Goal: Task Accomplishment & Management: Manage account settings

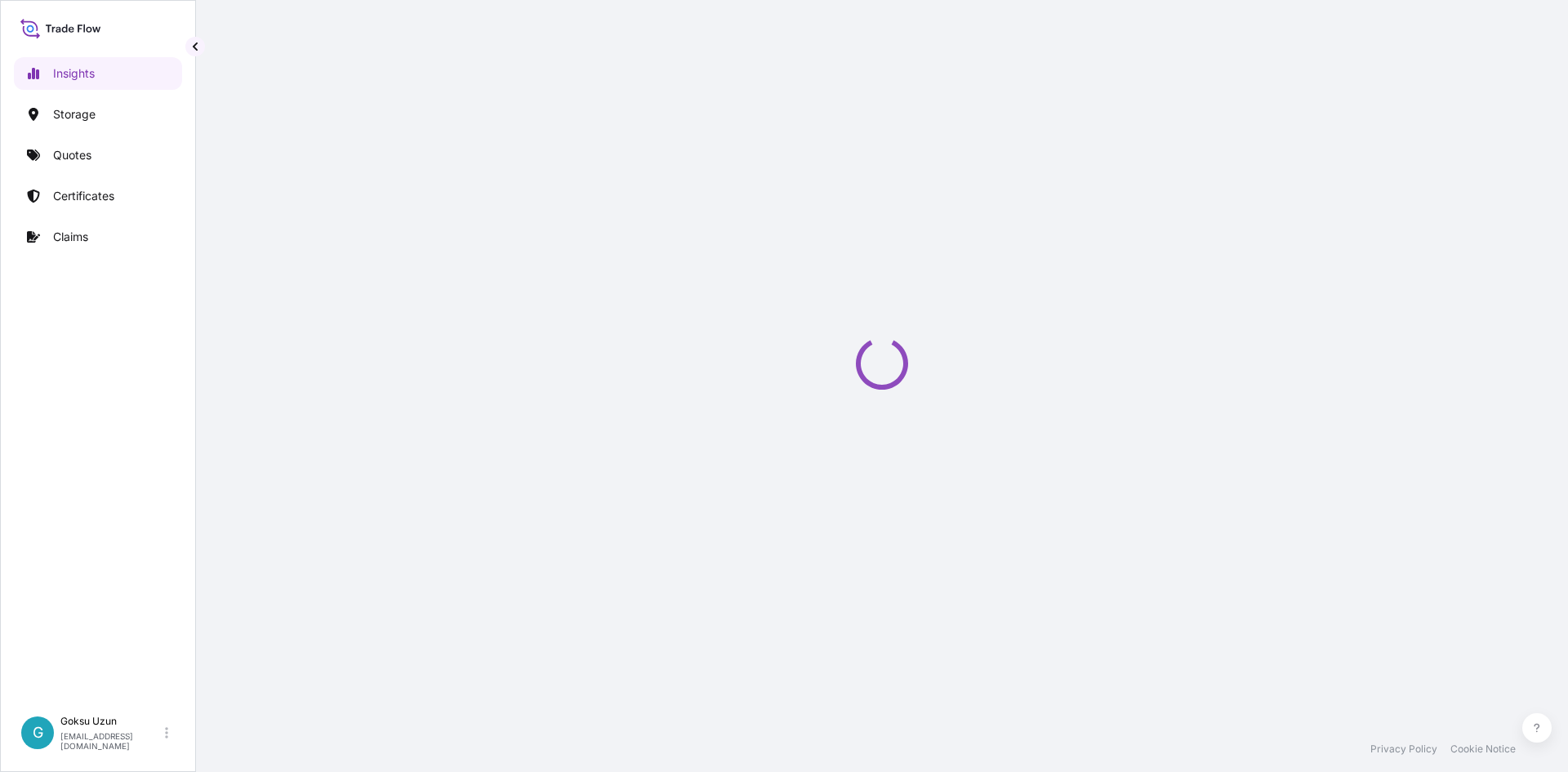
select select "2025"
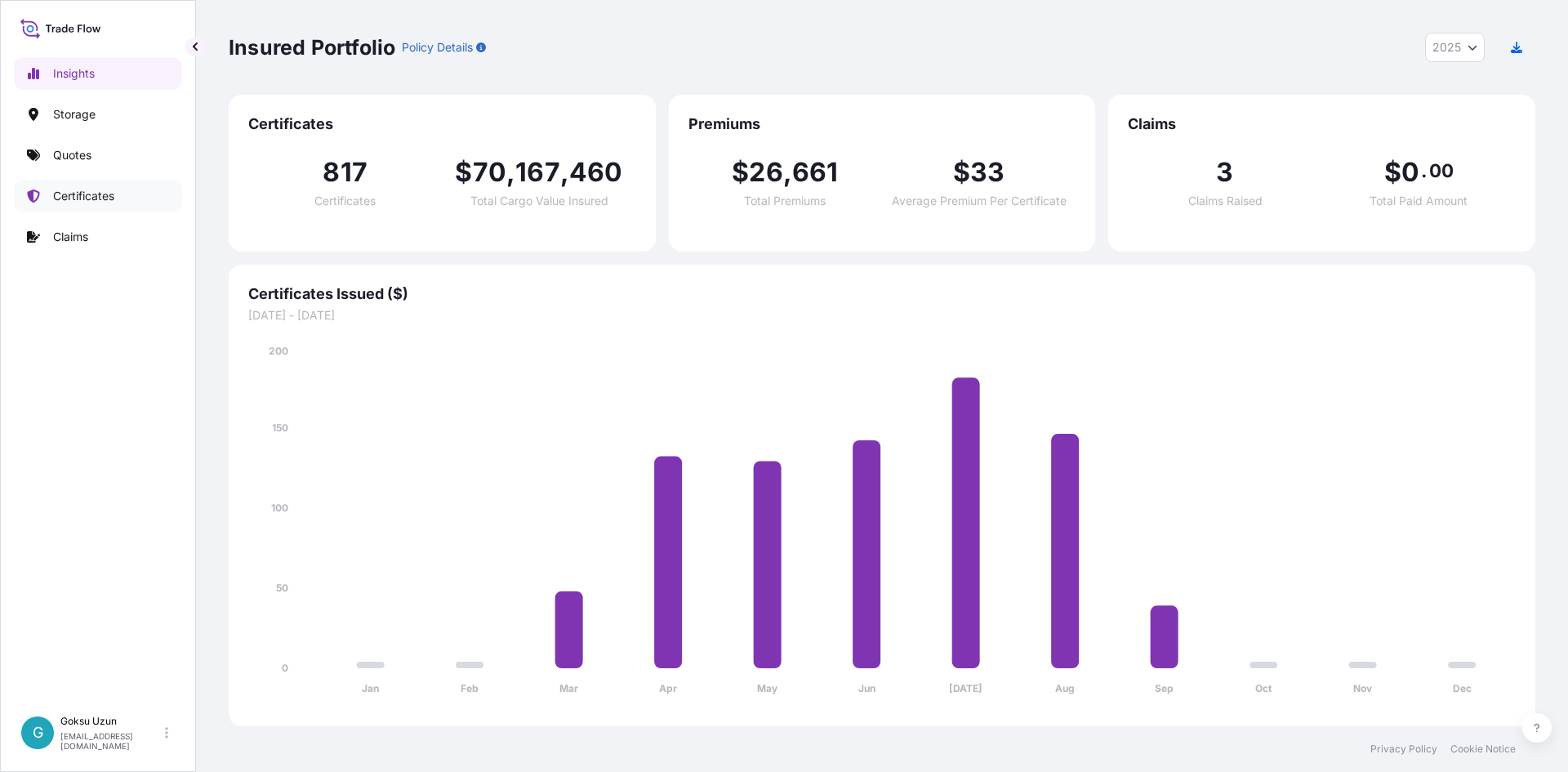
click at [75, 205] on link "Certificates" at bounding box center [98, 196] width 169 height 33
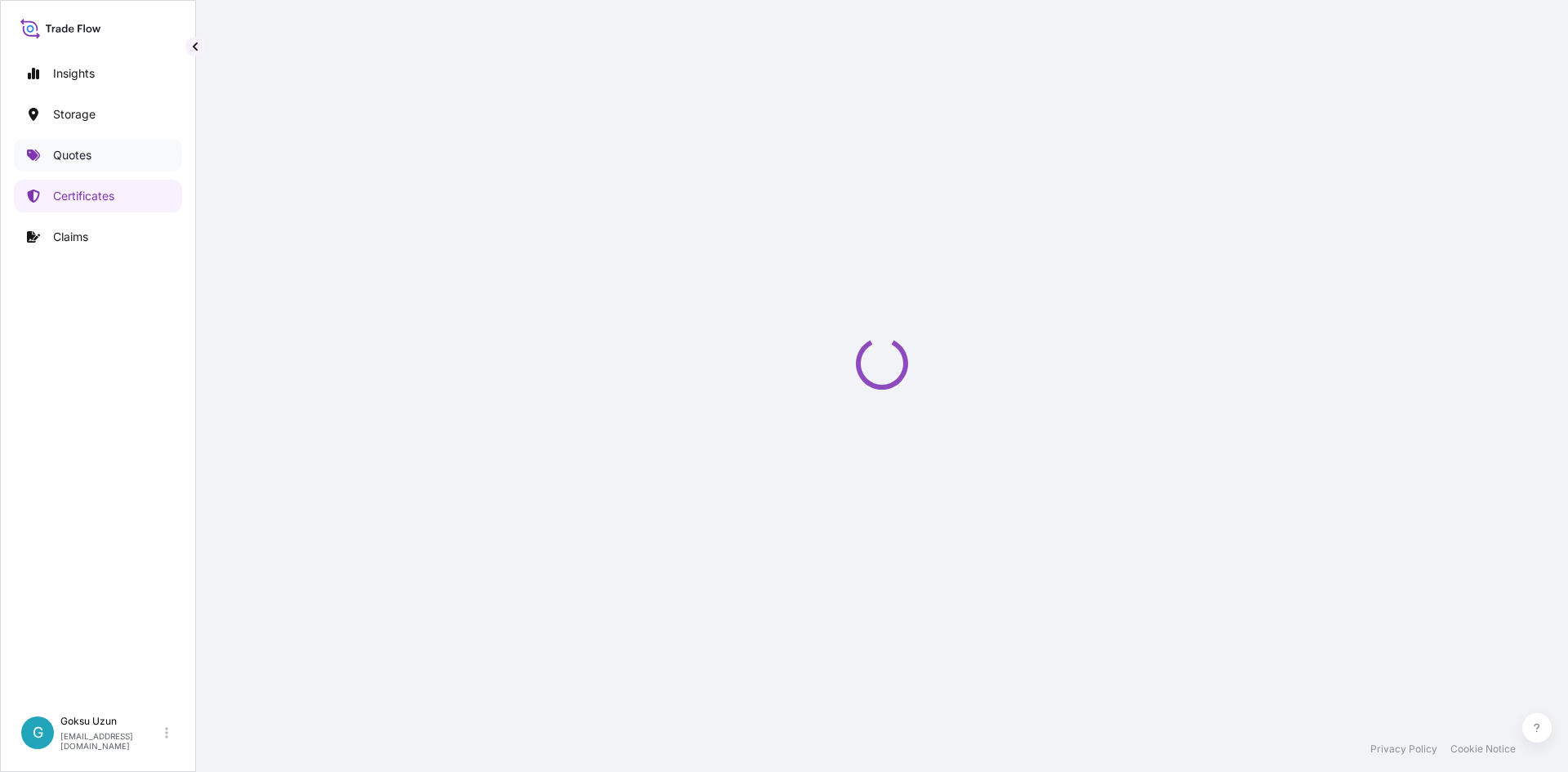
click at [62, 164] on link "Quotes" at bounding box center [98, 155] width 169 height 33
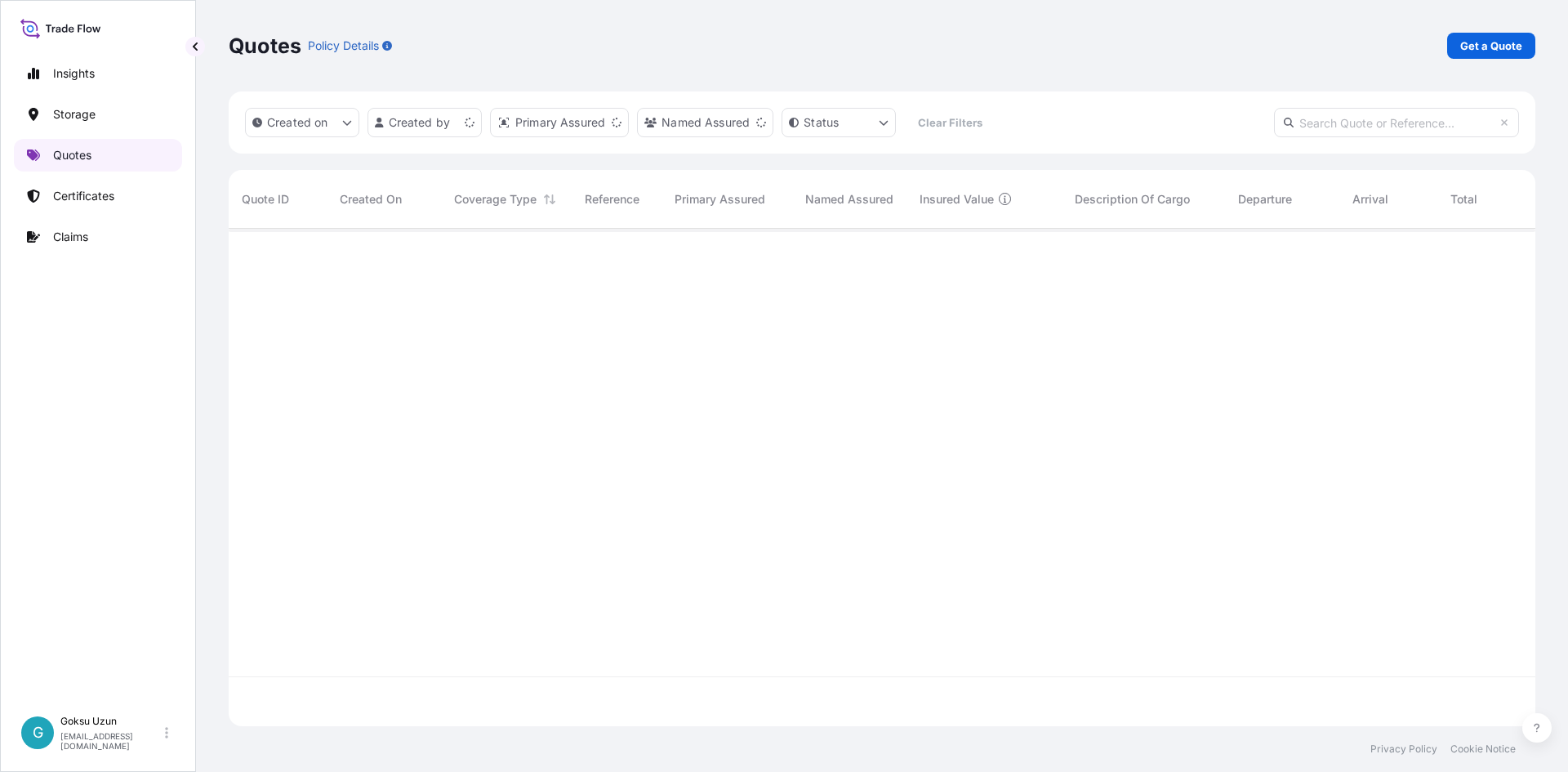
scroll to position [494, 1294]
click at [1470, 55] on link "Get a Quote" at bounding box center [1490, 45] width 88 height 27
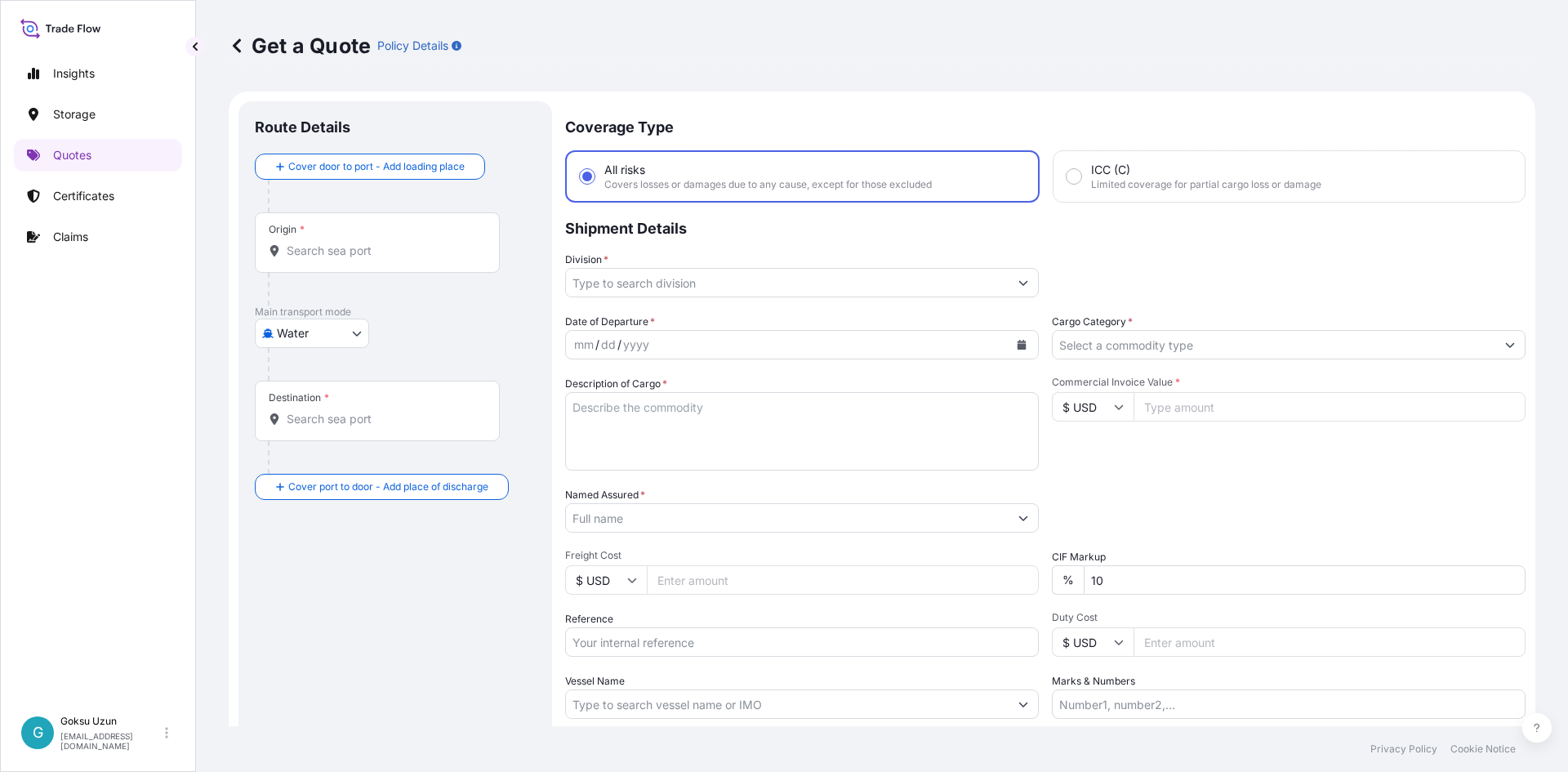
scroll to position [27, 0]
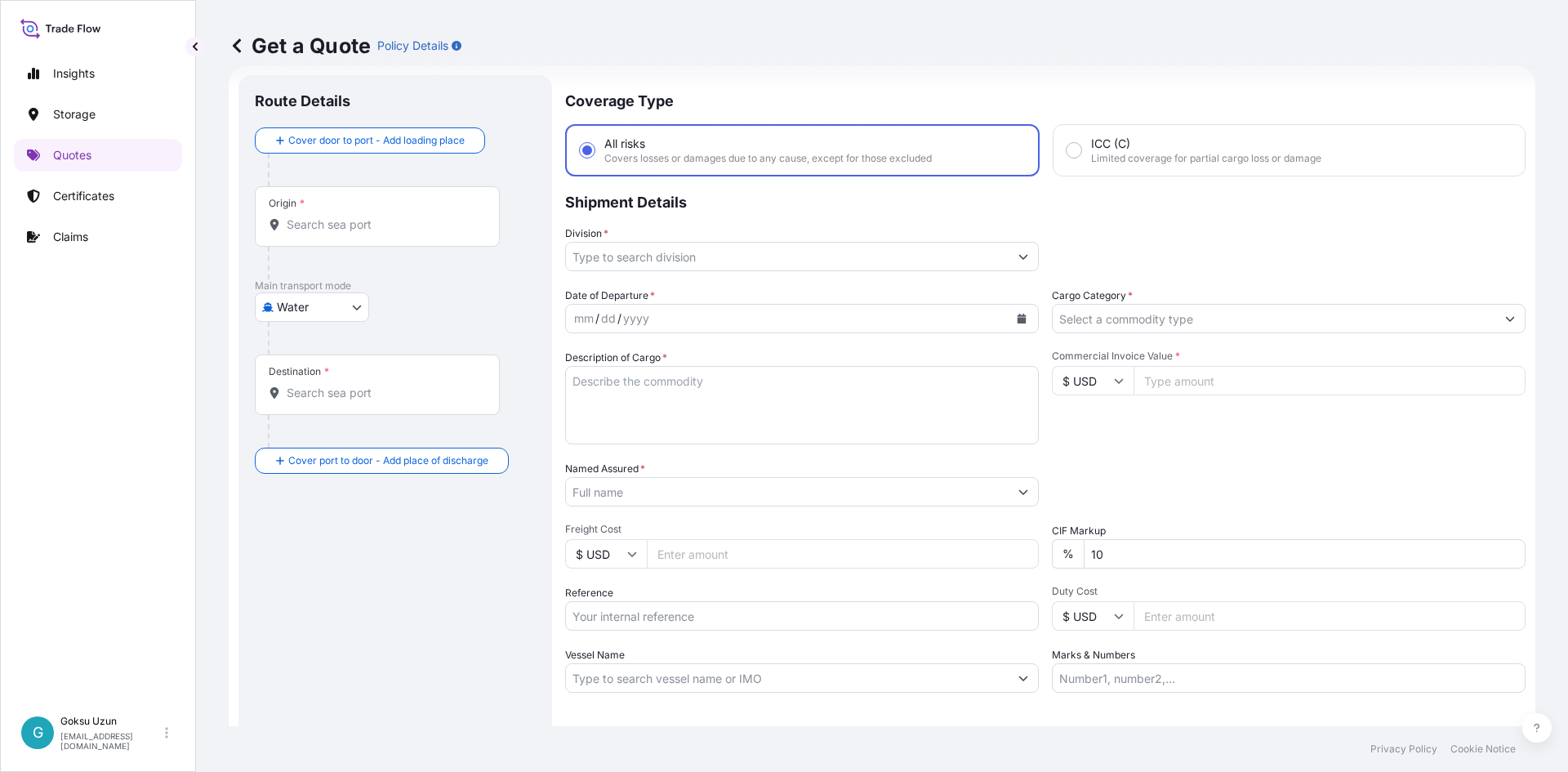
click at [322, 305] on body "Insights Storage Quotes Certificates Claims G Goksu Uzun [EMAIL_ADDRESS][DOMAIN…" at bounding box center [784, 386] width 1568 height 772
click at [298, 344] on span "Air" at bounding box center [293, 349] width 15 height 16
select select "Air"
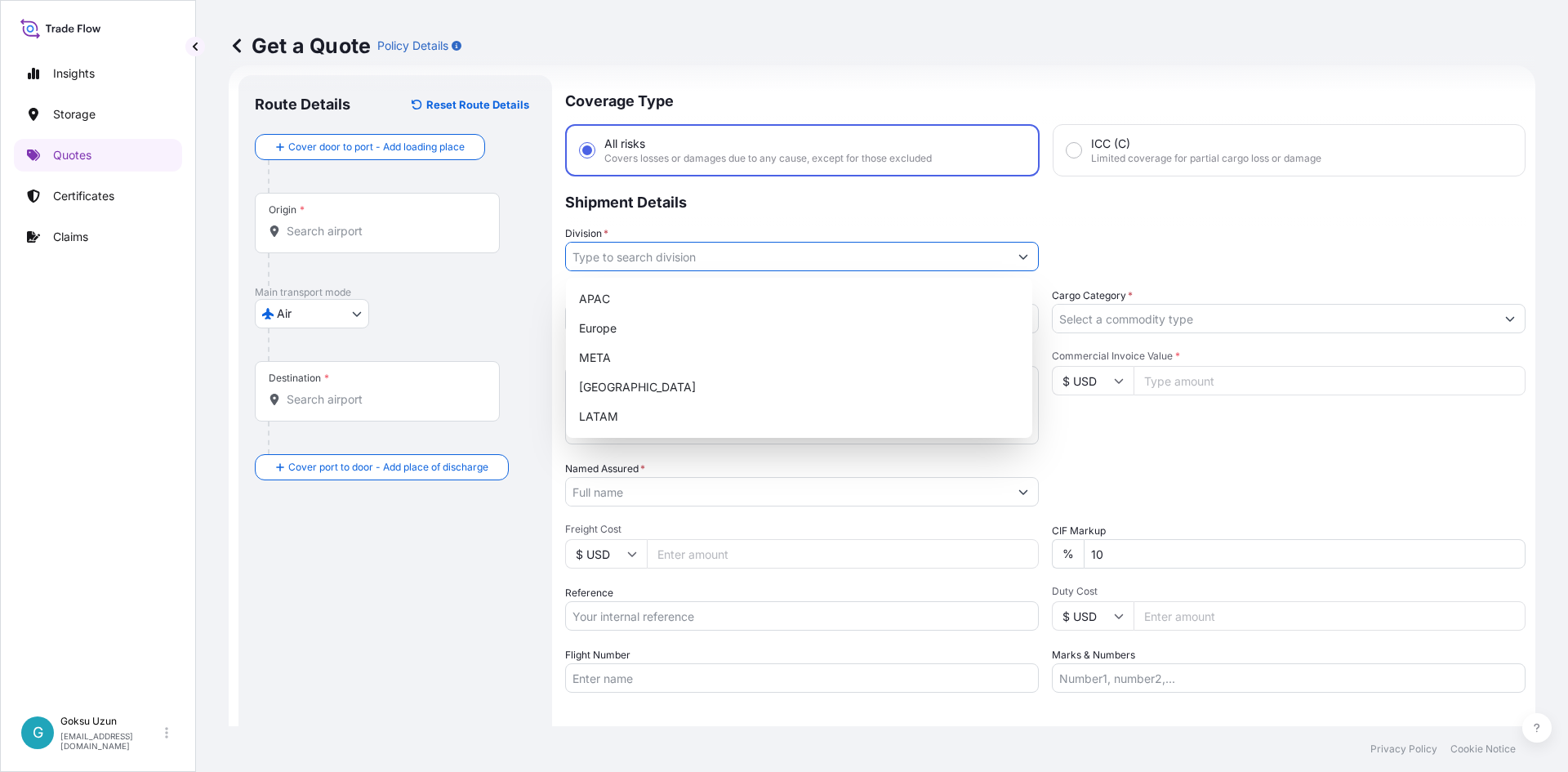
click at [834, 264] on input "Division *" at bounding box center [786, 257] width 442 height 29
click at [708, 353] on div "META" at bounding box center [799, 358] width 453 height 29
type input "META"
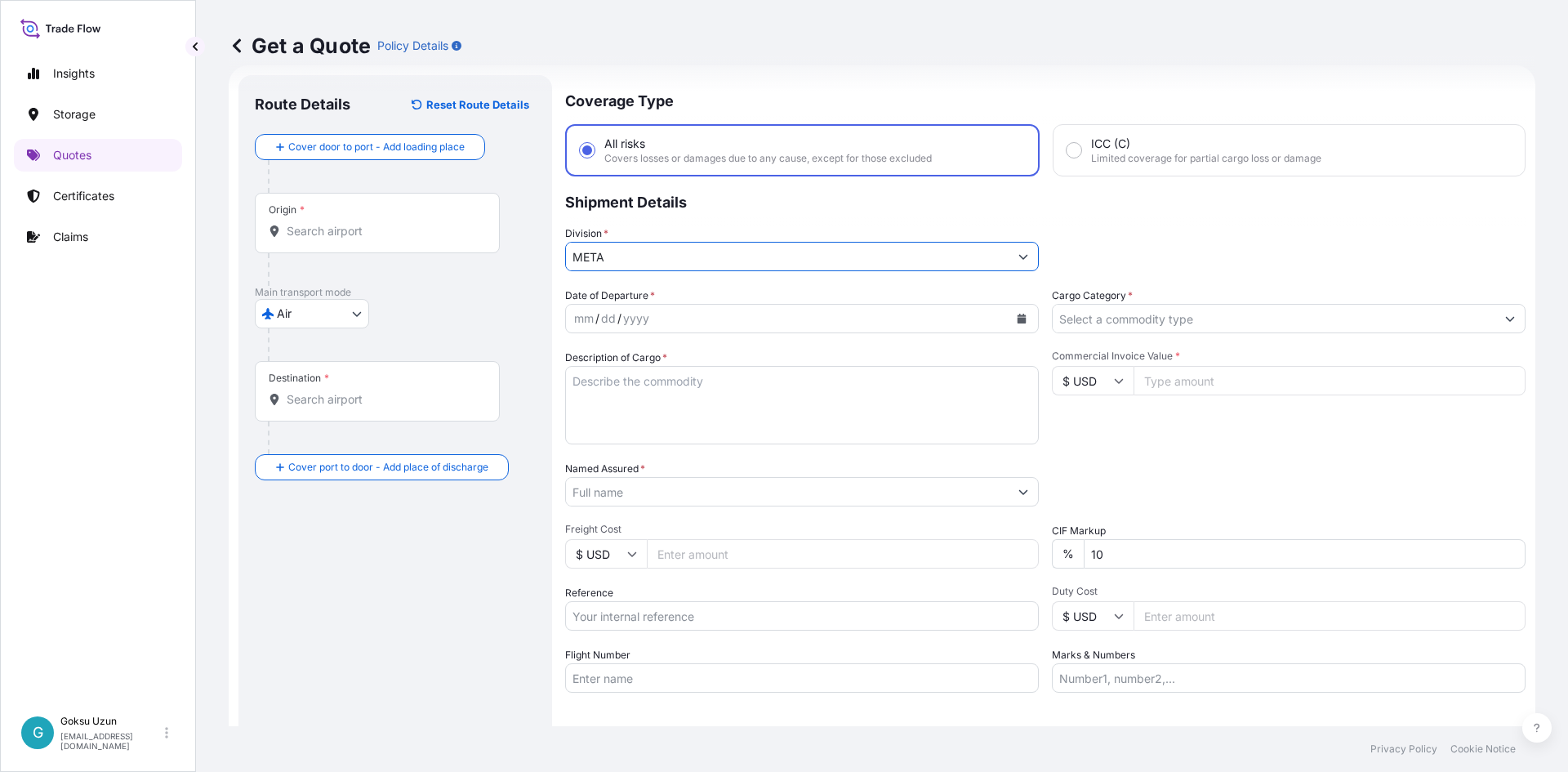
click at [636, 324] on div "yyyy" at bounding box center [636, 318] width 29 height 20
click at [580, 323] on div "mm" at bounding box center [583, 318] width 23 height 20
click at [794, 350] on div "Description of Cargo *" at bounding box center [802, 397] width 474 height 95
click at [1095, 318] on input "Cargo Category *" at bounding box center [1273, 318] width 442 height 29
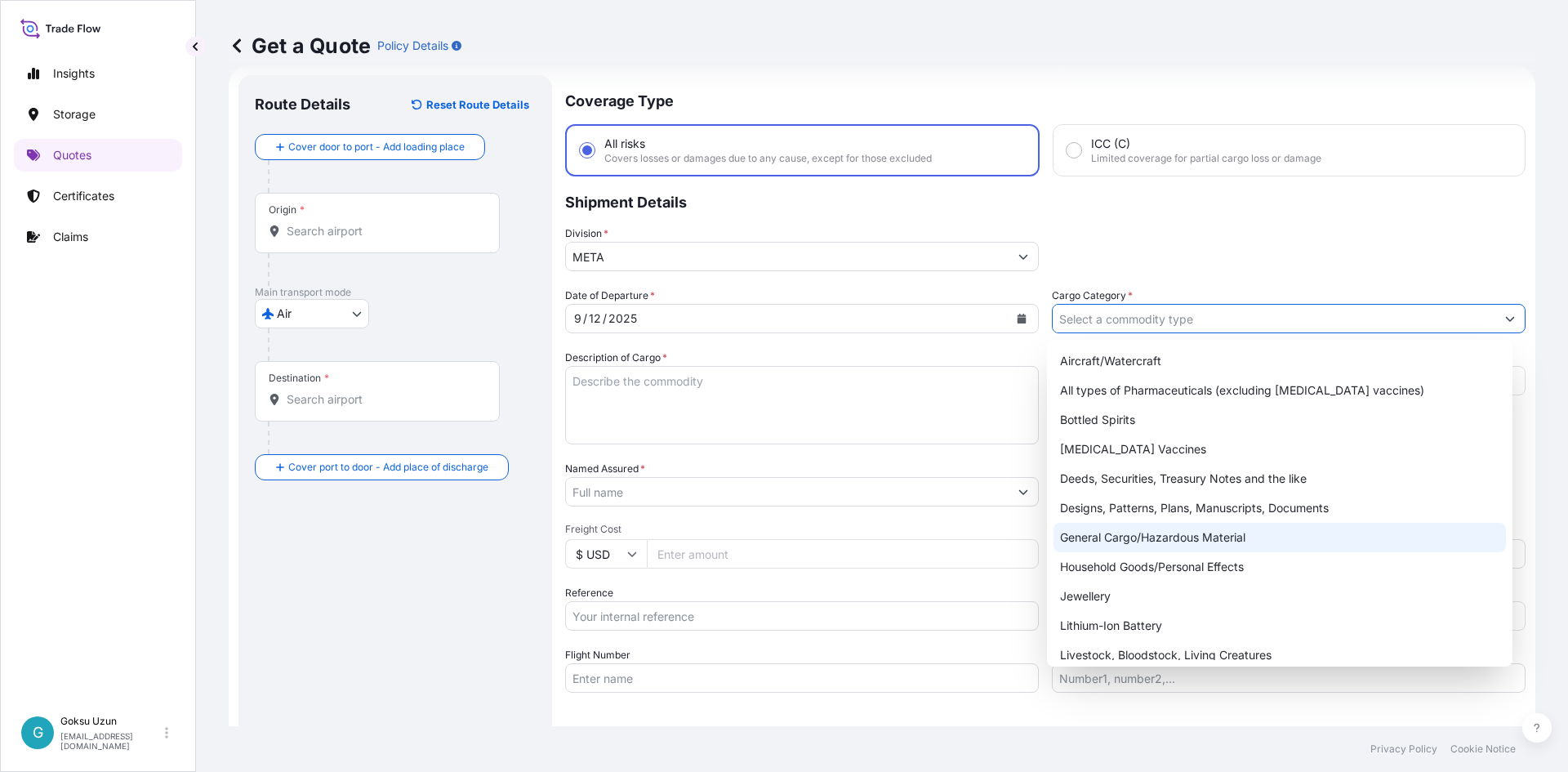
click at [1085, 530] on div "General Cargo/Hazardous Material" at bounding box center [1280, 537] width 453 height 29
type input "General Cargo/Hazardous Material"
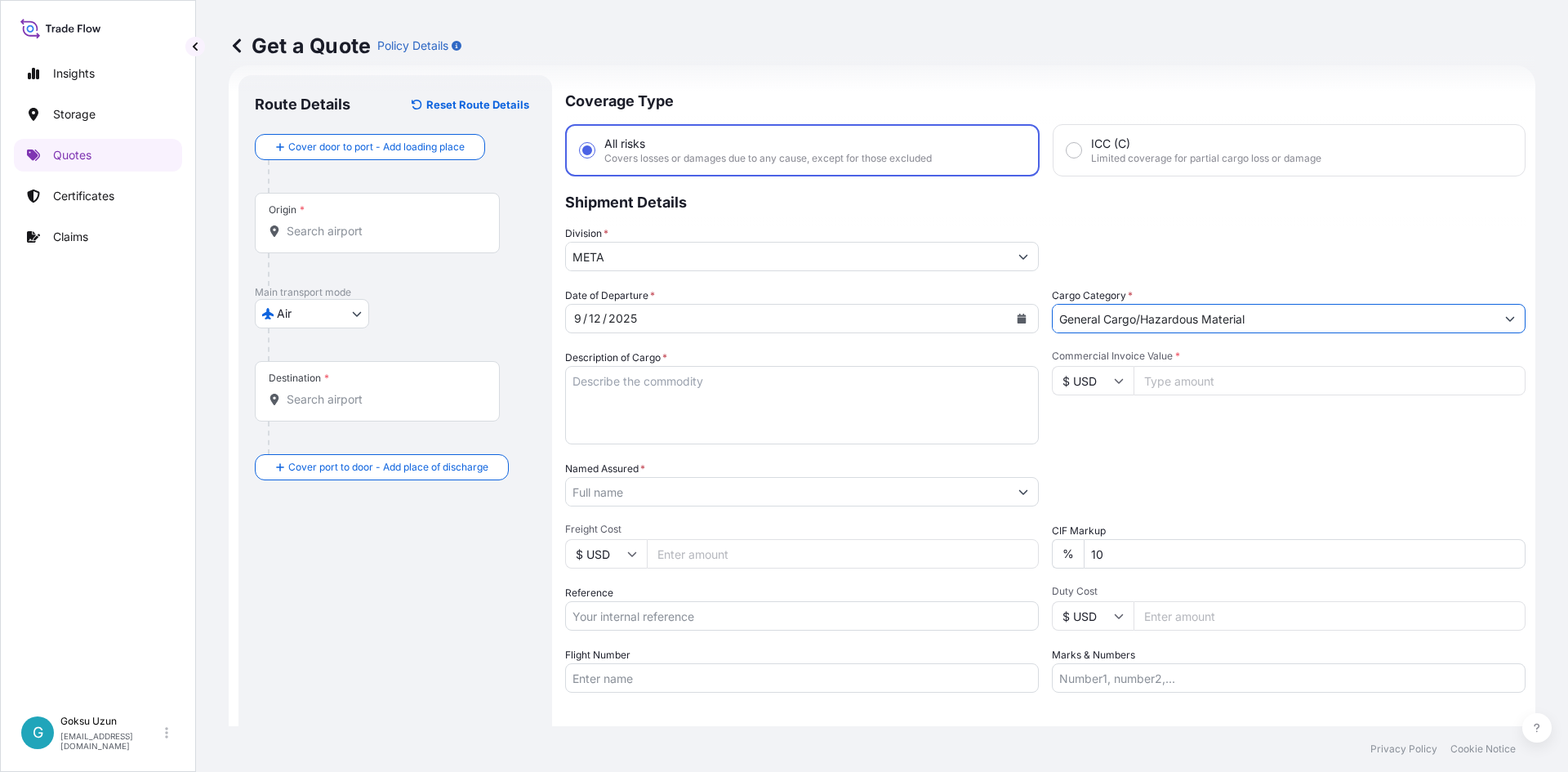
click at [643, 401] on textarea "Description of Cargo *" at bounding box center [802, 406] width 474 height 79
click at [707, 407] on textarea "Description of Cargo *" at bounding box center [802, 406] width 474 height 79
paste textarea "AIRRIFLE"
click at [684, 412] on textarea "AIRRIFLE" at bounding box center [802, 406] width 474 height 79
paste textarea "180 PCS 2203 KG"
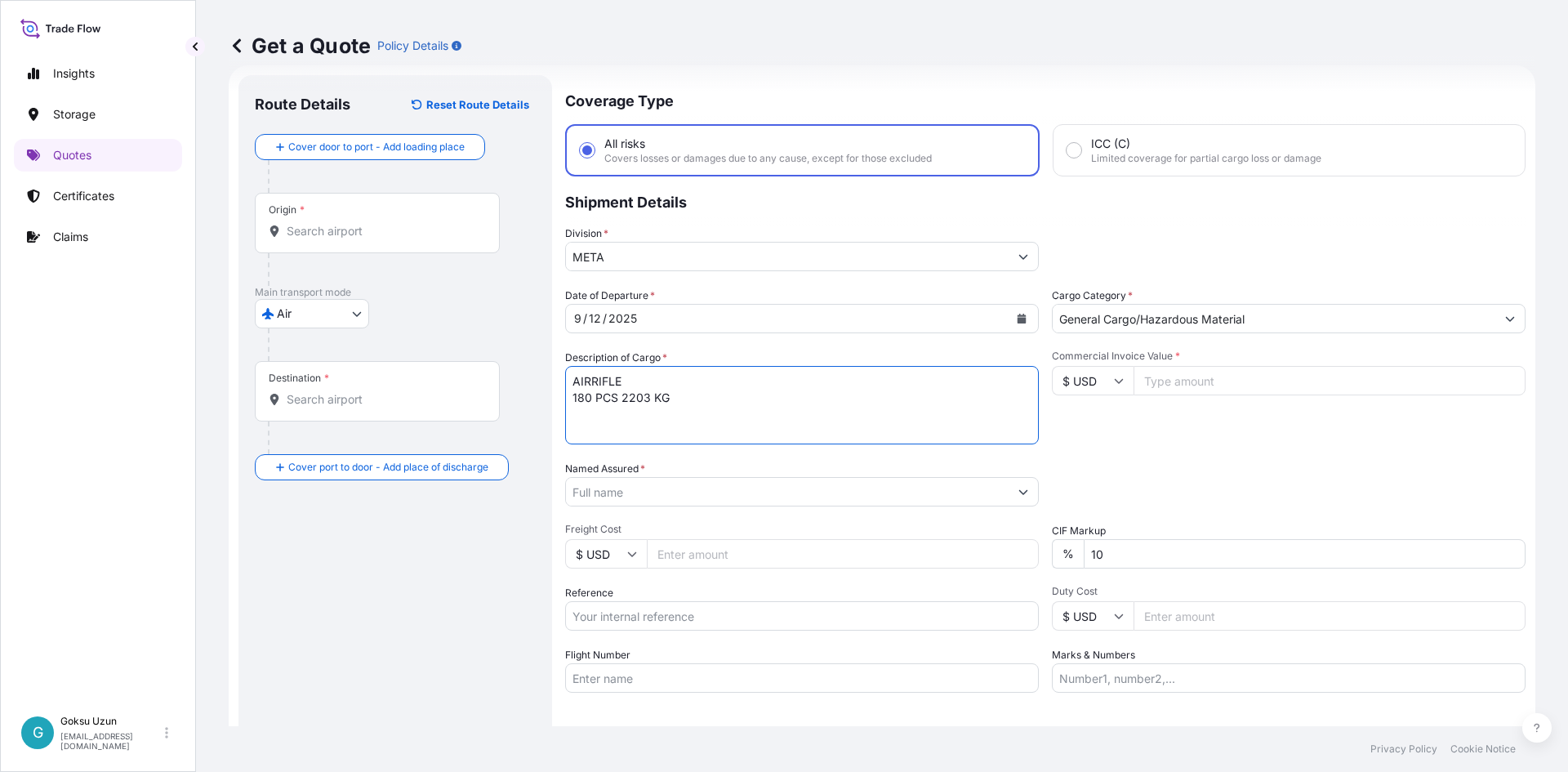
type textarea "AIRRIFLE 180 PCS 2203 KG"
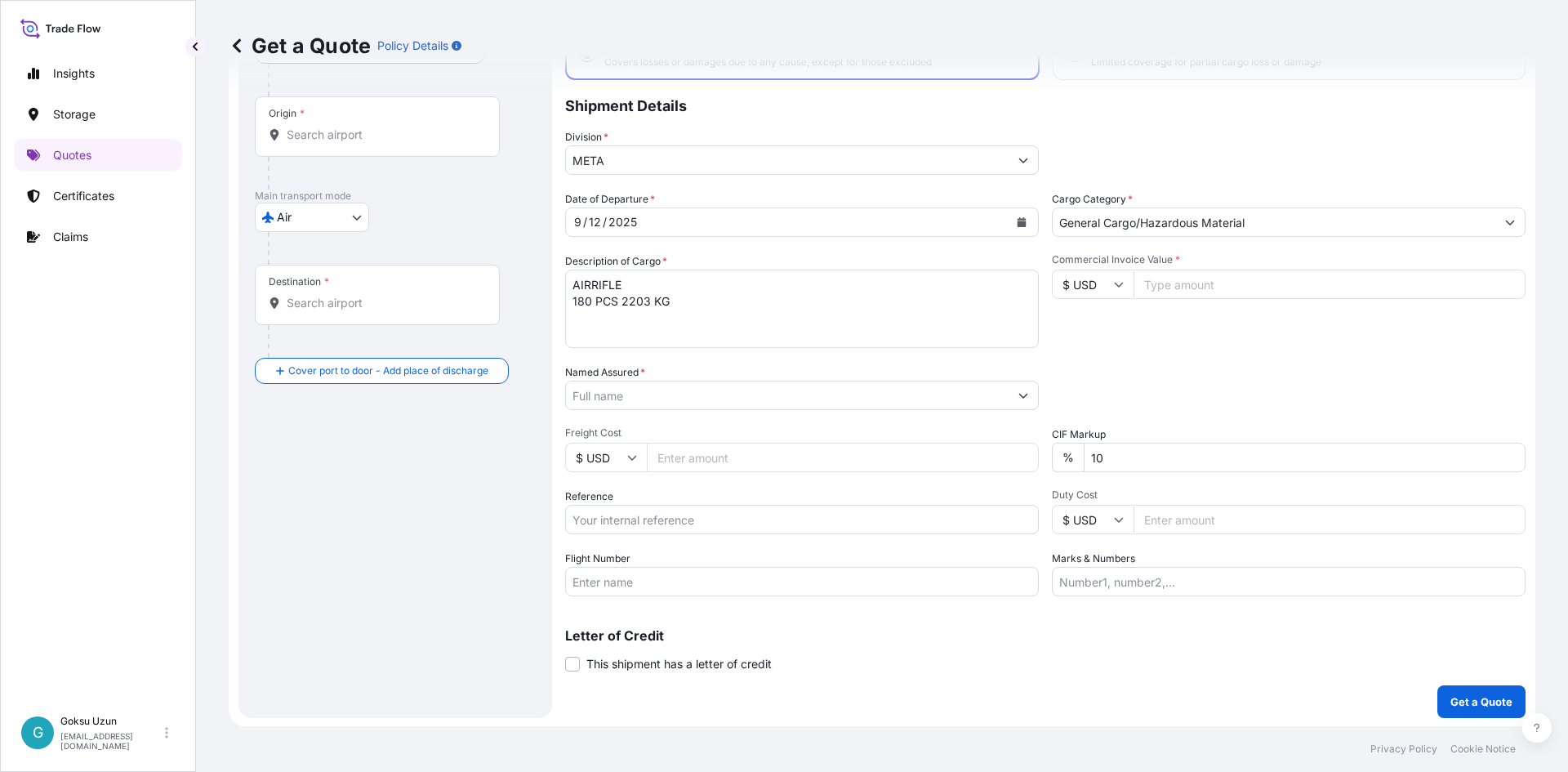
scroll to position [124, 0]
click at [753, 585] on input "Flight Number" at bounding box center [802, 579] width 474 height 29
paste input "TK2337 // İZMİR-[GEOGRAPHIC_DATA] // [DATE] TK6472 // [GEOGRAPHIC_DATA]-BAKÜ //…"
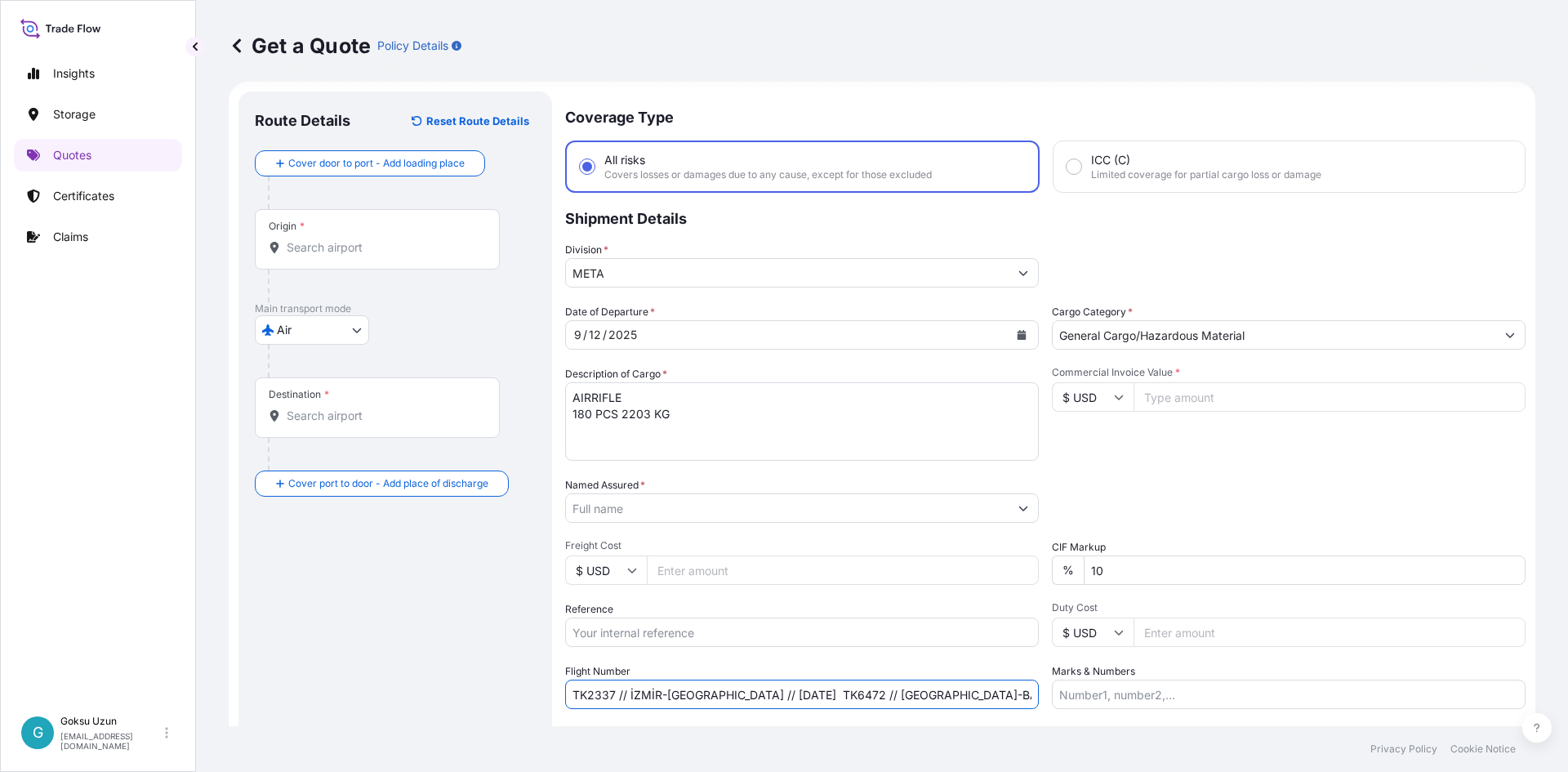
scroll to position [0, 0]
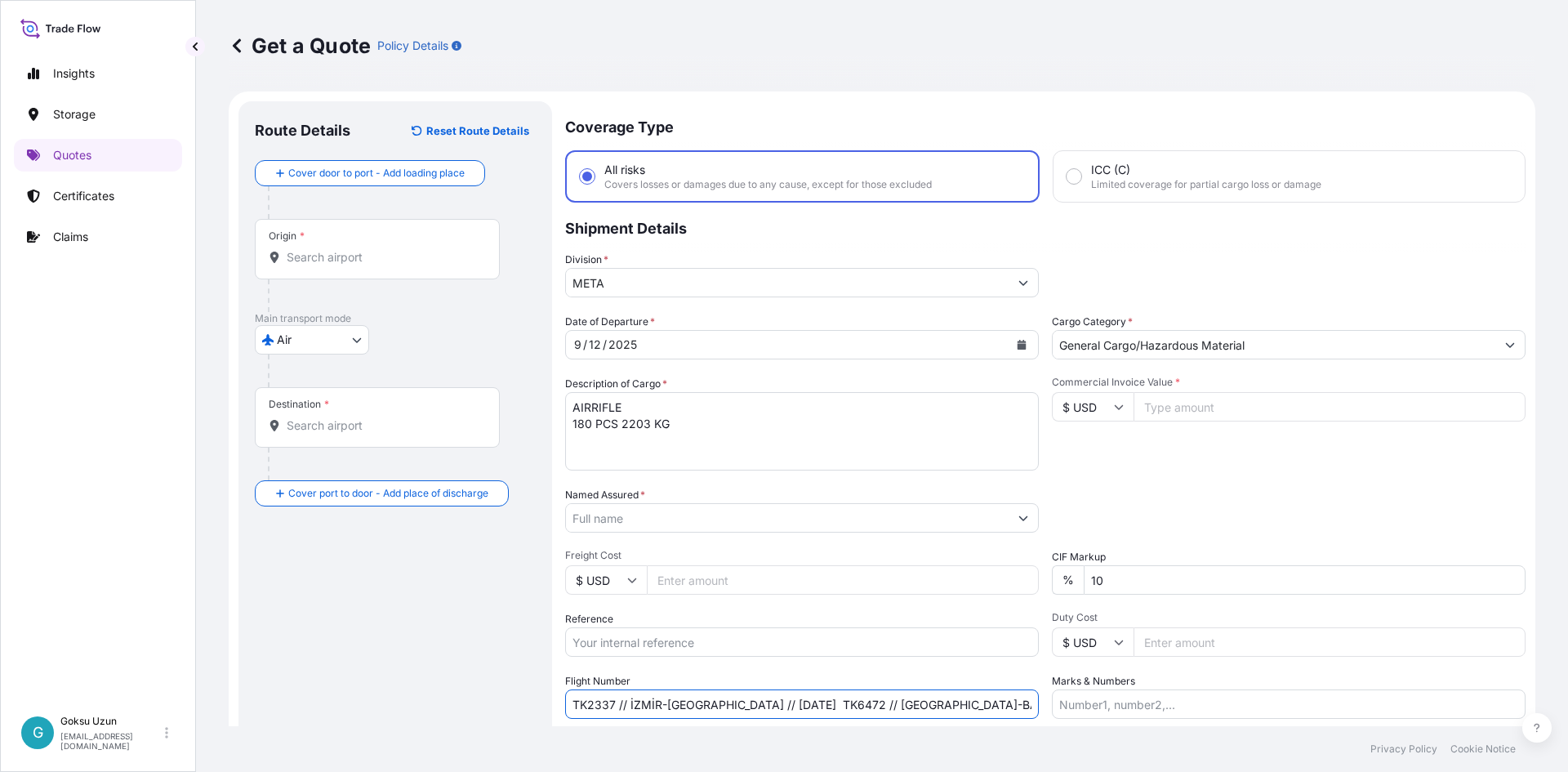
type input "TK2337 // İZMİR-[GEOGRAPHIC_DATA] // [DATE] TK6472 // [GEOGRAPHIC_DATA]-BAKÜ //…"
click at [1175, 405] on input "Commercial Invoice Value *" at bounding box center [1329, 407] width 392 height 29
type input "39346"
click at [1241, 465] on div "Commercial Invoice Value * $ USD 39346" at bounding box center [1288, 423] width 474 height 95
click at [1189, 592] on input "10" at bounding box center [1305, 579] width 441 height 29
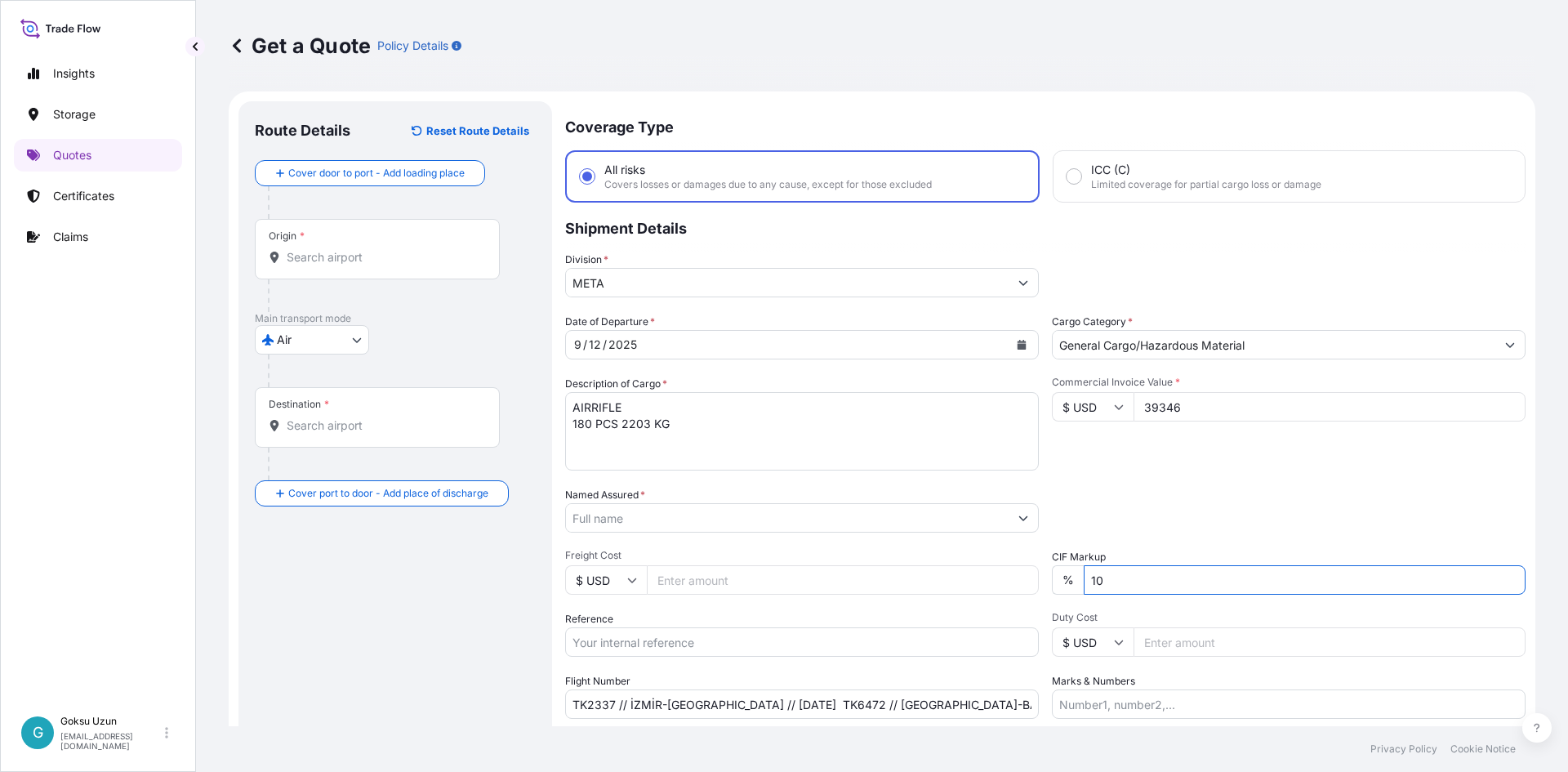
type input "1"
type input "10"
click at [647, 439] on textarea "AIRRIFLE 180 PCS 2203 KG" at bounding box center [802, 431] width 474 height 79
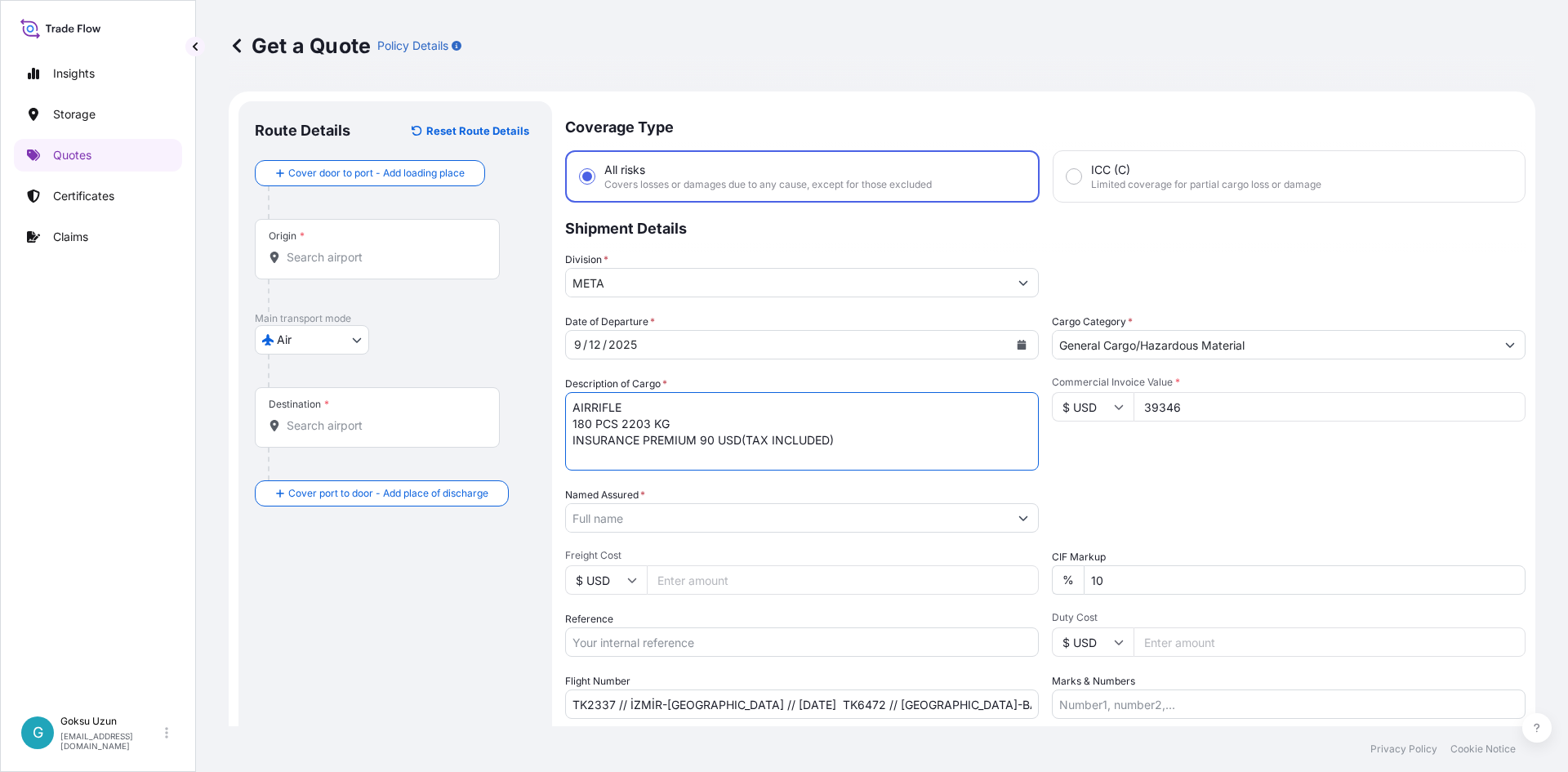
type textarea "AIRRIFLE 180 PCS 2203 KG INSURANCE PREMIUM 90 USD(TAX INCLUDED)"
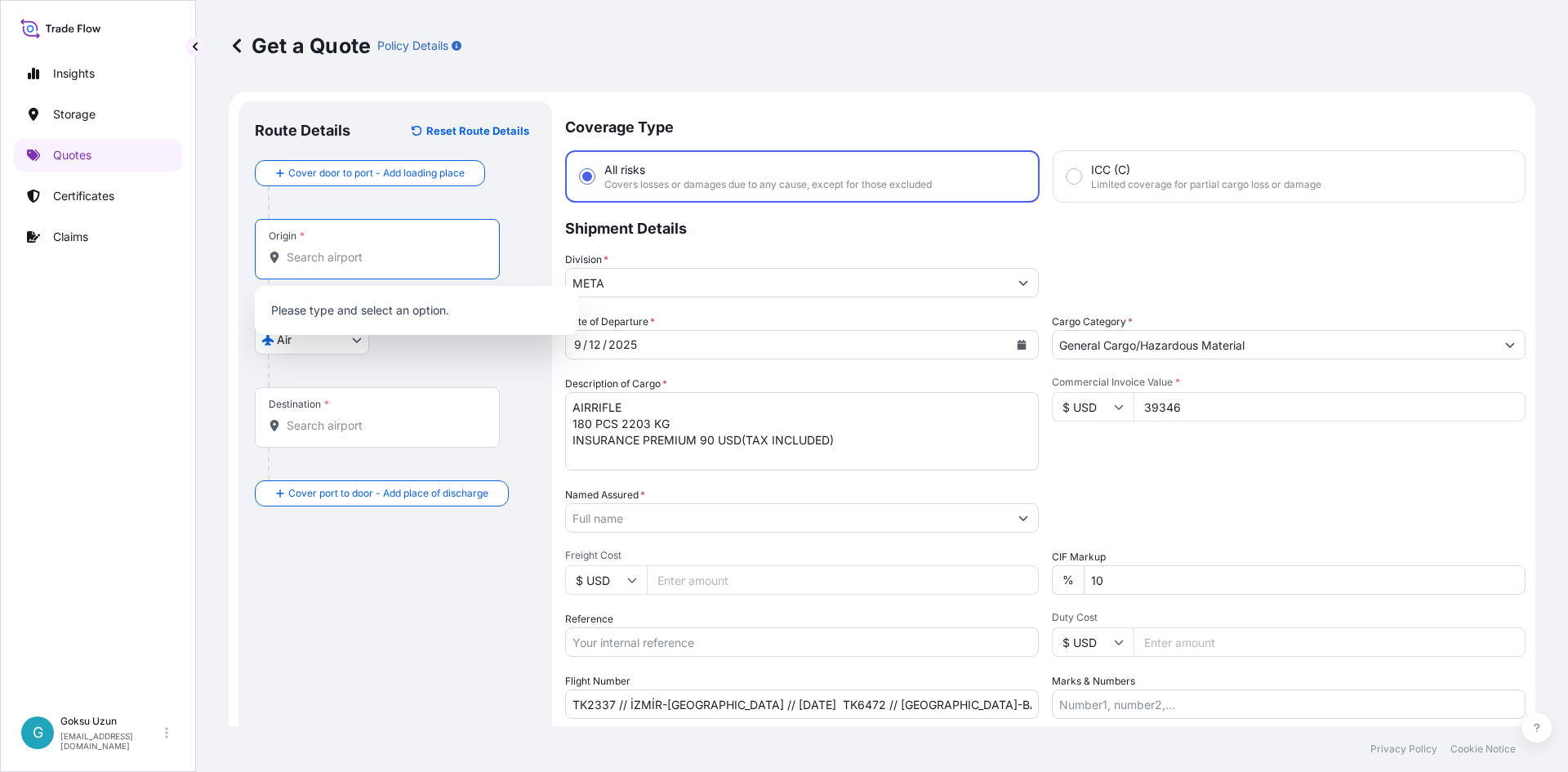
click at [340, 260] on input "Origin *" at bounding box center [382, 257] width 192 height 16
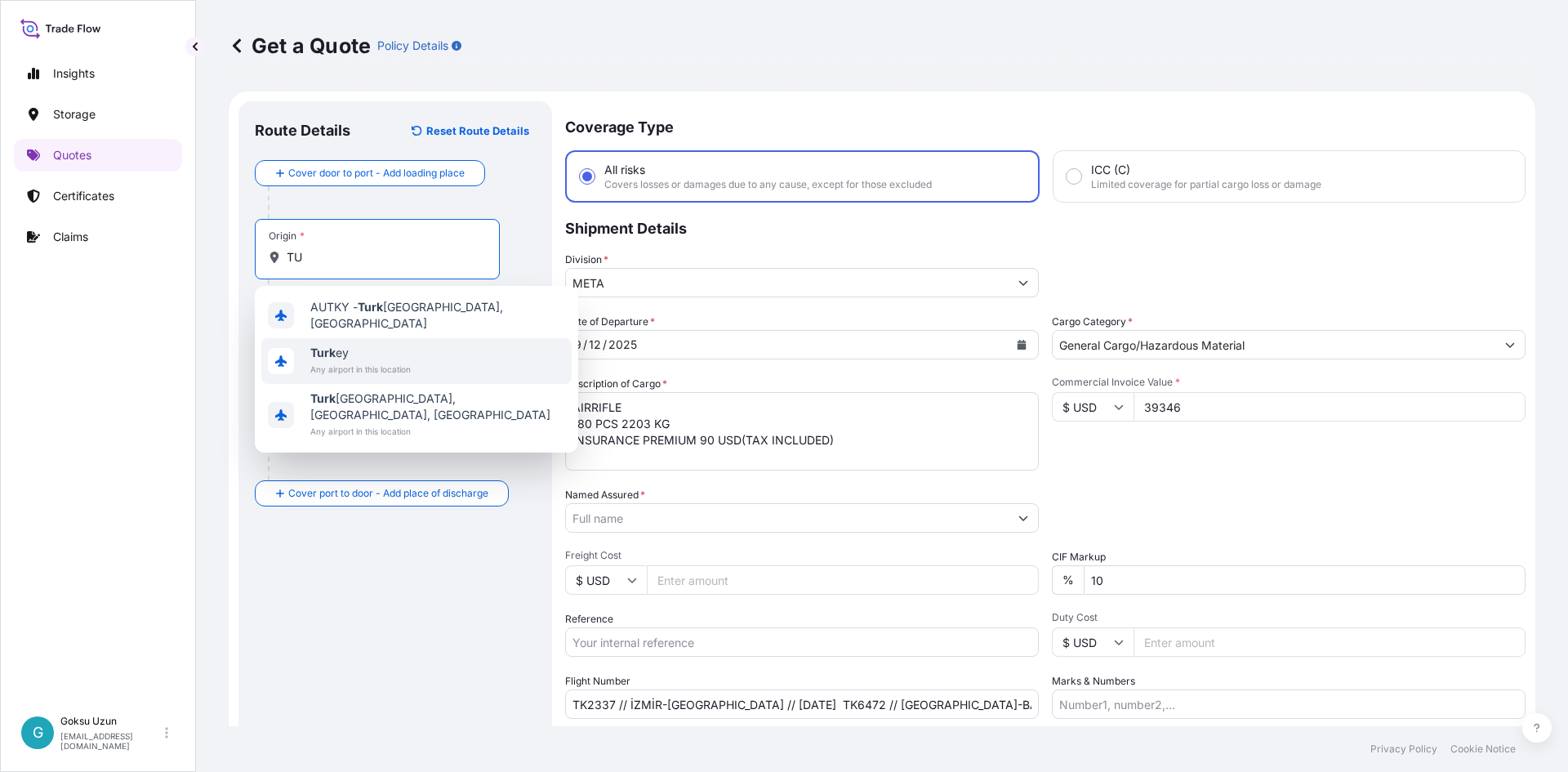
type input "T"
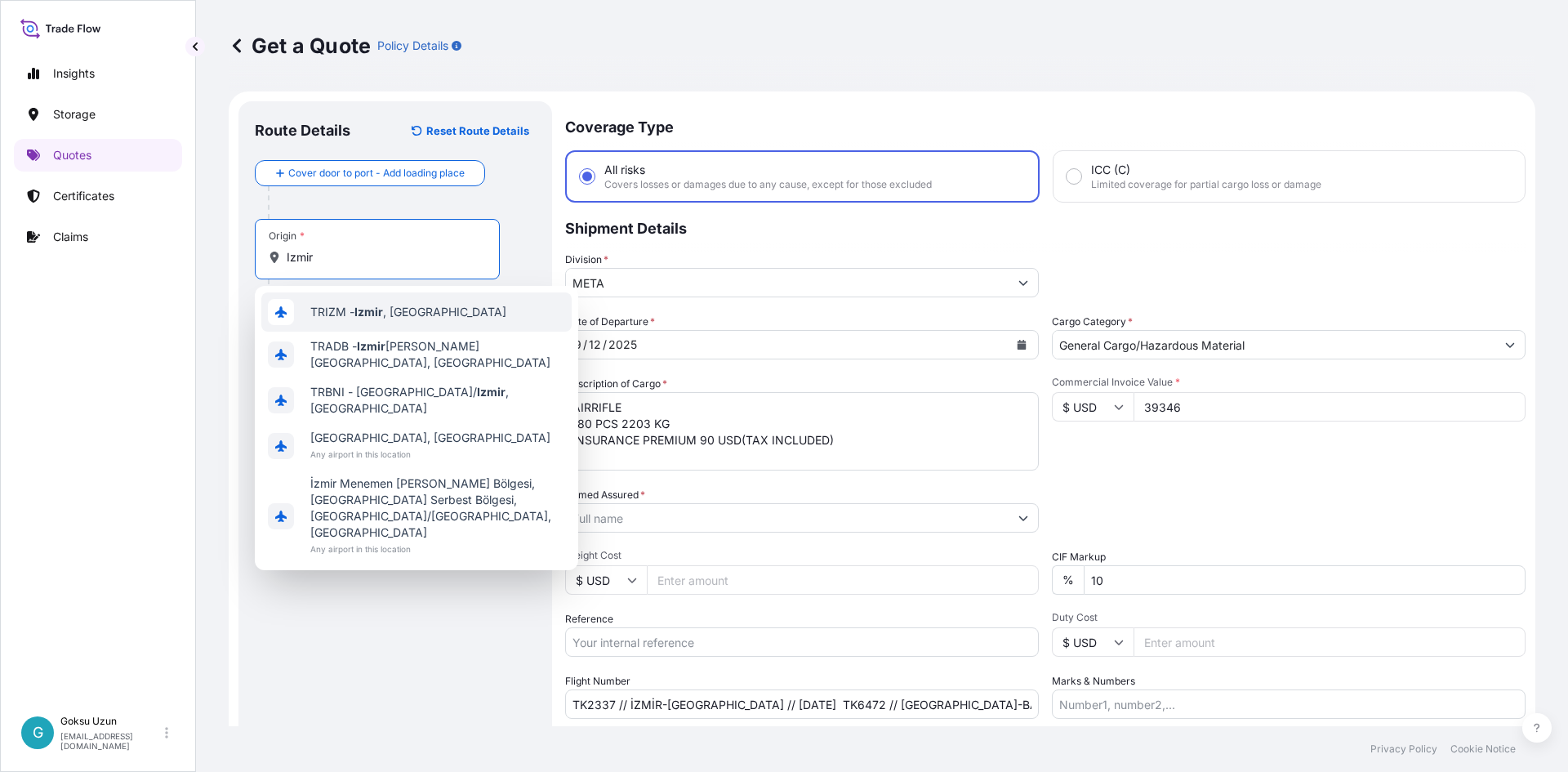
click at [352, 314] on span "TRIZM - [GEOGRAPHIC_DATA] , [GEOGRAPHIC_DATA]" at bounding box center [408, 312] width 196 height 16
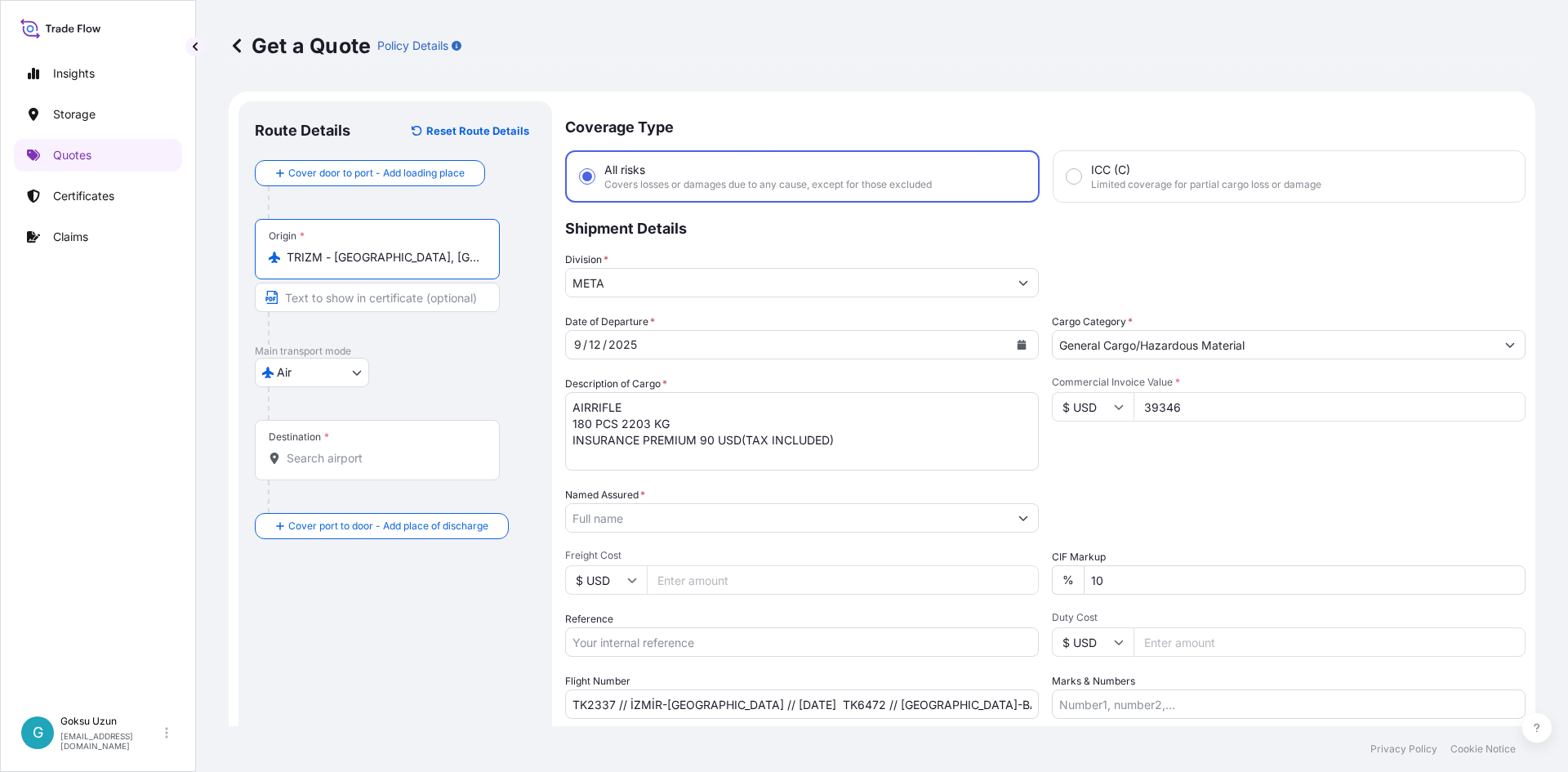
type input "TRIZM - [GEOGRAPHIC_DATA], [GEOGRAPHIC_DATA]"
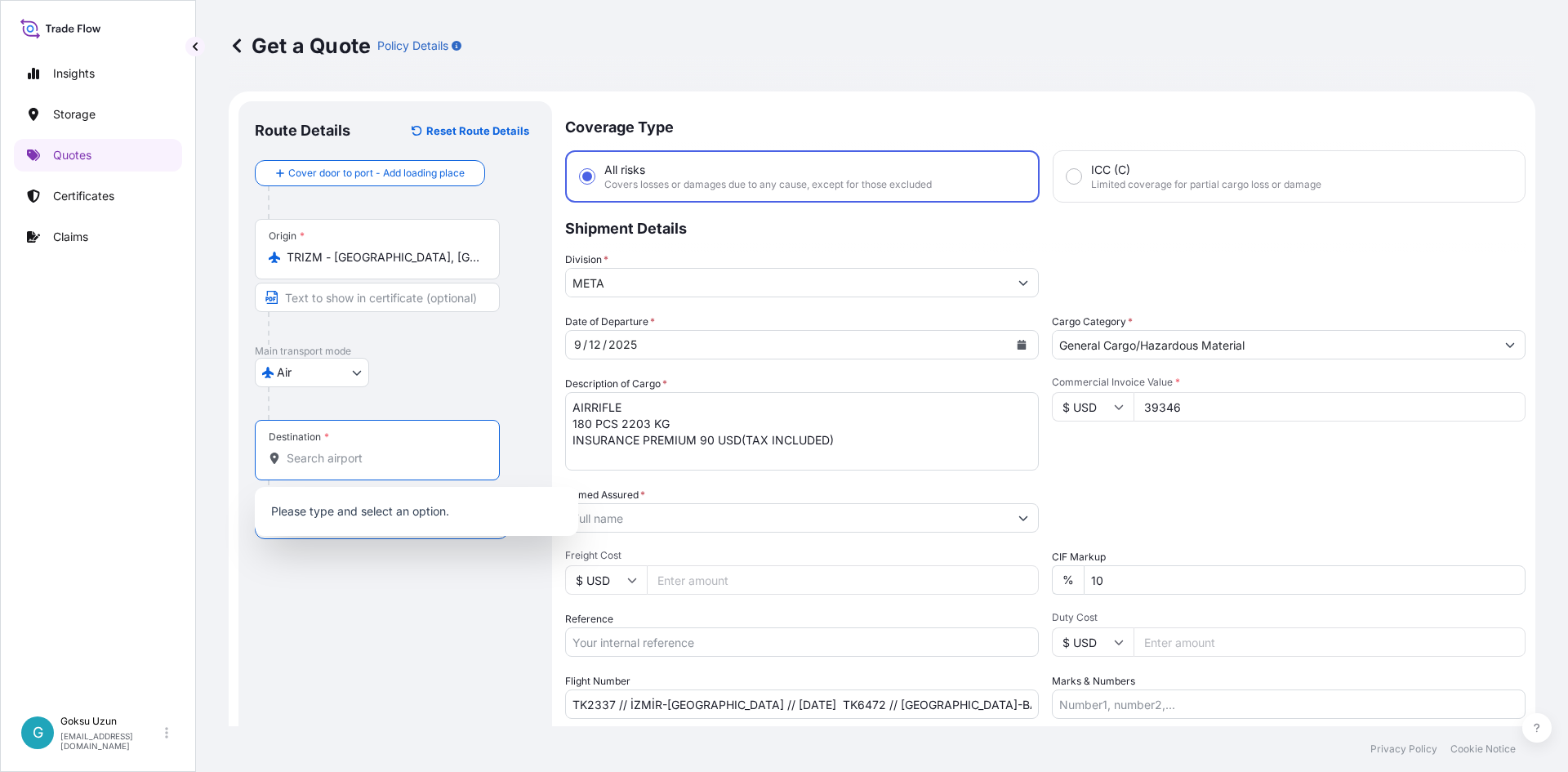
click at [348, 454] on input "Destination *" at bounding box center [382, 458] width 192 height 16
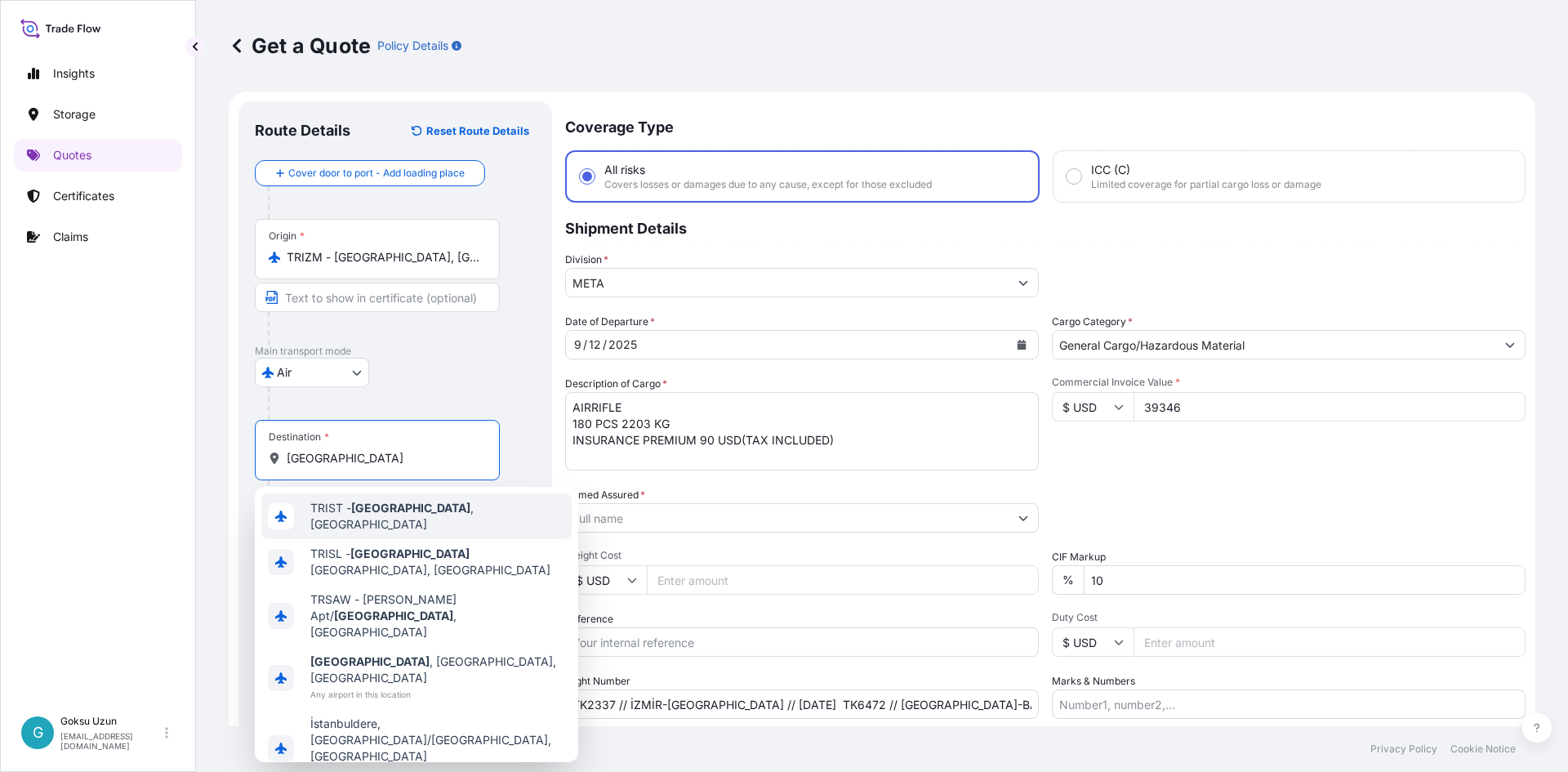
click at [402, 513] on span "TRIST - [GEOGRAPHIC_DATA] , [GEOGRAPHIC_DATA]" at bounding box center [438, 516] width 255 height 33
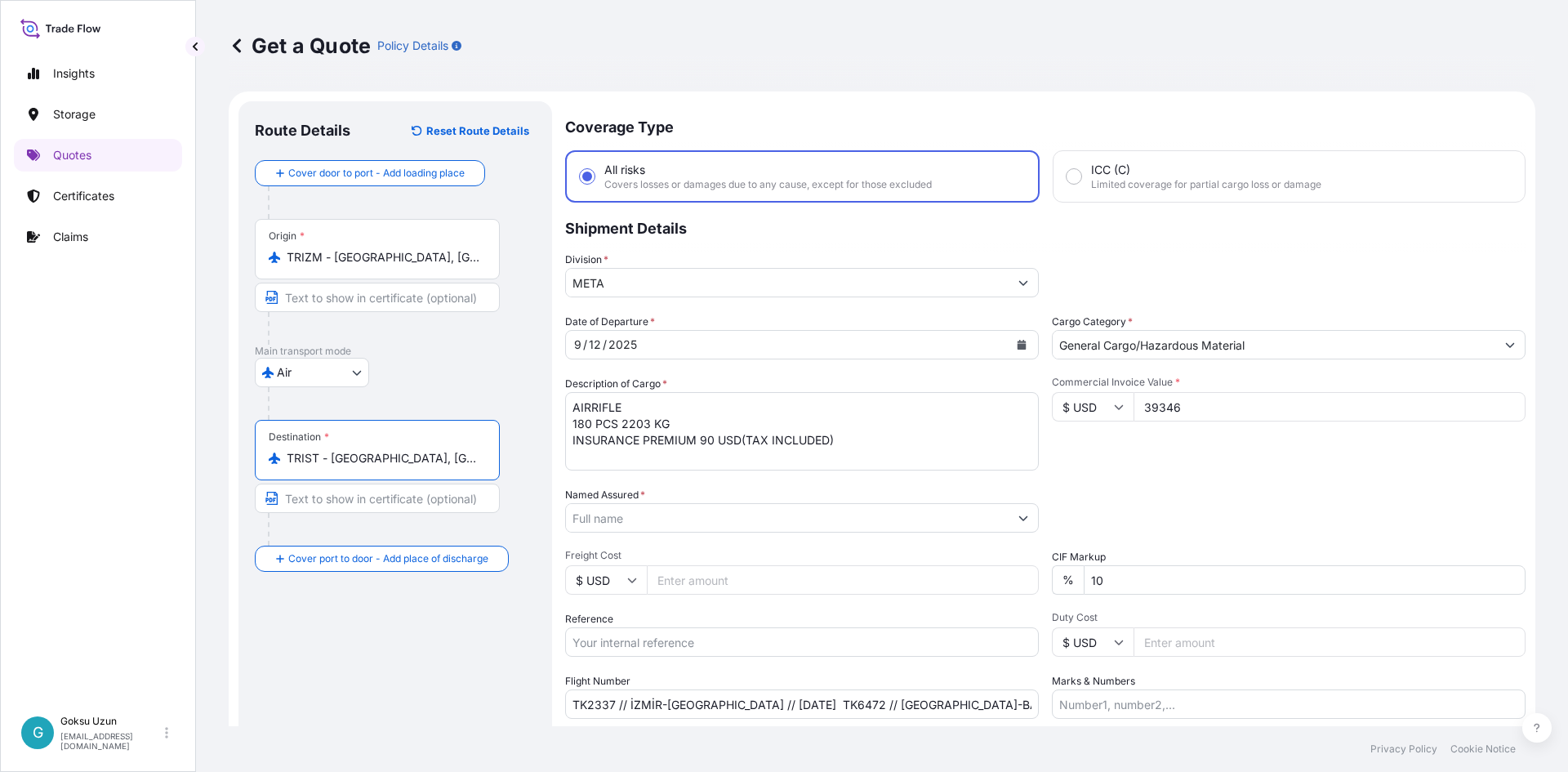
type input "TRIST - [GEOGRAPHIC_DATA], [GEOGRAPHIC_DATA]"
click at [1212, 488] on div "Packing Category Type to search a container mode Please select a primary mode o…" at bounding box center [1288, 509] width 474 height 45
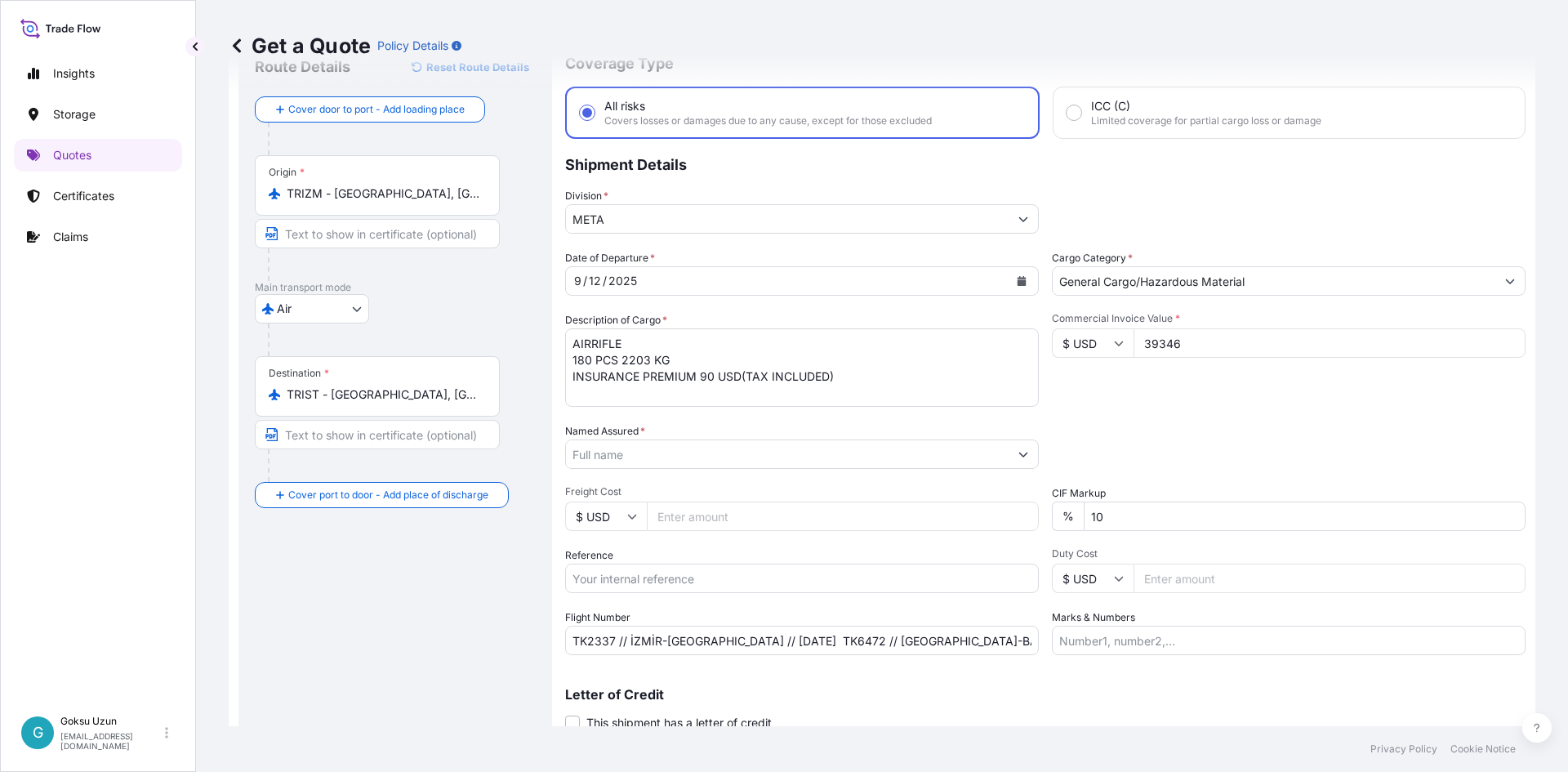
scroll to position [124, 0]
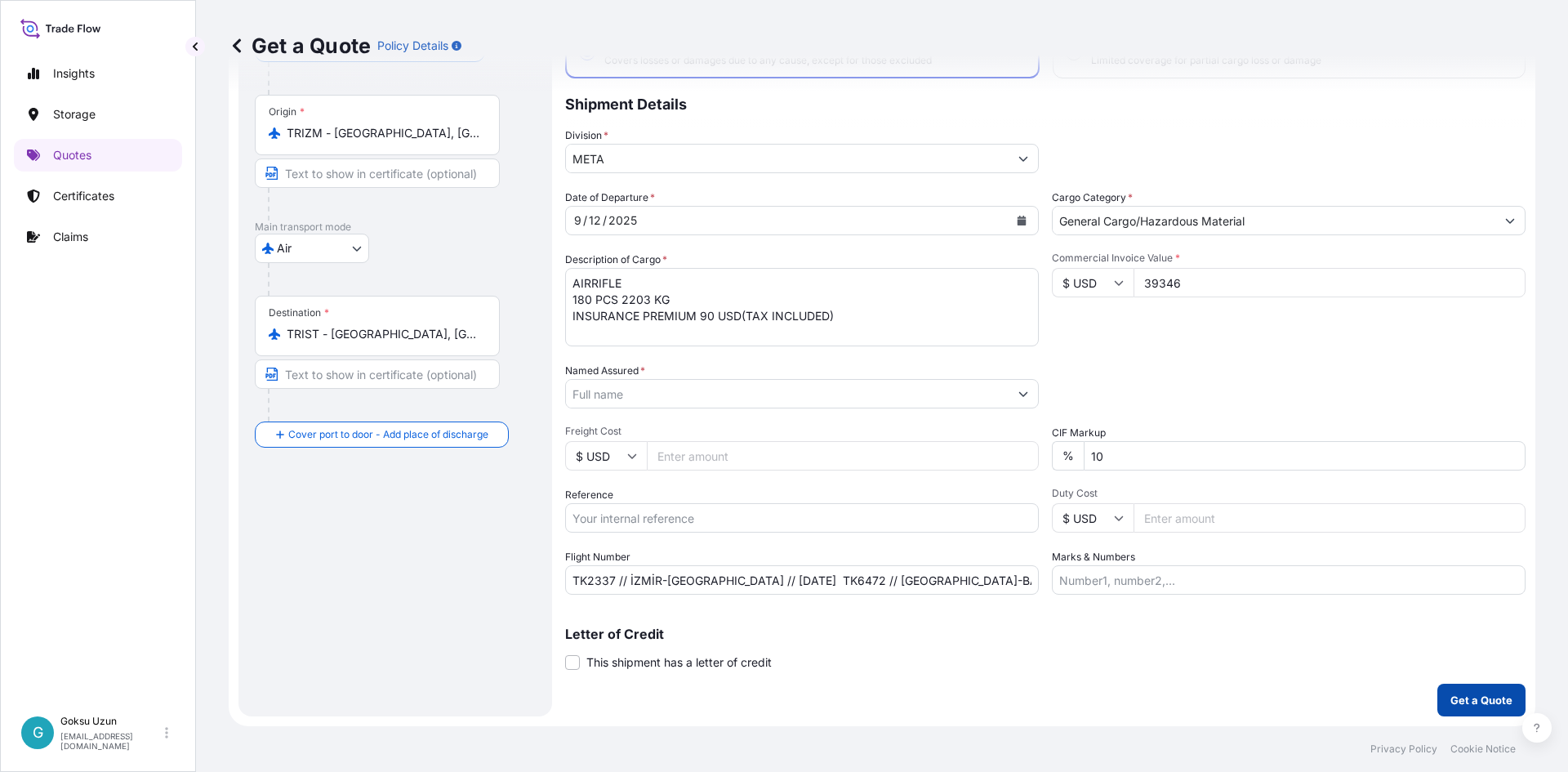
click at [1454, 691] on button "Get a Quote" at bounding box center [1481, 700] width 88 height 33
click at [657, 393] on input "Named Assured *" at bounding box center [786, 394] width 442 height 29
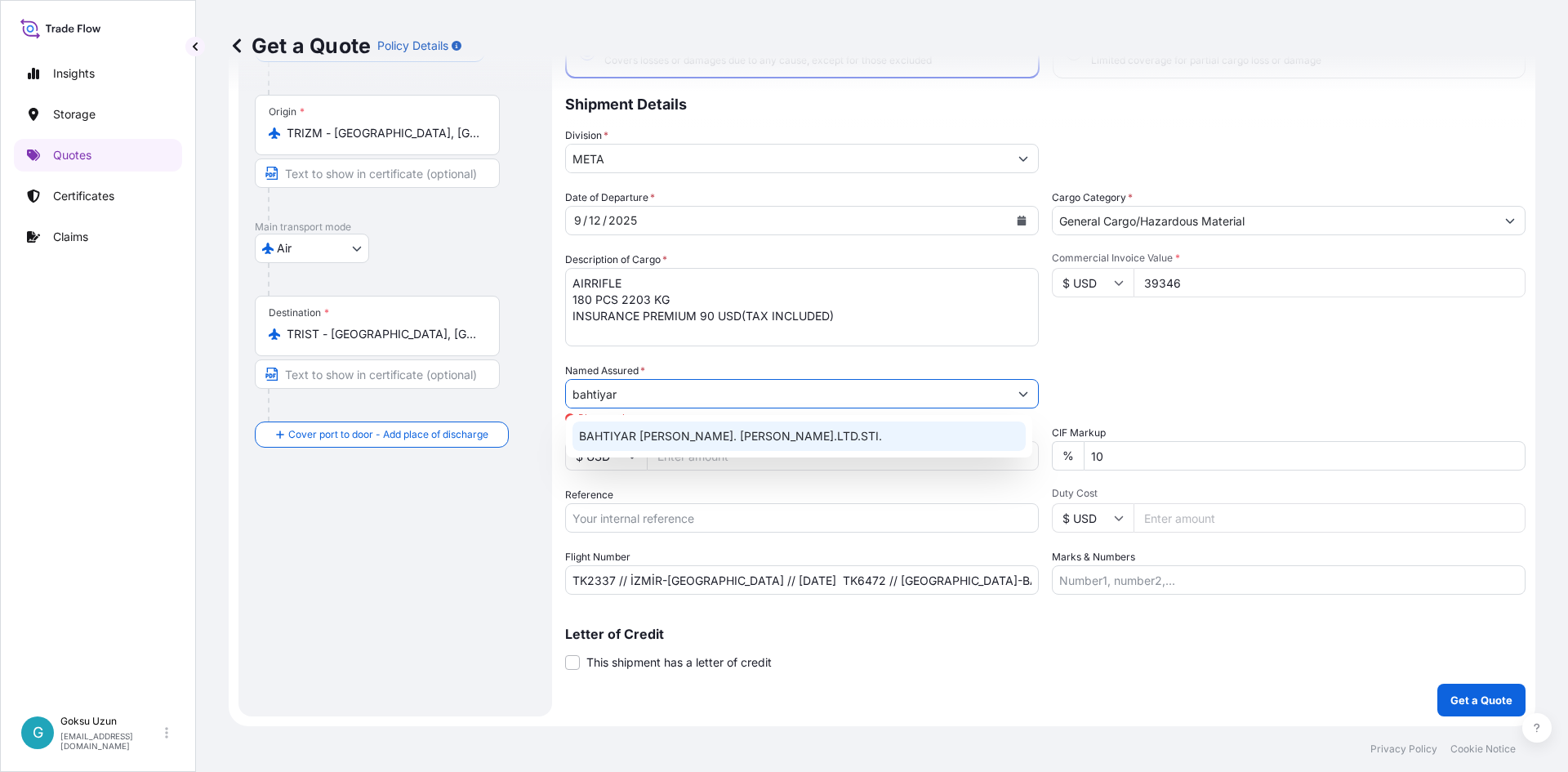
click at [633, 431] on span "BAHTIYAR [PERSON_NAME]. [PERSON_NAME].LTD.STI." at bounding box center [731, 436] width 303 height 16
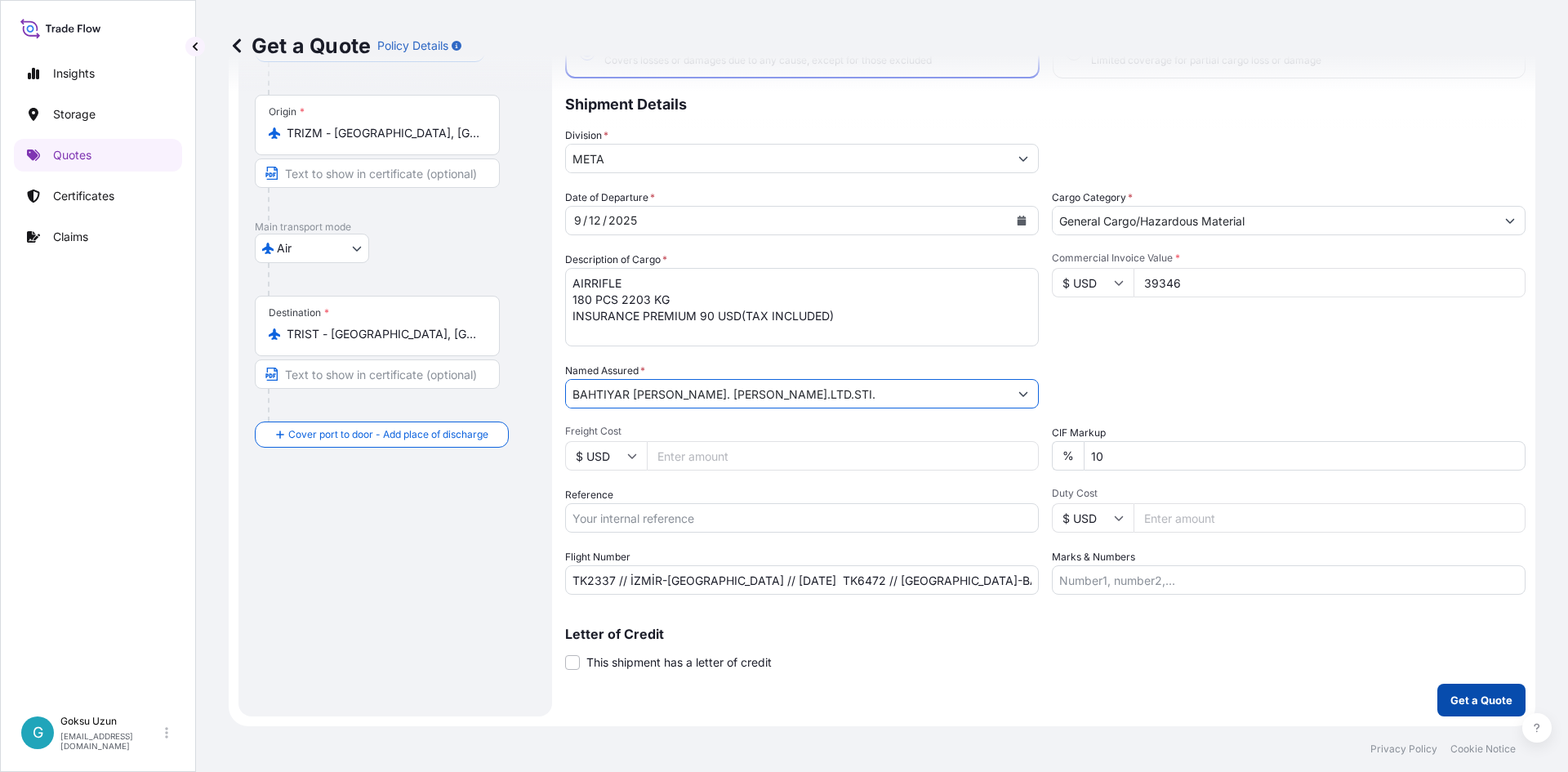
type input "BAHTIYAR [PERSON_NAME]. [PERSON_NAME].LTD.STI."
click at [1452, 703] on p "Get a Quote" at bounding box center [1481, 699] width 62 height 16
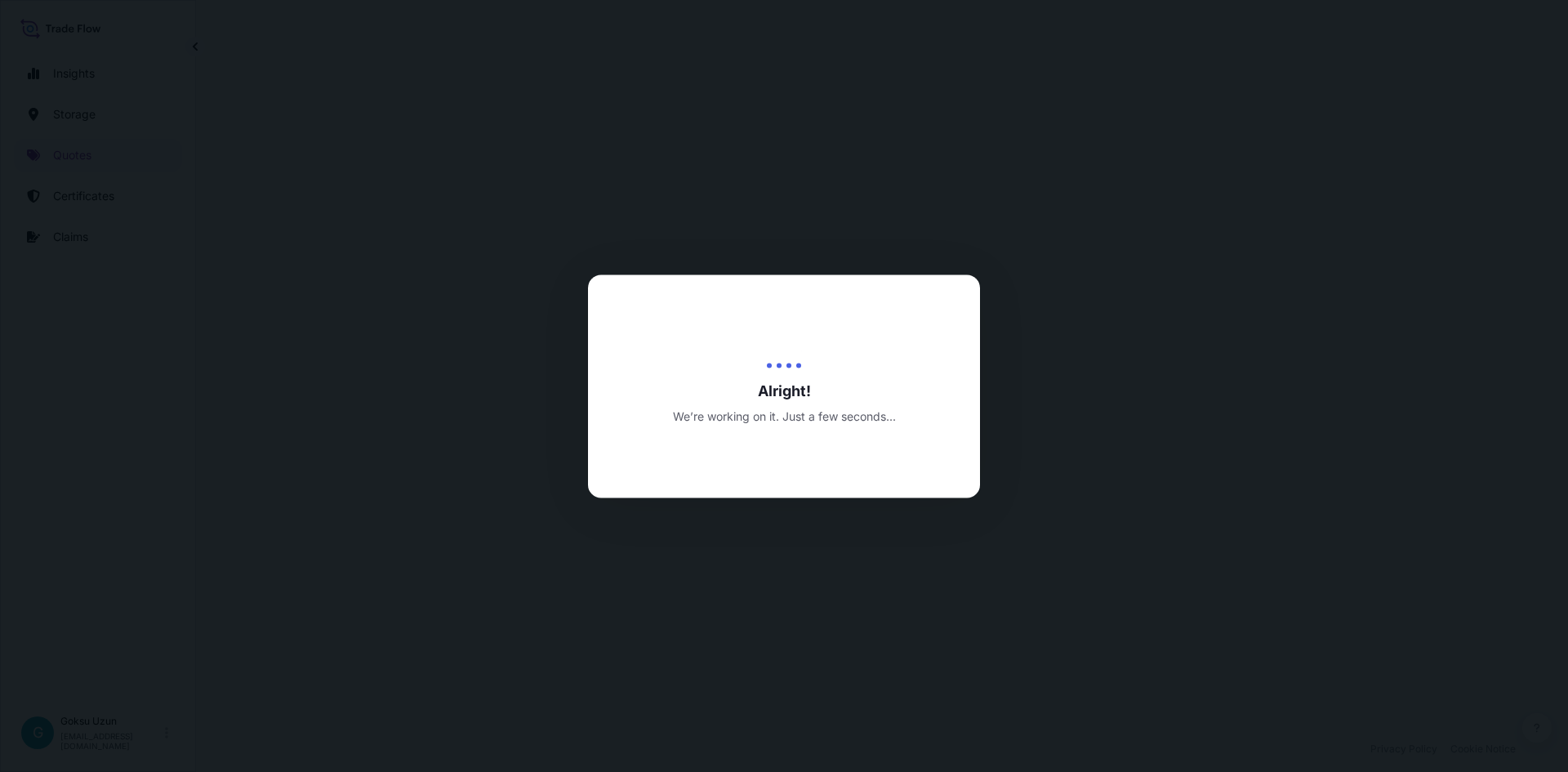
select select "Air"
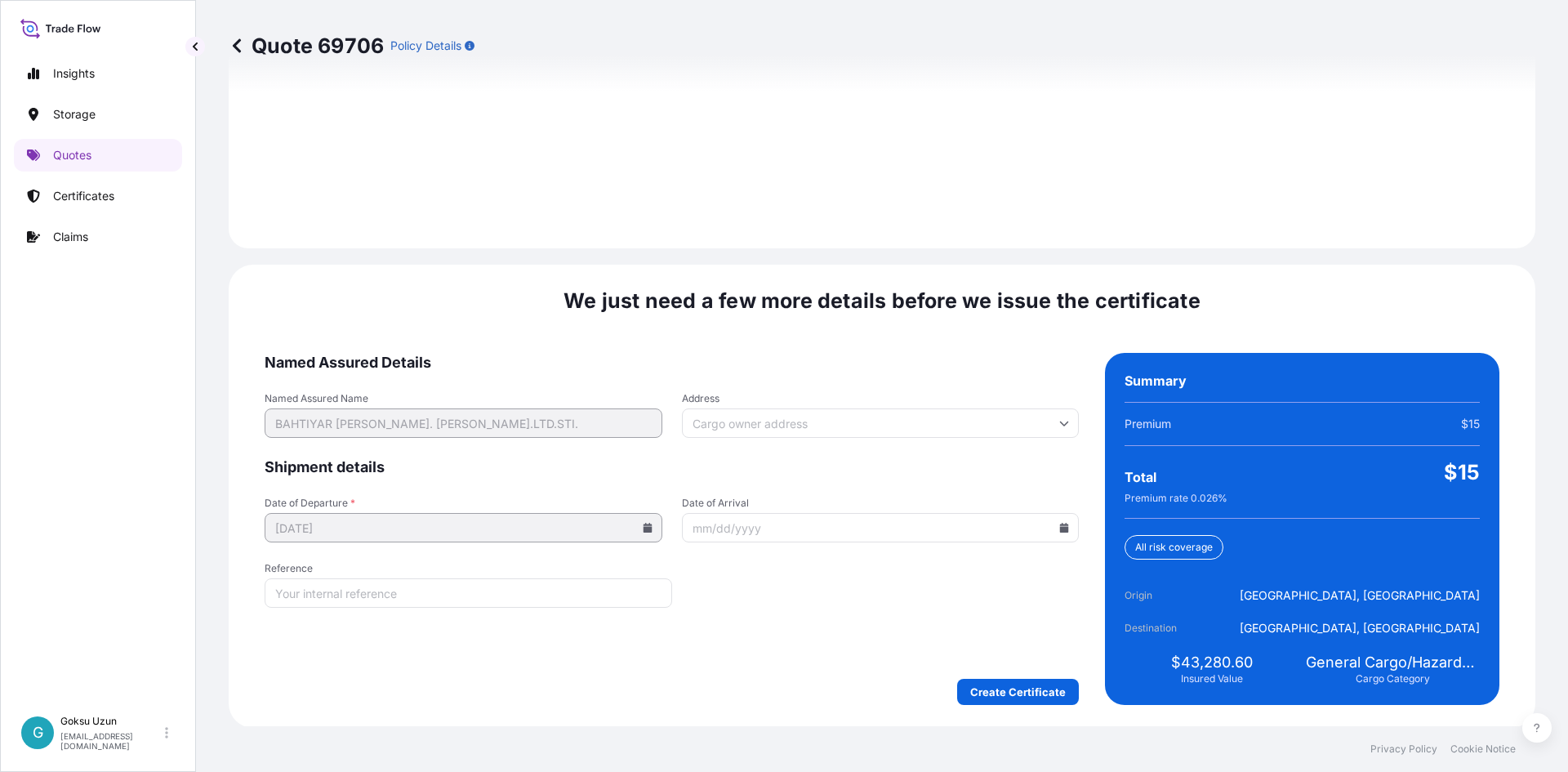
scroll to position [2307, 0]
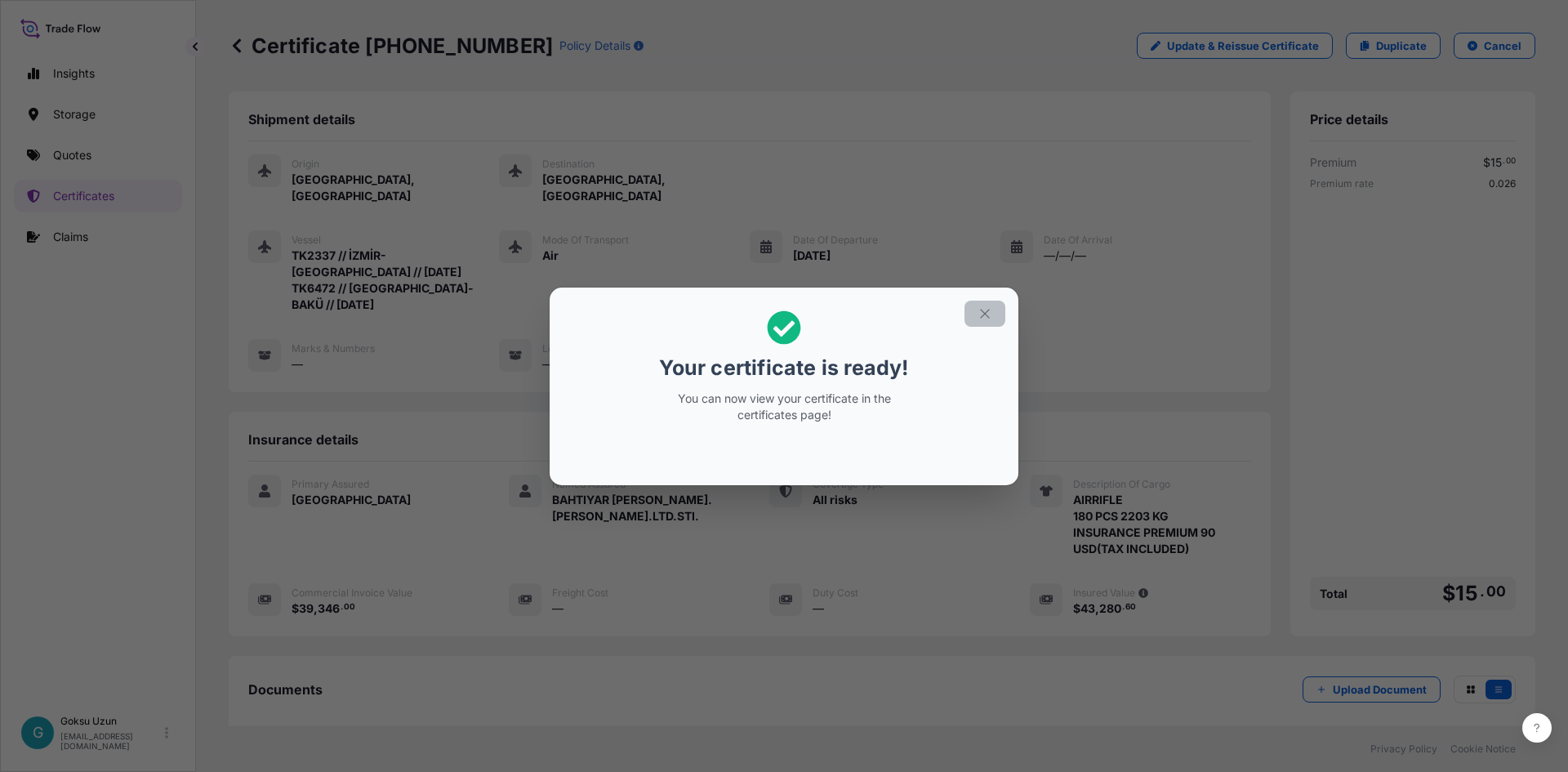
click at [984, 314] on icon "button" at bounding box center [984, 313] width 9 height 9
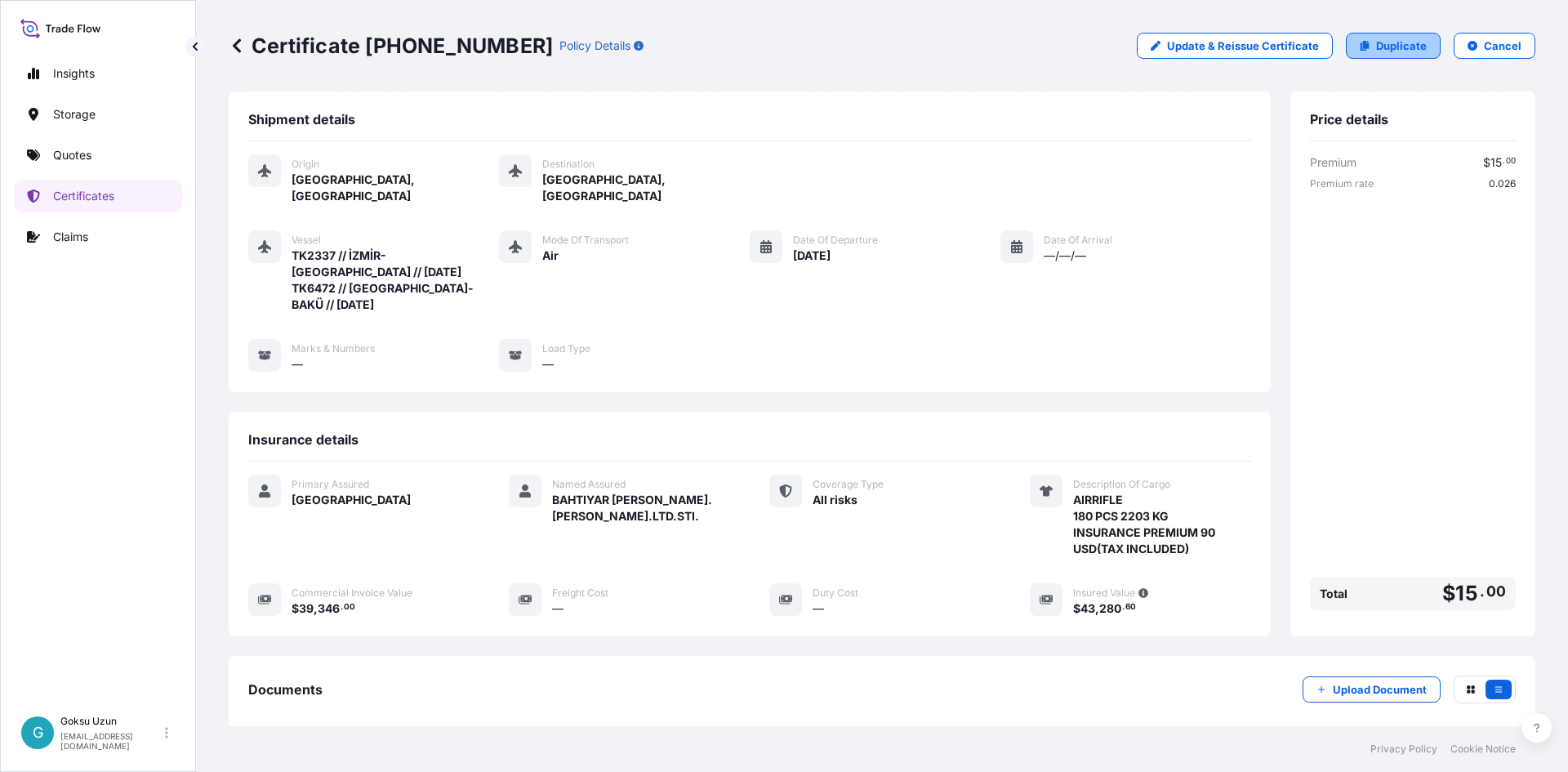
click at [1395, 49] on p "Duplicate" at bounding box center [1400, 45] width 50 height 16
select select "Air"
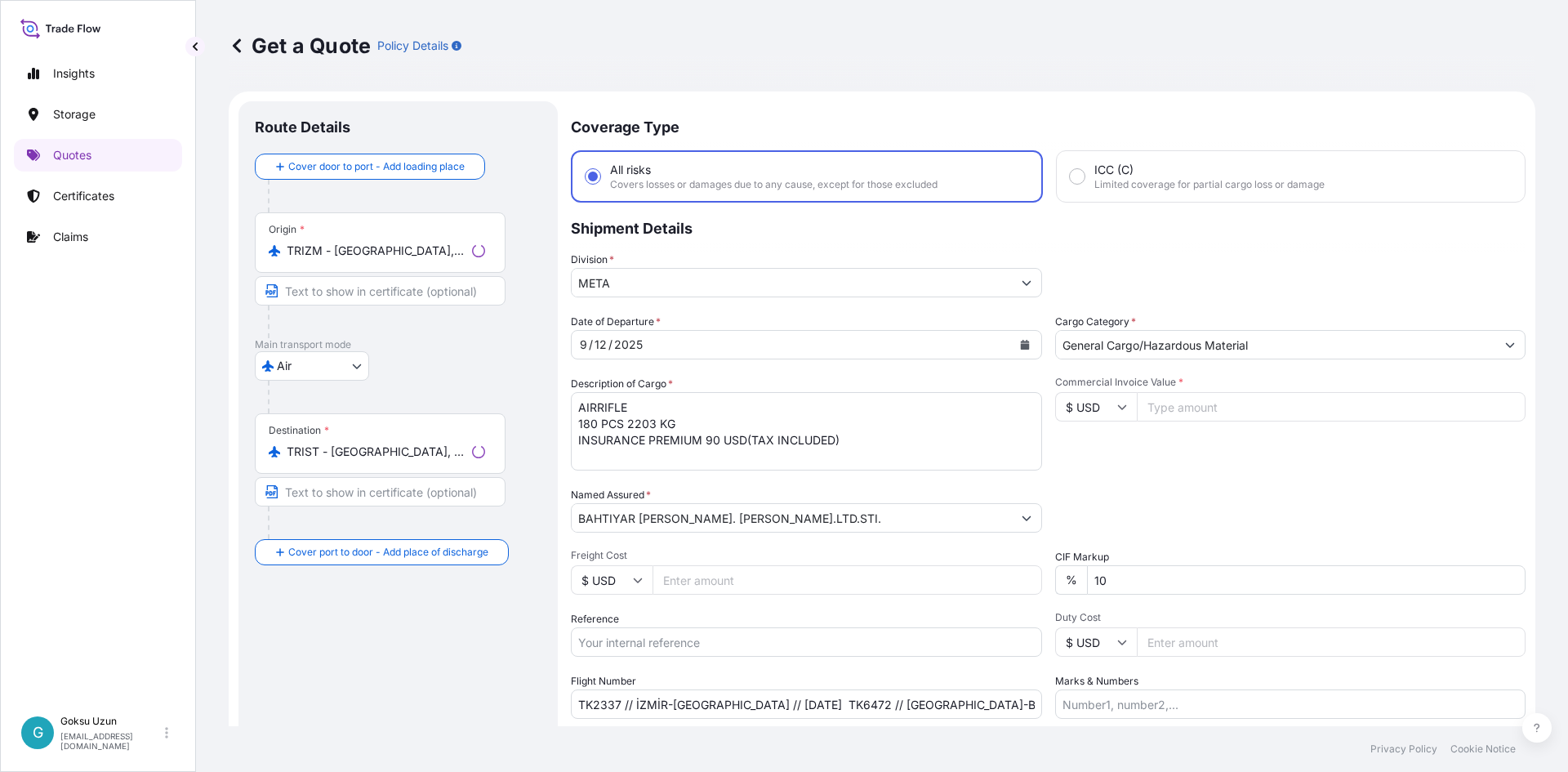
scroll to position [27, 0]
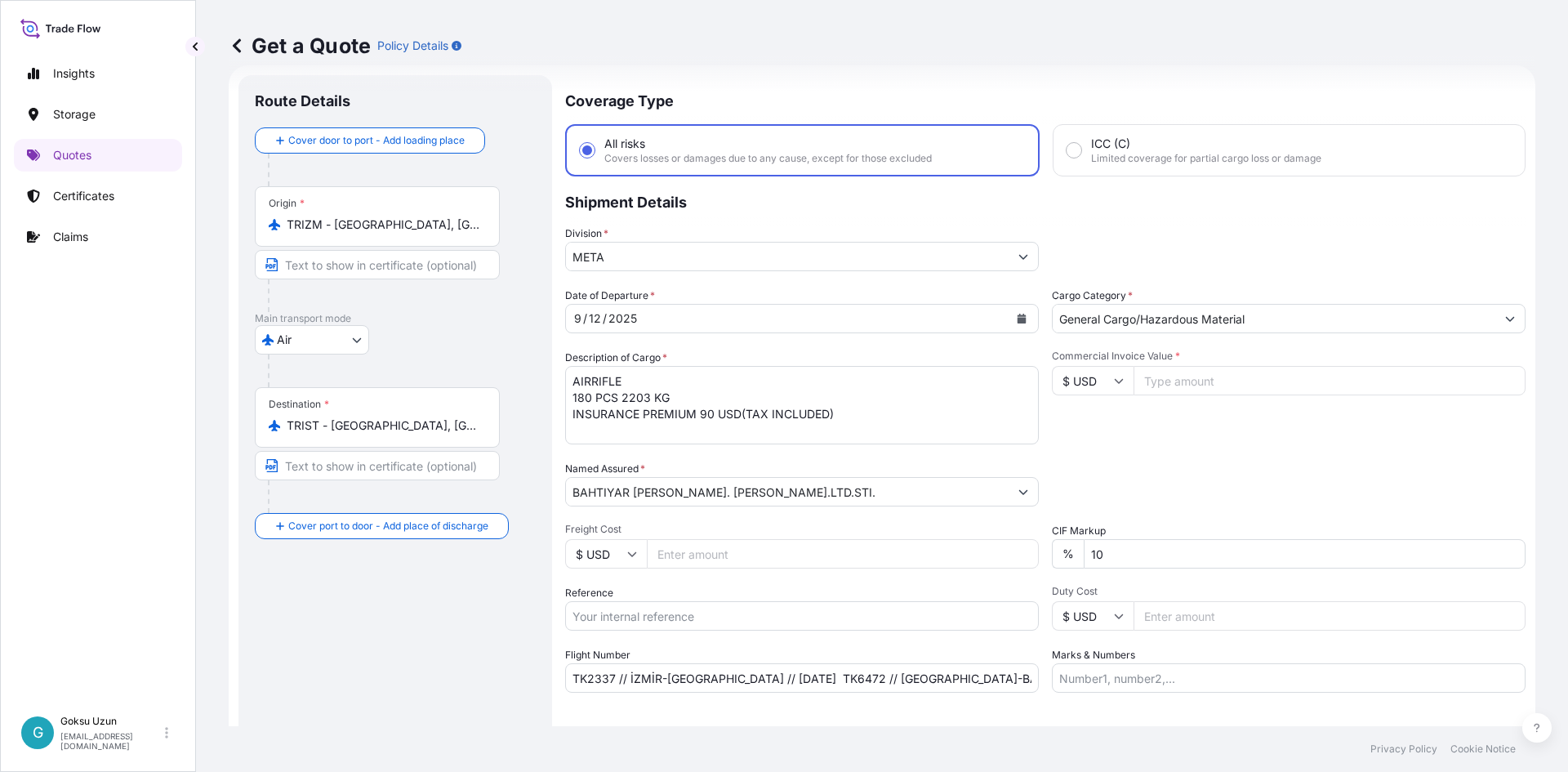
click at [236, 45] on icon at bounding box center [237, 45] width 9 height 14
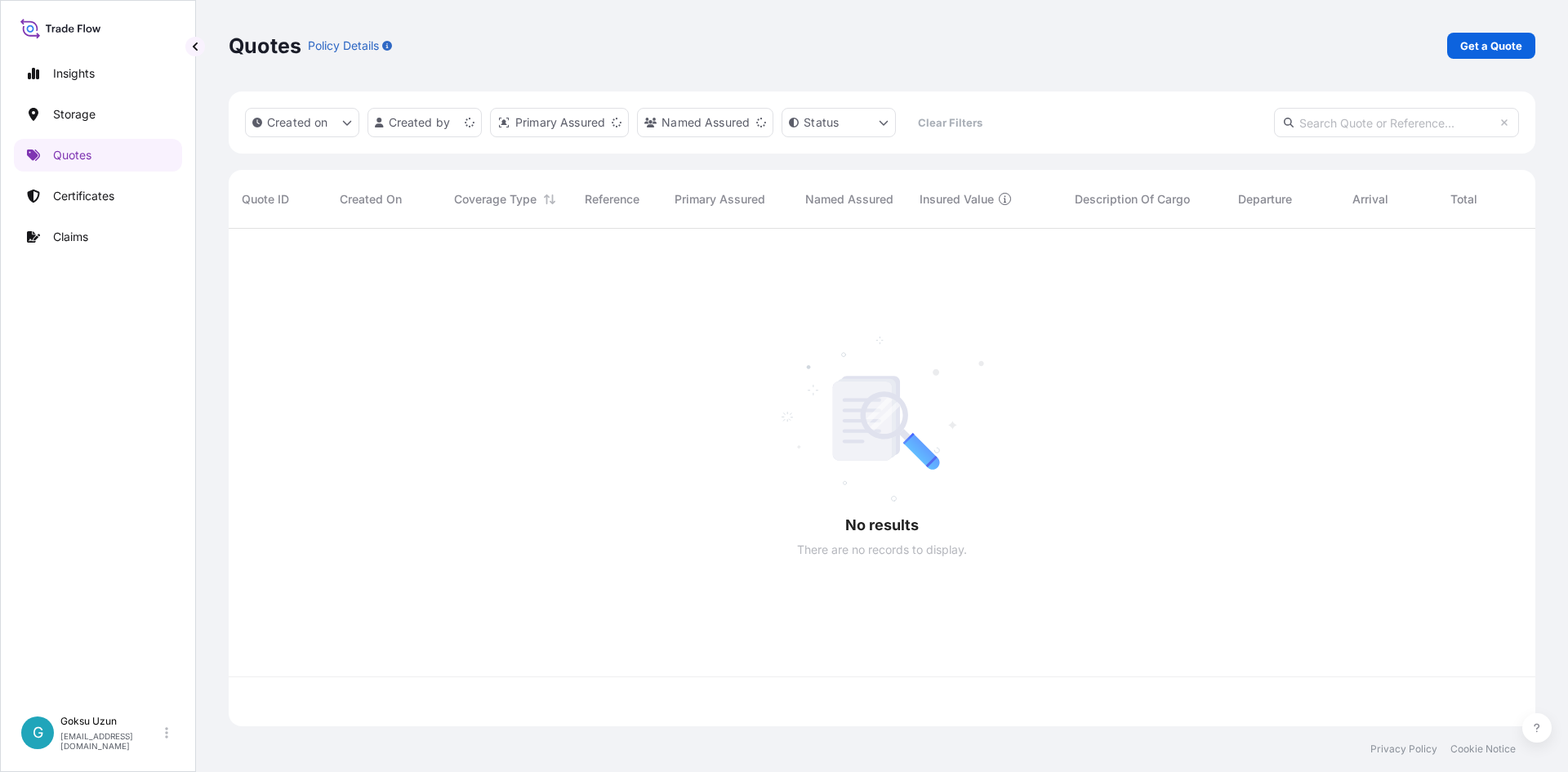
scroll to position [494, 1294]
click at [79, 191] on p "Certificates" at bounding box center [84, 196] width 62 height 16
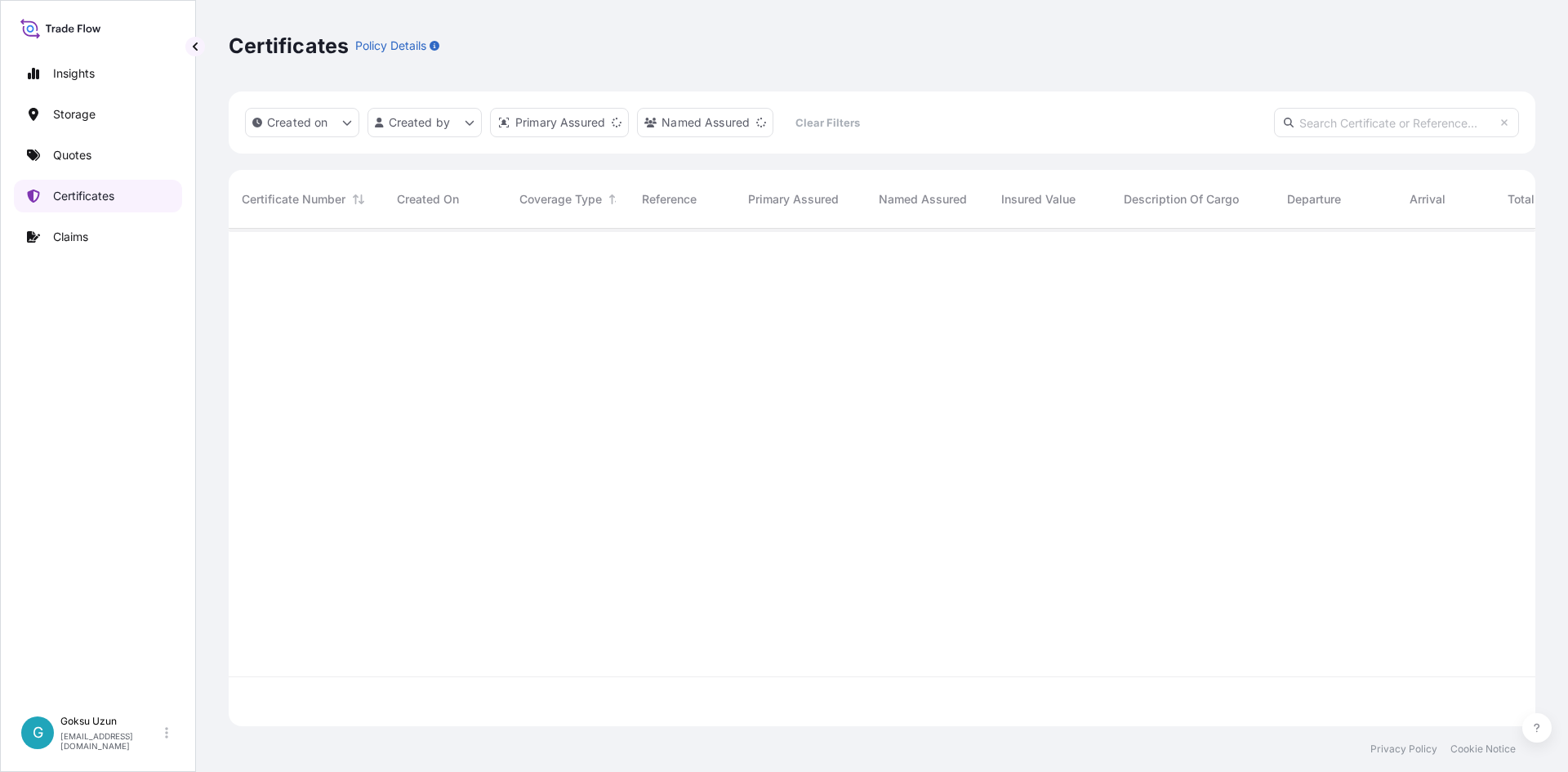
scroll to position [494, 1294]
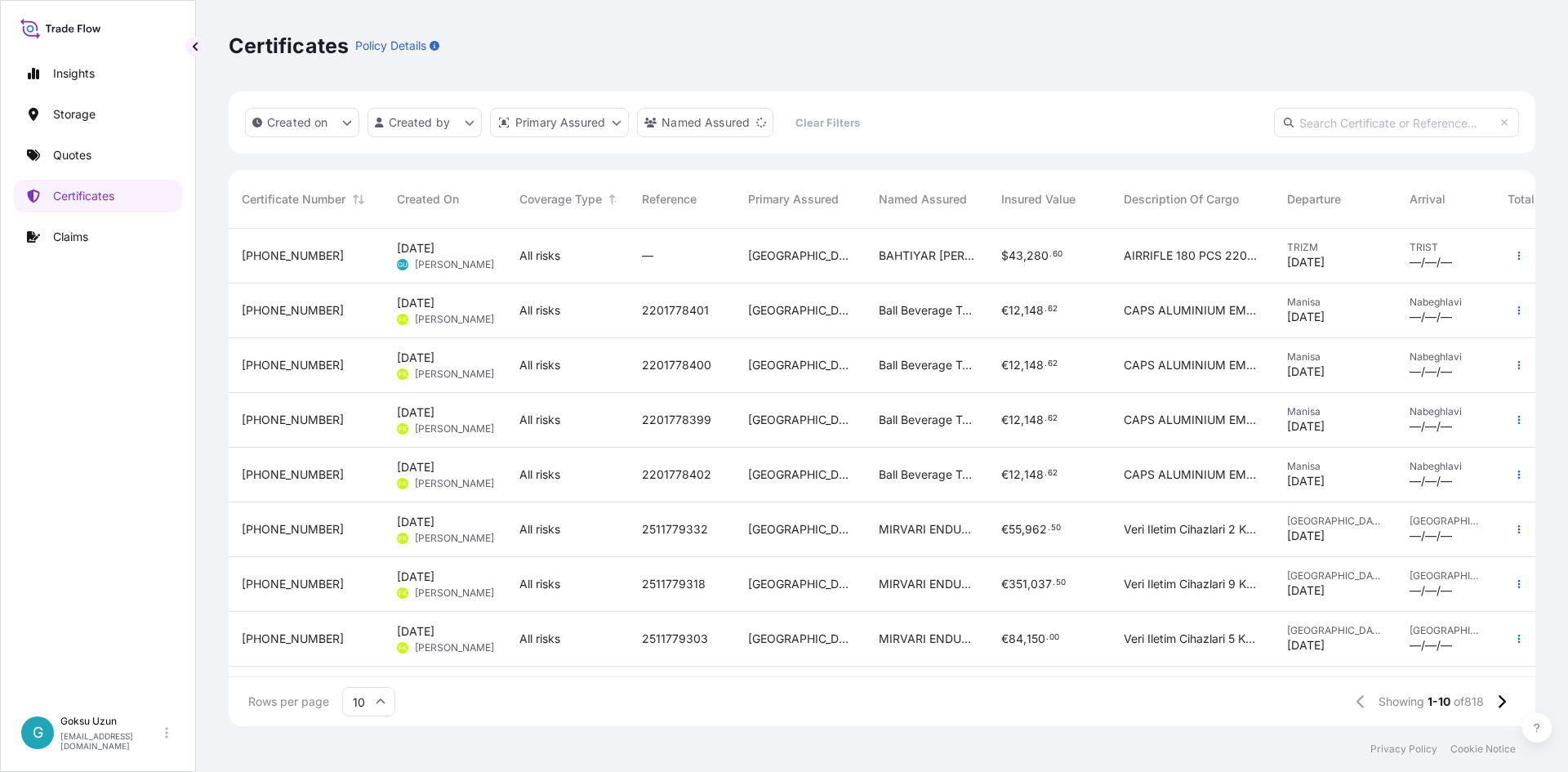
click at [934, 258] on span "BAHTIYAR [PERSON_NAME]. [PERSON_NAME].LTD.STI." at bounding box center [926, 255] width 97 height 16
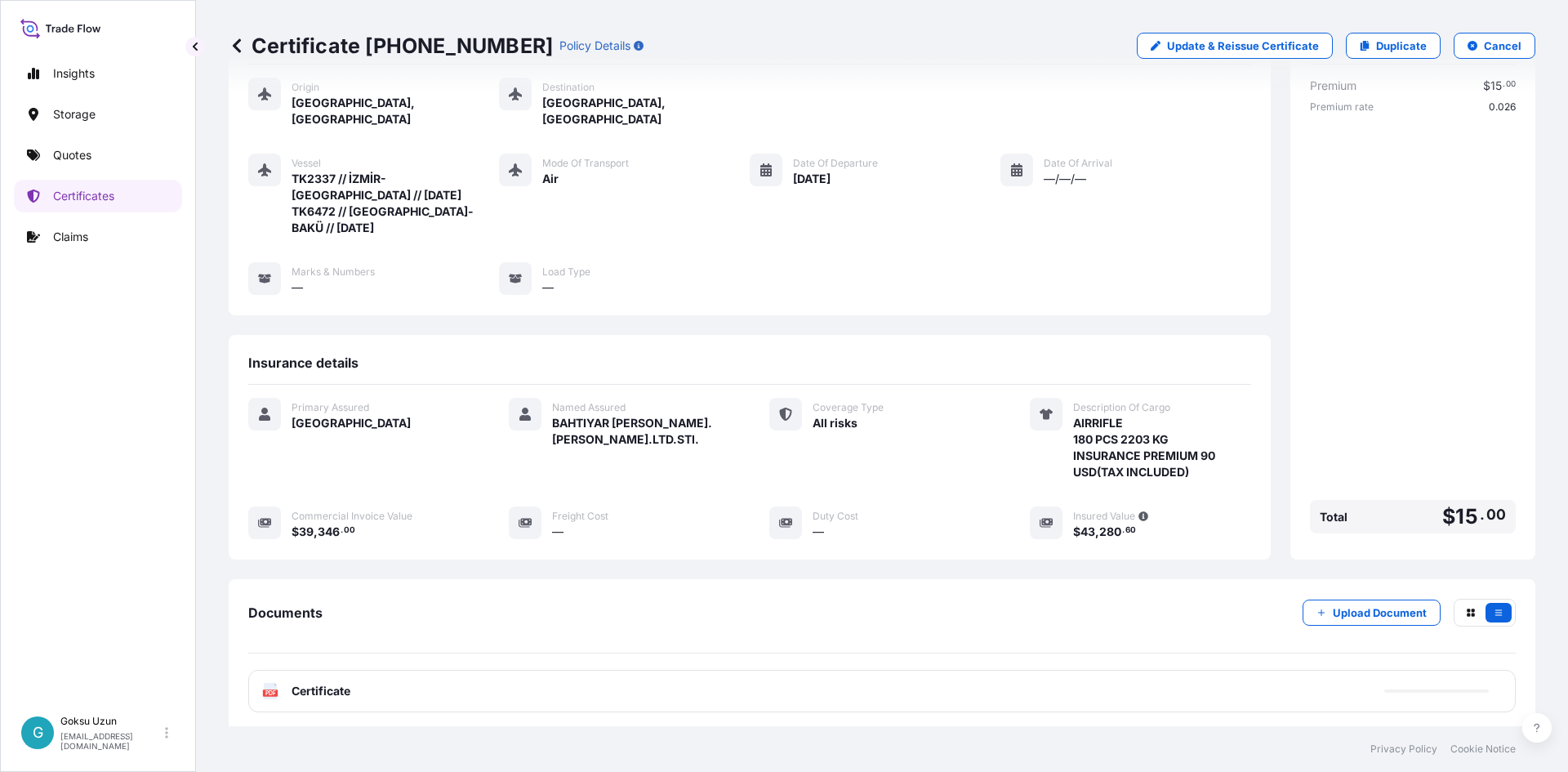
scroll to position [152, 0]
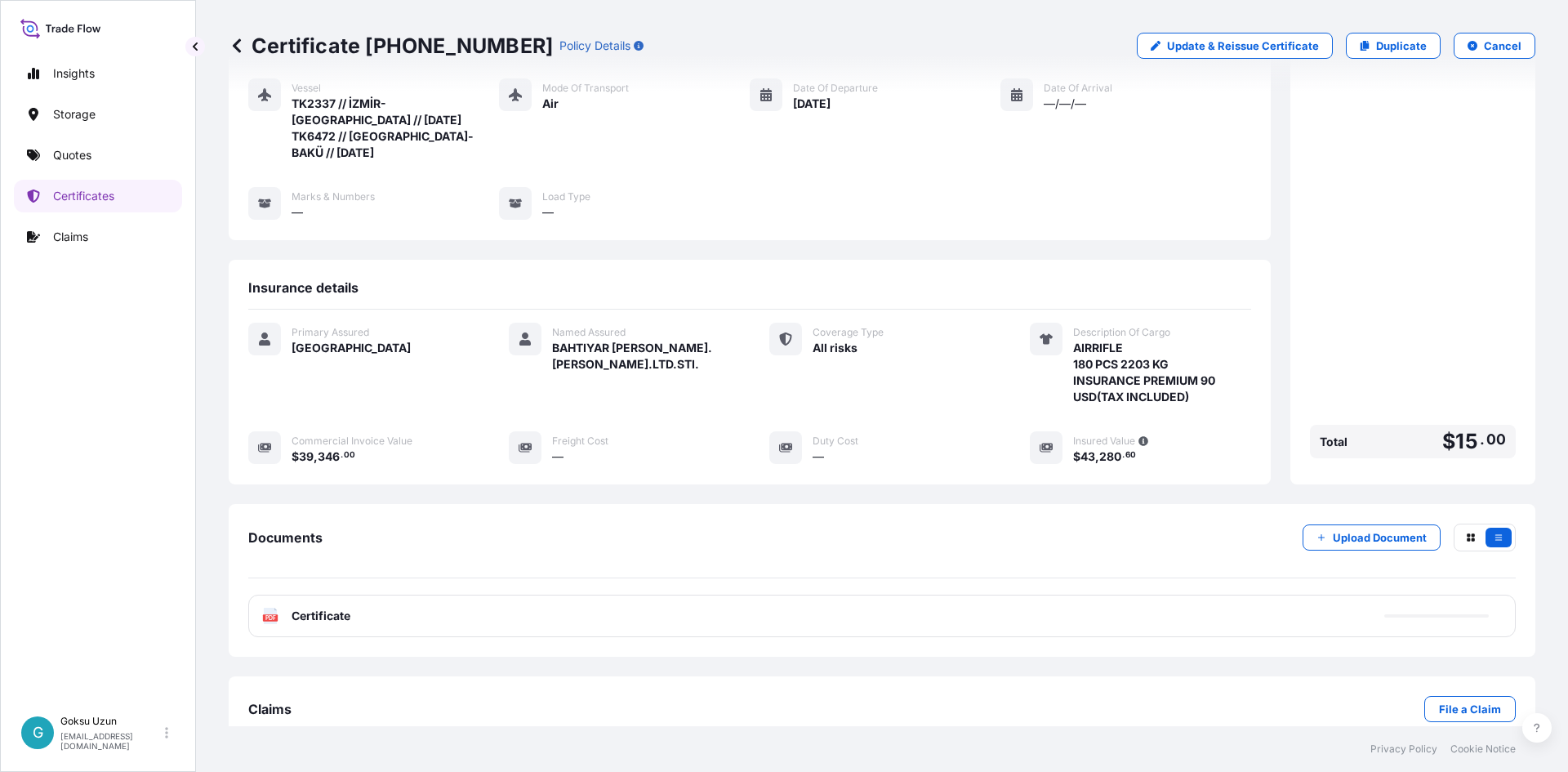
drag, startPoint x: 1269, startPoint y: 24, endPoint x: 1271, endPoint y: 40, distance: 16.1
click at [1268, 31] on div "Certificate [PHONE_NUMBER] Policy Details Update & Reissue Certificate Duplicat…" at bounding box center [881, 45] width 1306 height 92
click at [1271, 40] on p "Update & Reissue Certificate" at bounding box center [1243, 45] width 152 height 16
select select "Air"
select select "31600"
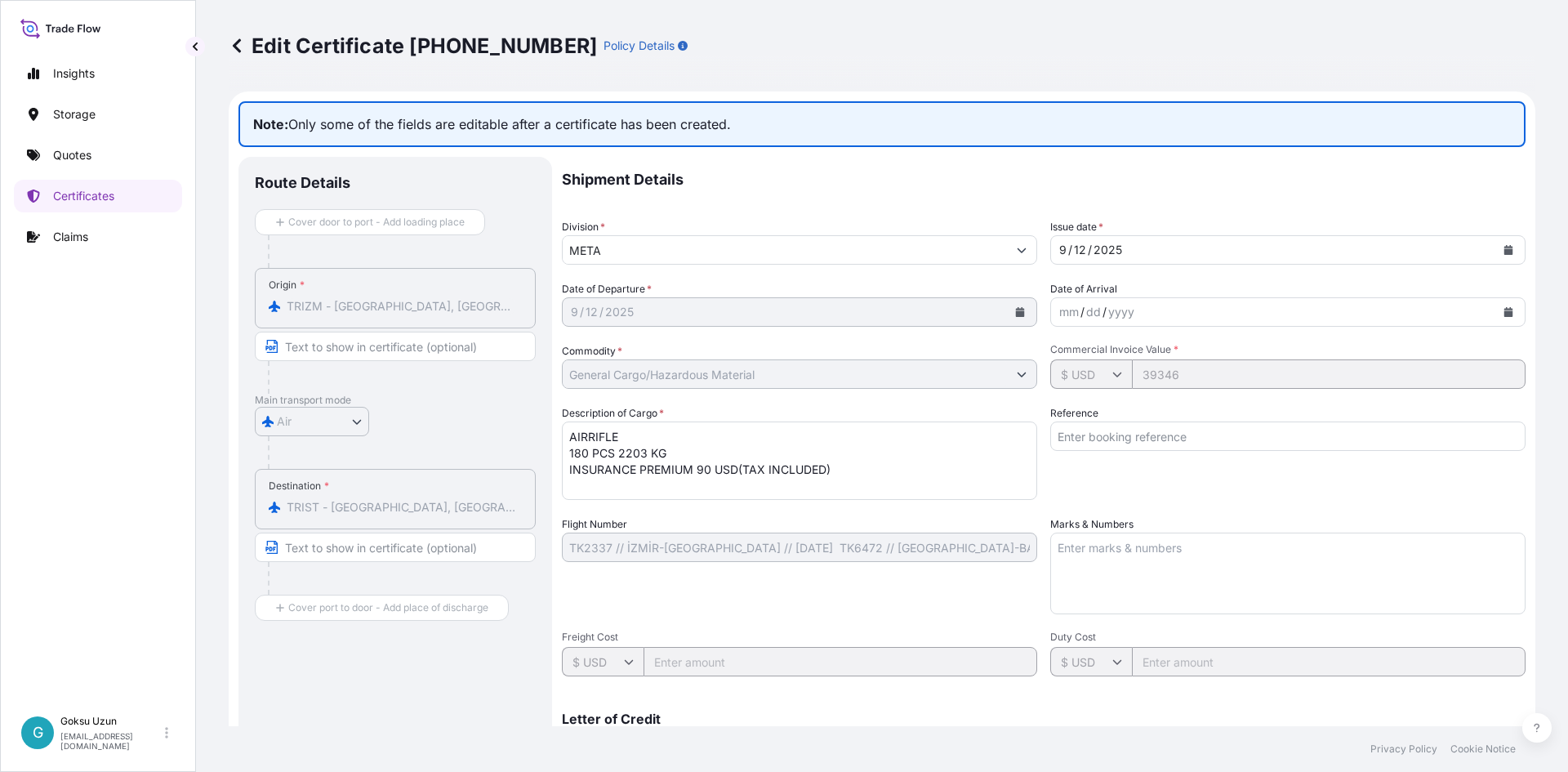
click at [233, 45] on icon at bounding box center [237, 45] width 9 height 14
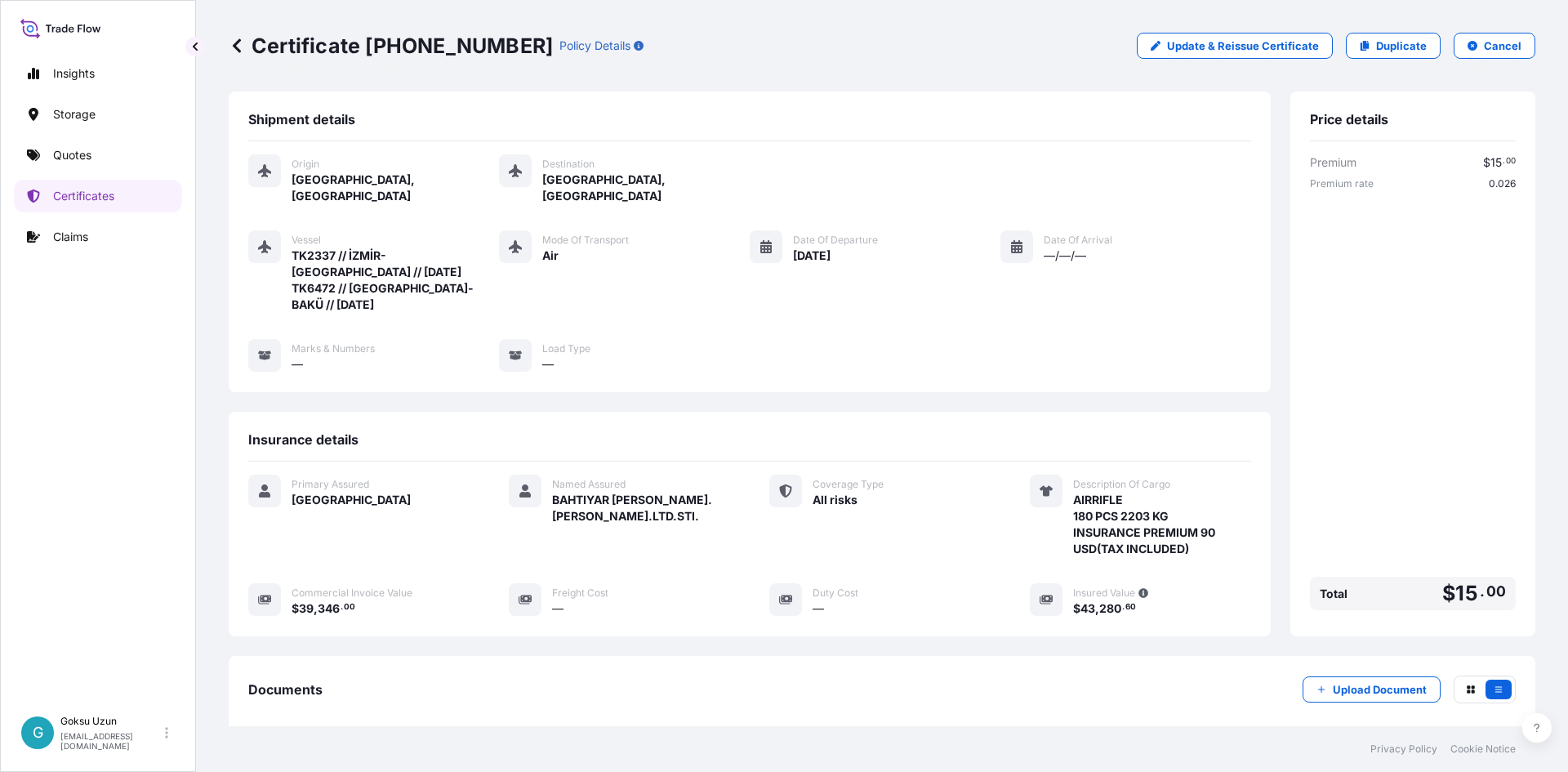
click at [351, 604] on span "00" at bounding box center [349, 607] width 11 height 6
drag, startPoint x: 350, startPoint y: 566, endPoint x: 530, endPoint y: 607, distance: 184.6
click at [530, 607] on div "Primary Assured Turkey Named Assured BAHTIYAR [PERSON_NAME]. [PERSON_NAME].LTD.…" at bounding box center [749, 554] width 1003 height 186
click at [828, 675] on div "Documents Upload Document" at bounding box center [881, 703] width 1267 height 55
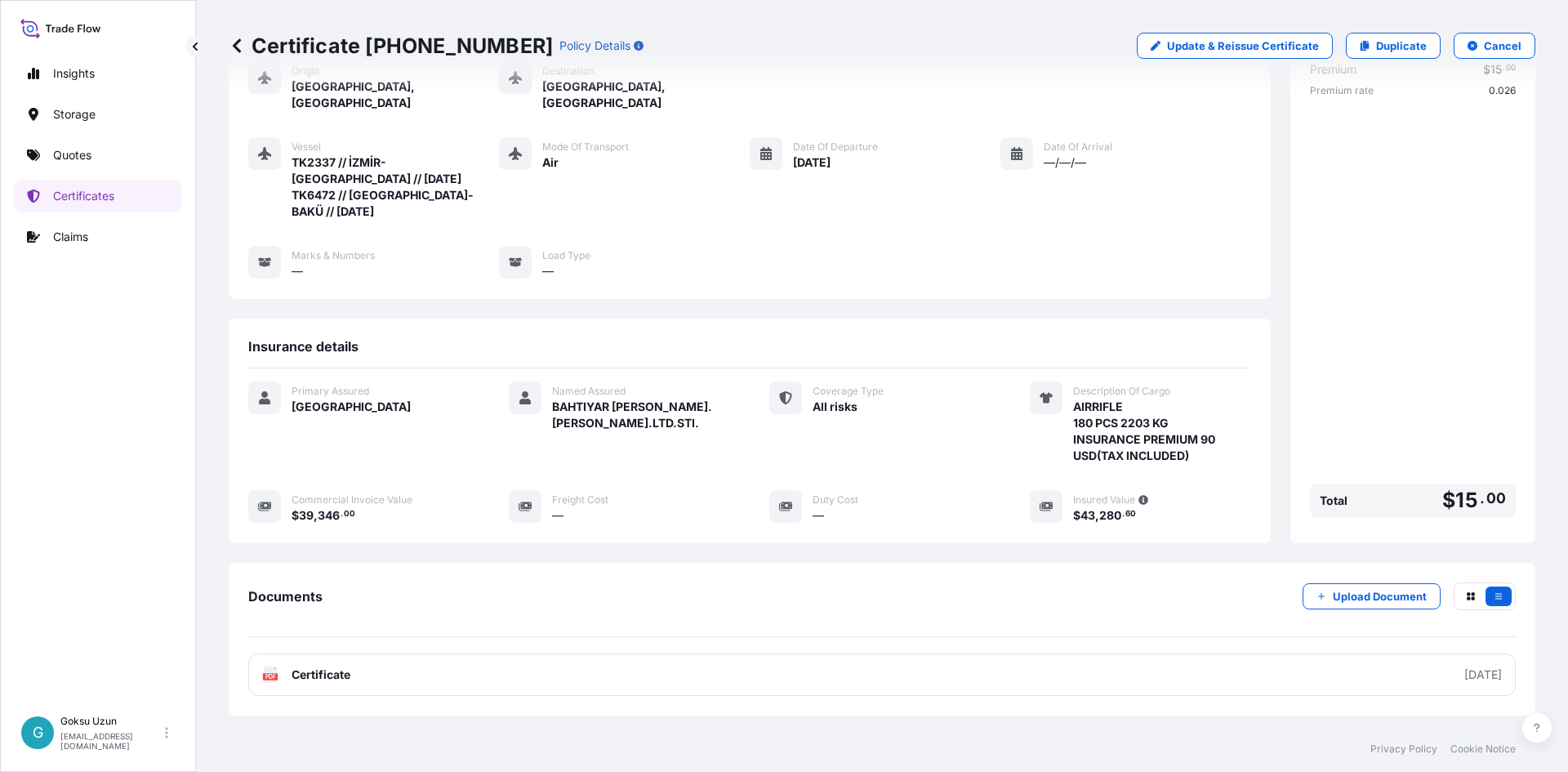
scroll to position [152, 0]
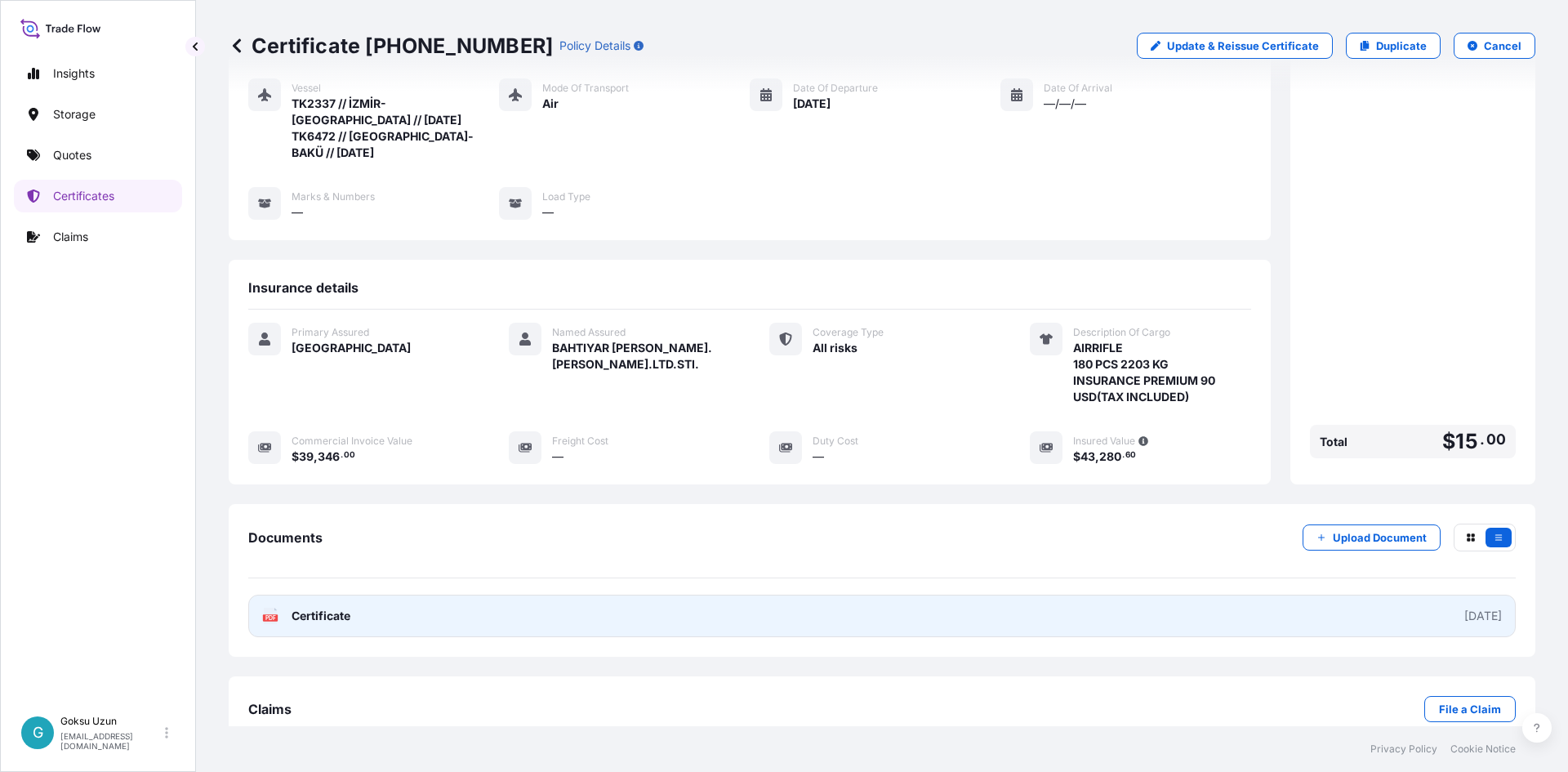
click at [1370, 595] on link "PDF Certificate [DATE]" at bounding box center [881, 616] width 1267 height 43
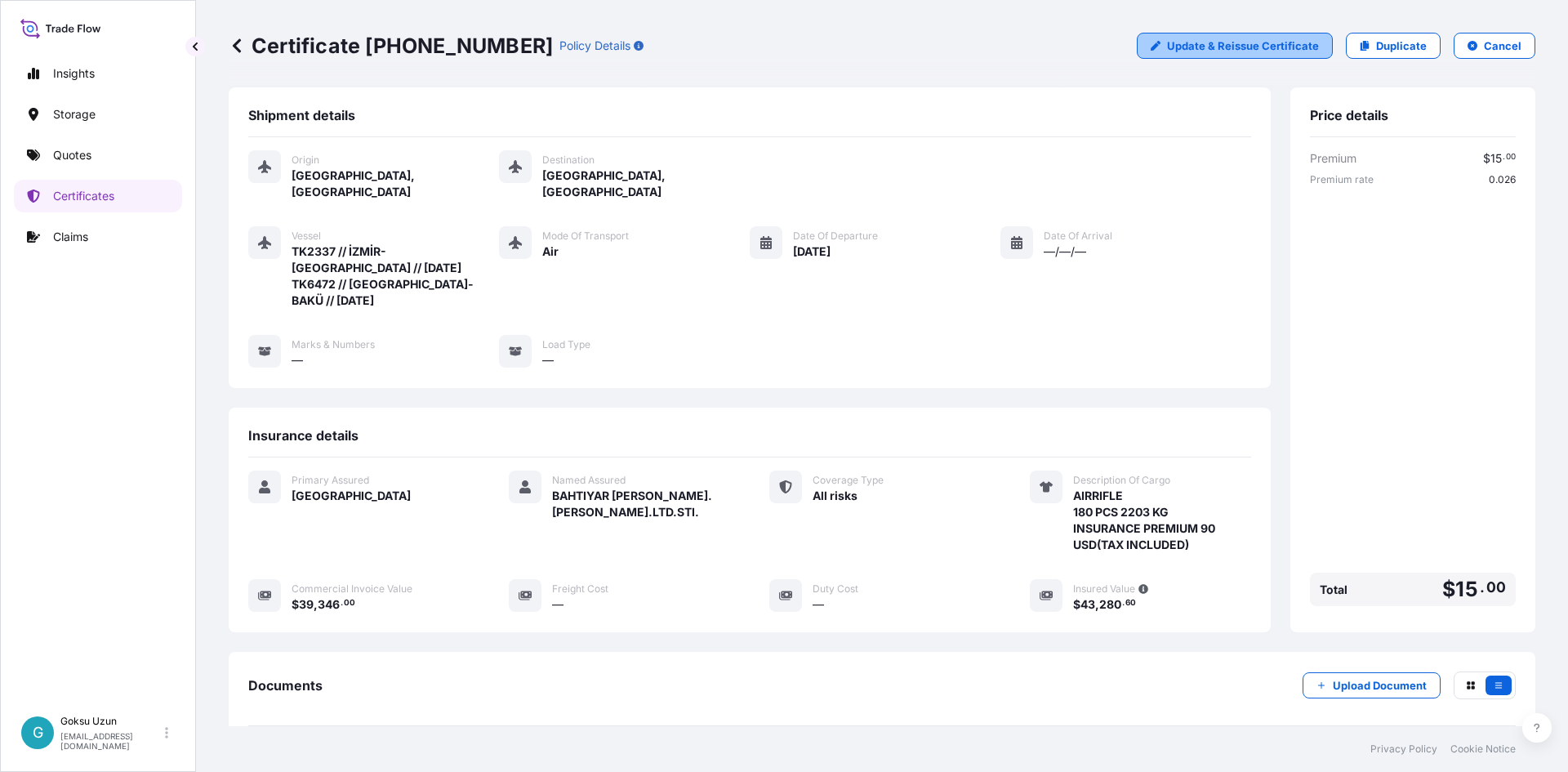
scroll to position [0, 0]
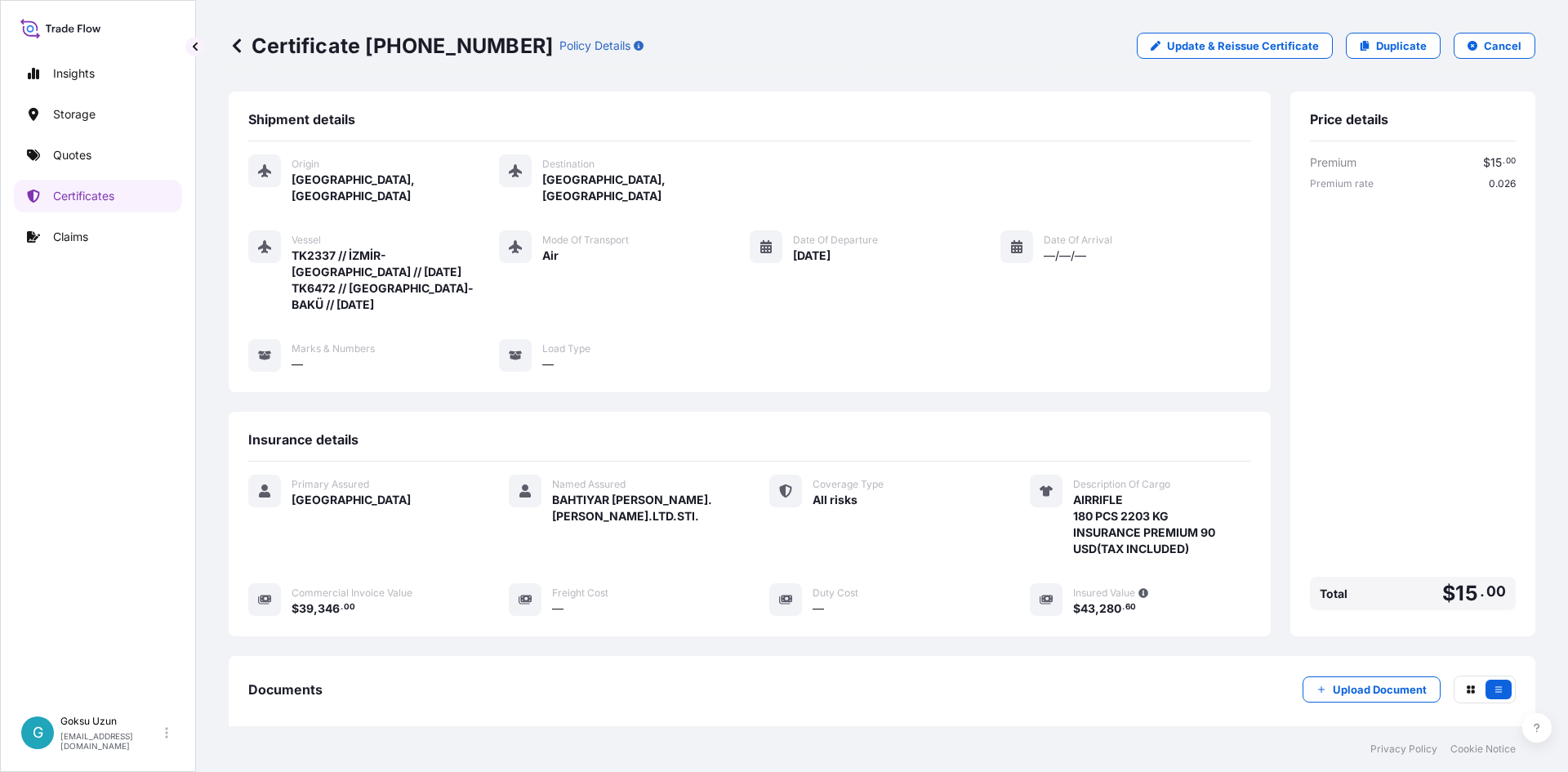
click at [1401, 49] on p "Duplicate" at bounding box center [1400, 45] width 50 height 16
select select "Air"
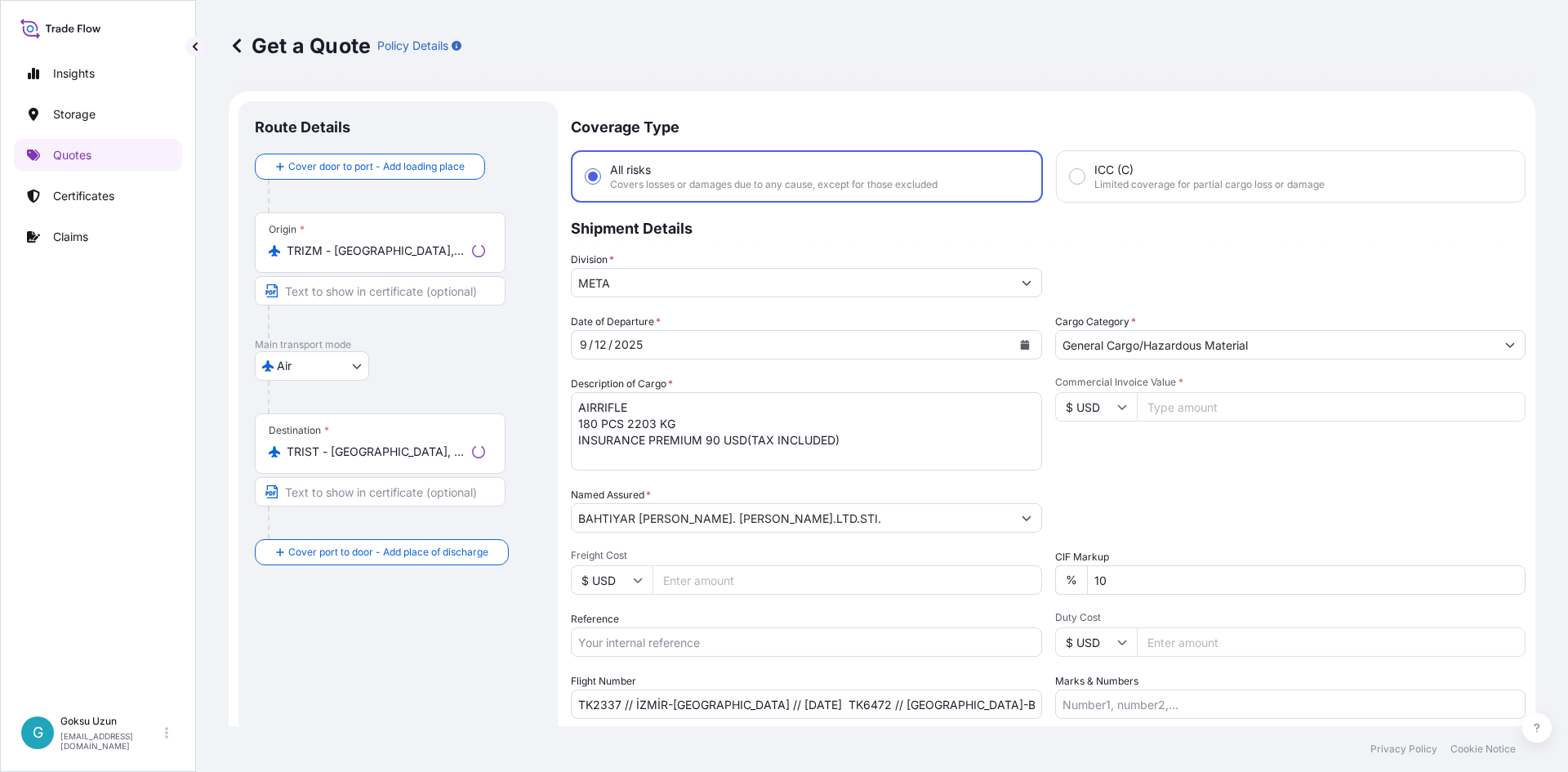
scroll to position [27, 0]
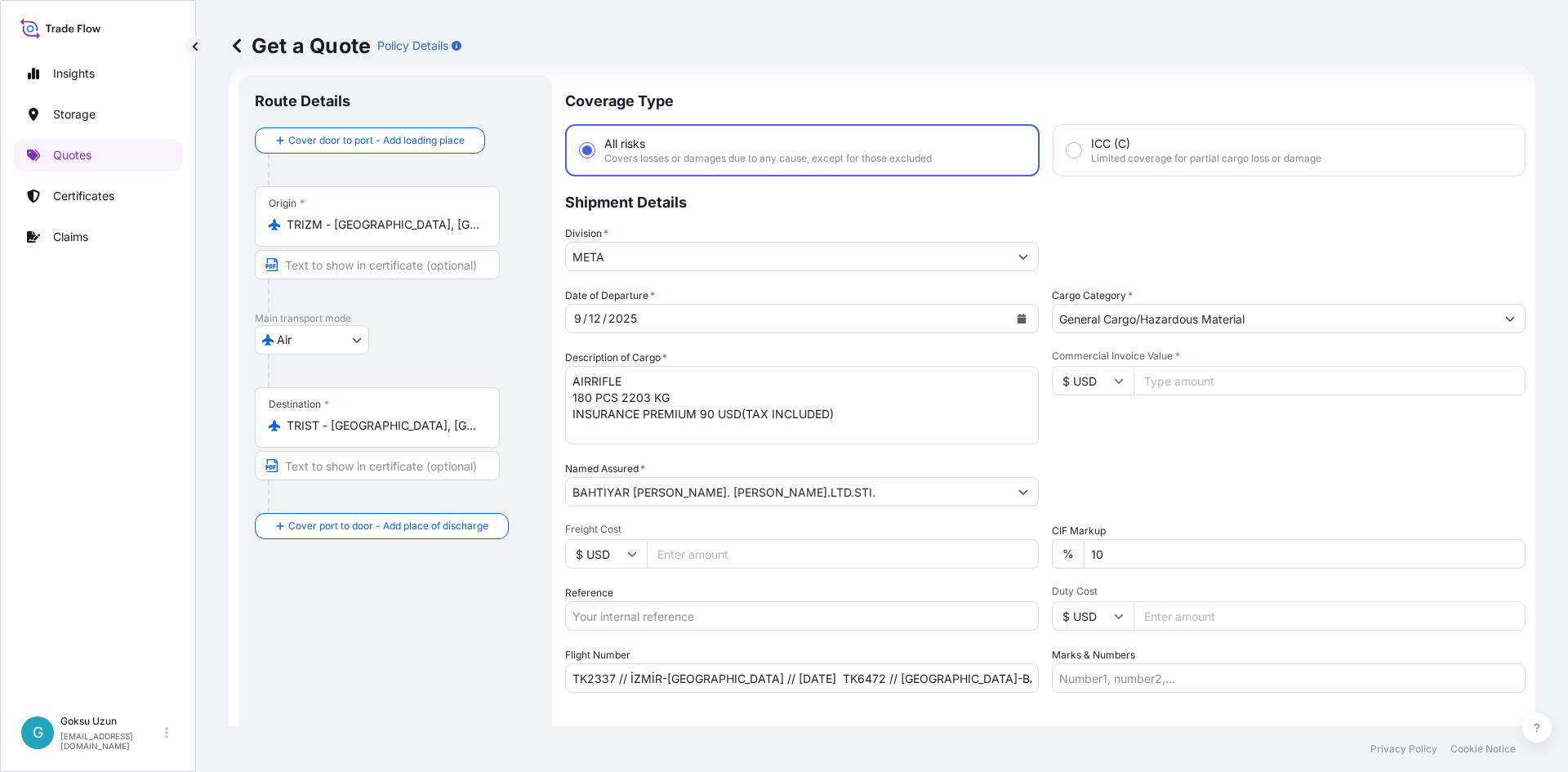
click at [1139, 547] on input "10" at bounding box center [1305, 554] width 441 height 29
type input "1"
type input "10"
click at [1182, 461] on div "Packing Category Type to search a container mode Please select a primary mode o…" at bounding box center [1288, 483] width 474 height 45
drag, startPoint x: 1197, startPoint y: 367, endPoint x: 1205, endPoint y: 372, distance: 9.4
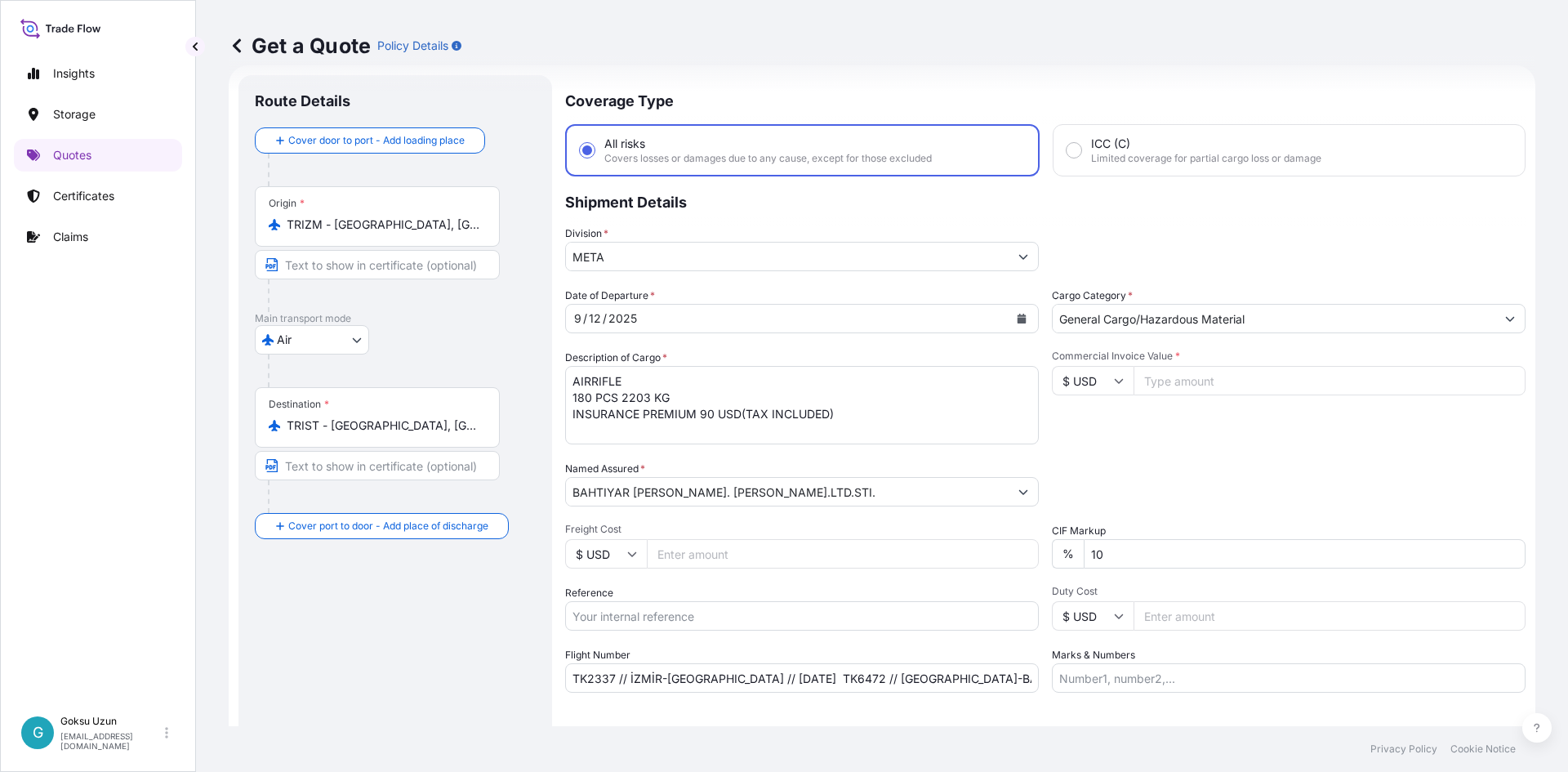
click at [1198, 367] on input "Commercial Invoice Value *" at bounding box center [1329, 381] width 392 height 29
click at [1216, 382] on input "Commercial Invoice Value *" at bounding box center [1329, 381] width 392 height 29
type input "39346"
drag, startPoint x: 1191, startPoint y: 496, endPoint x: 1178, endPoint y: 506, distance: 16.4
click at [1190, 496] on div "Packing Category Type to search a container mode Please select a primary mode o…" at bounding box center [1288, 483] width 474 height 45
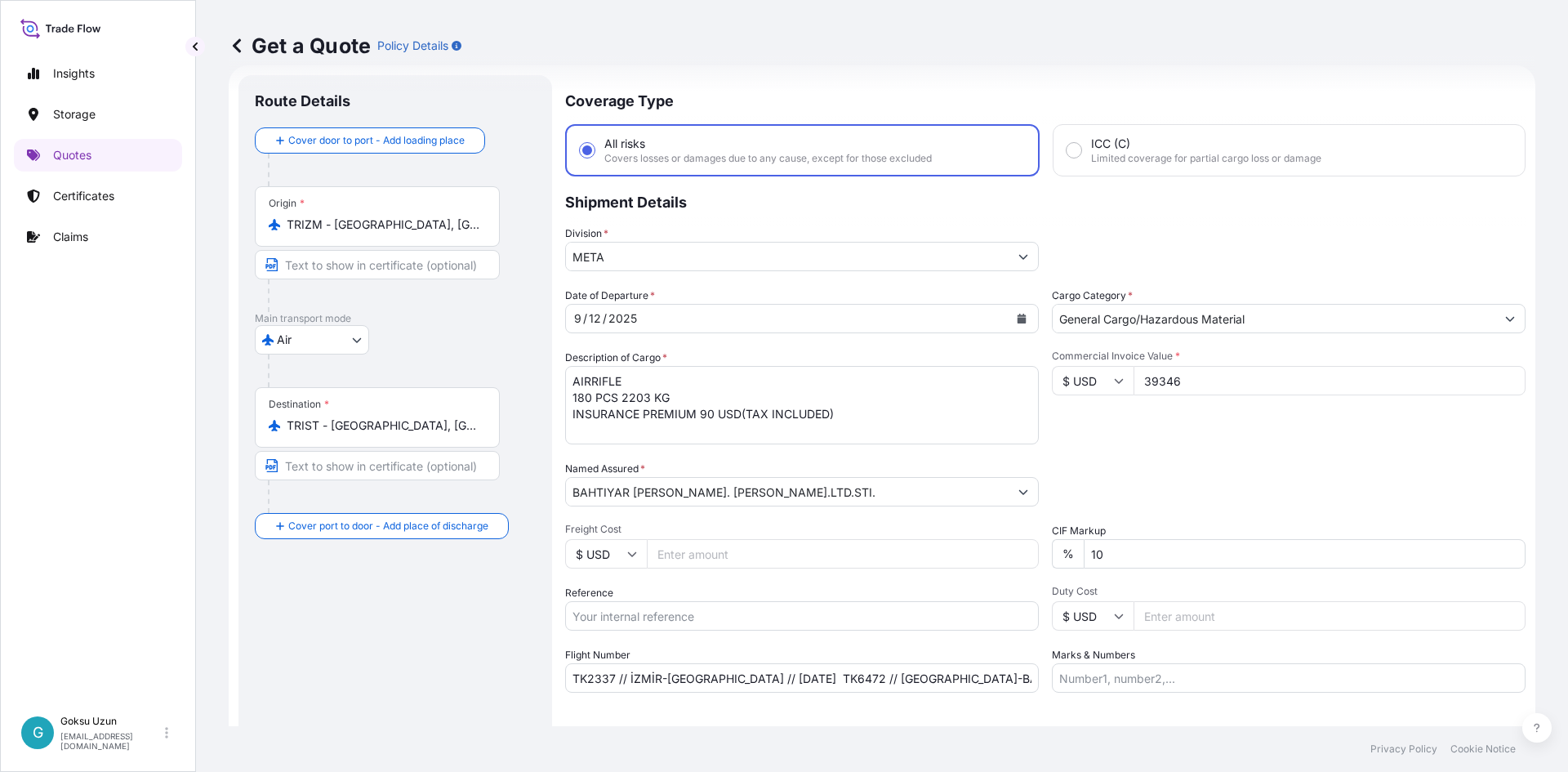
click at [1123, 565] on input "10" at bounding box center [1305, 554] width 441 height 29
type input "1"
type input "0"
click at [1149, 451] on div "Date of Departure * [DATE] Cargo Category * General Cargo/Hazardous Material De…" at bounding box center [1044, 490] width 960 height 405
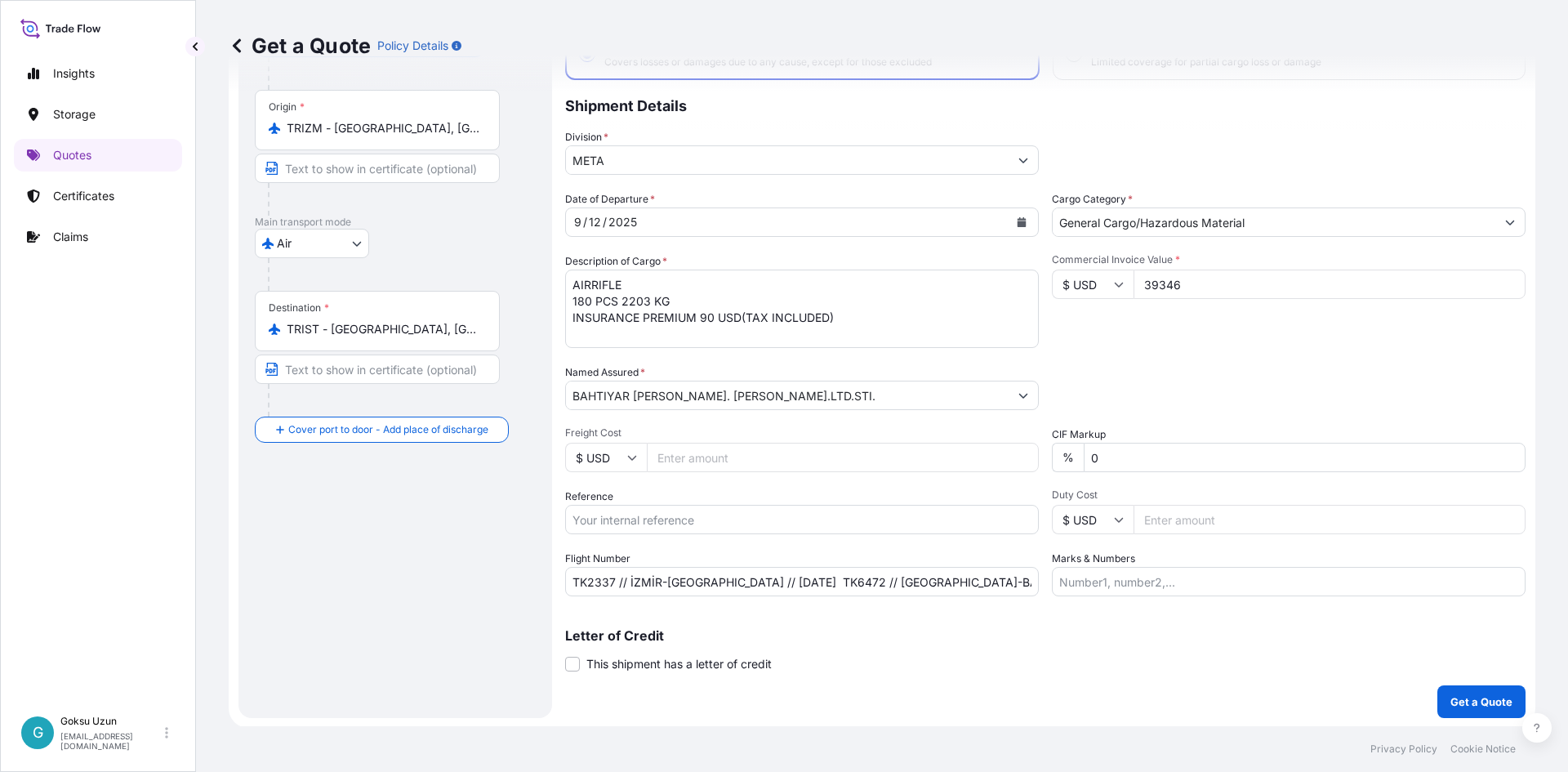
scroll to position [124, 0]
click at [1479, 705] on p "Get a Quote" at bounding box center [1481, 699] width 62 height 16
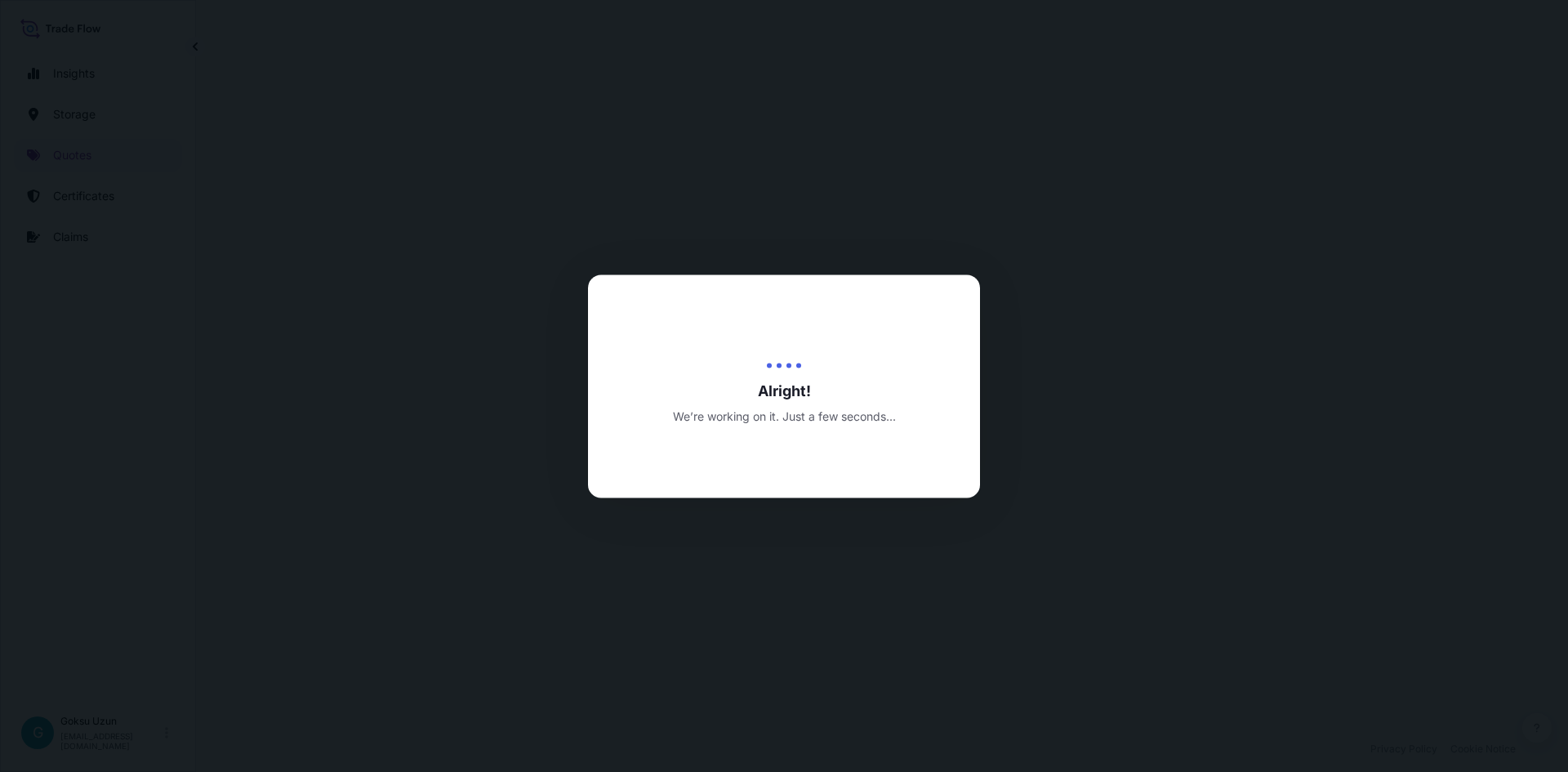
select select "Air"
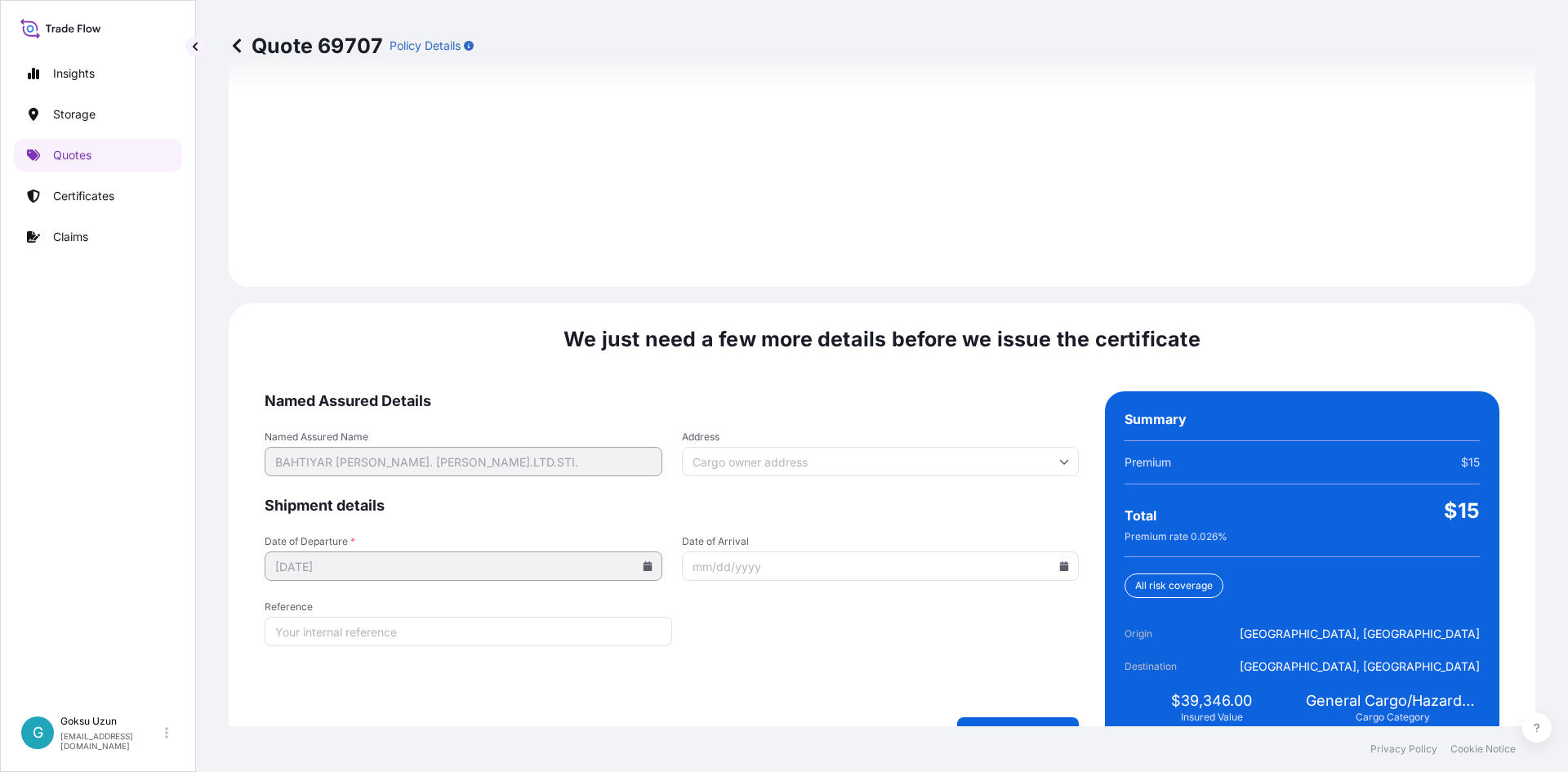
scroll to position [2307, 0]
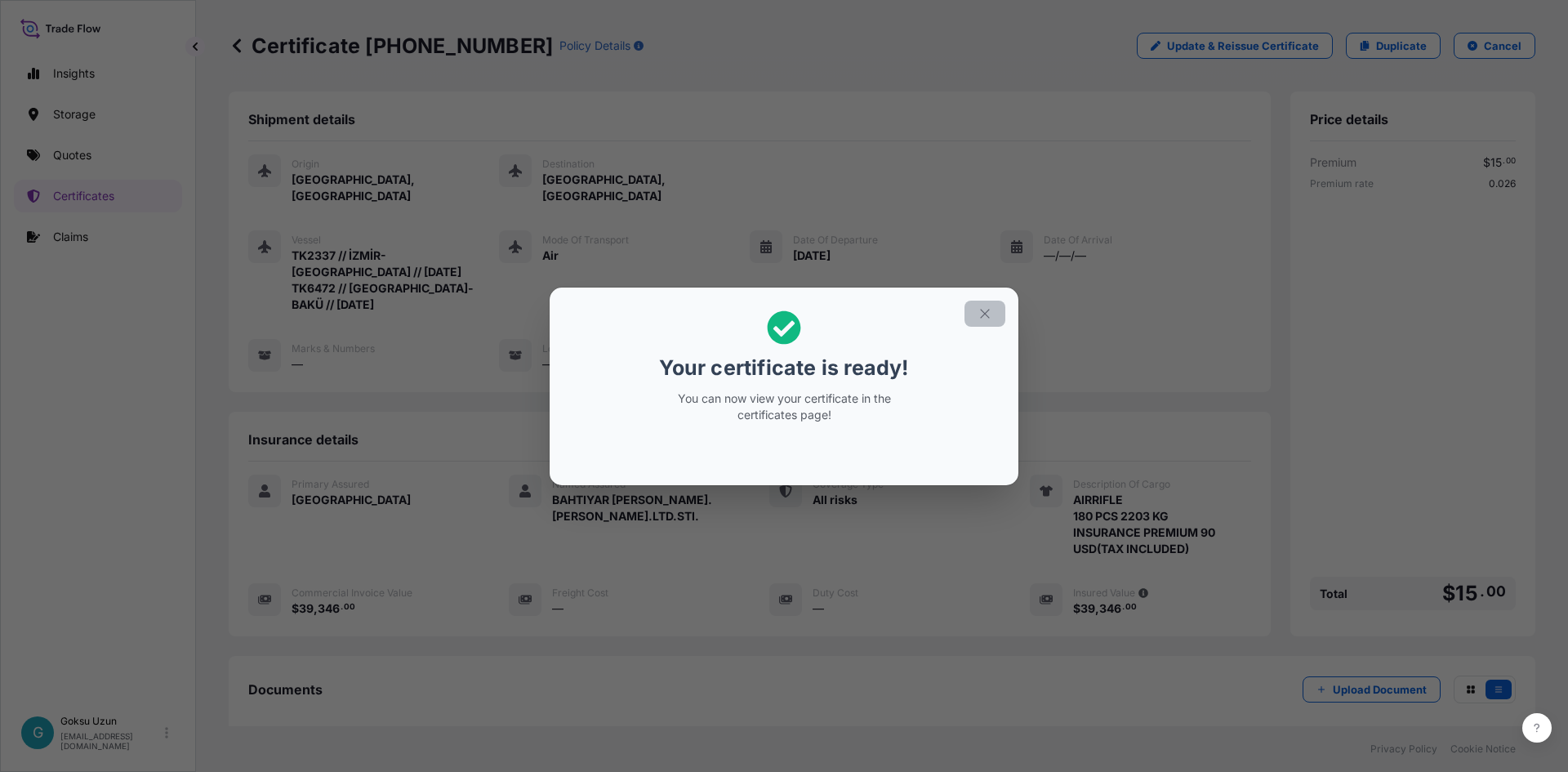
click at [981, 315] on icon "button" at bounding box center [984, 313] width 15 height 15
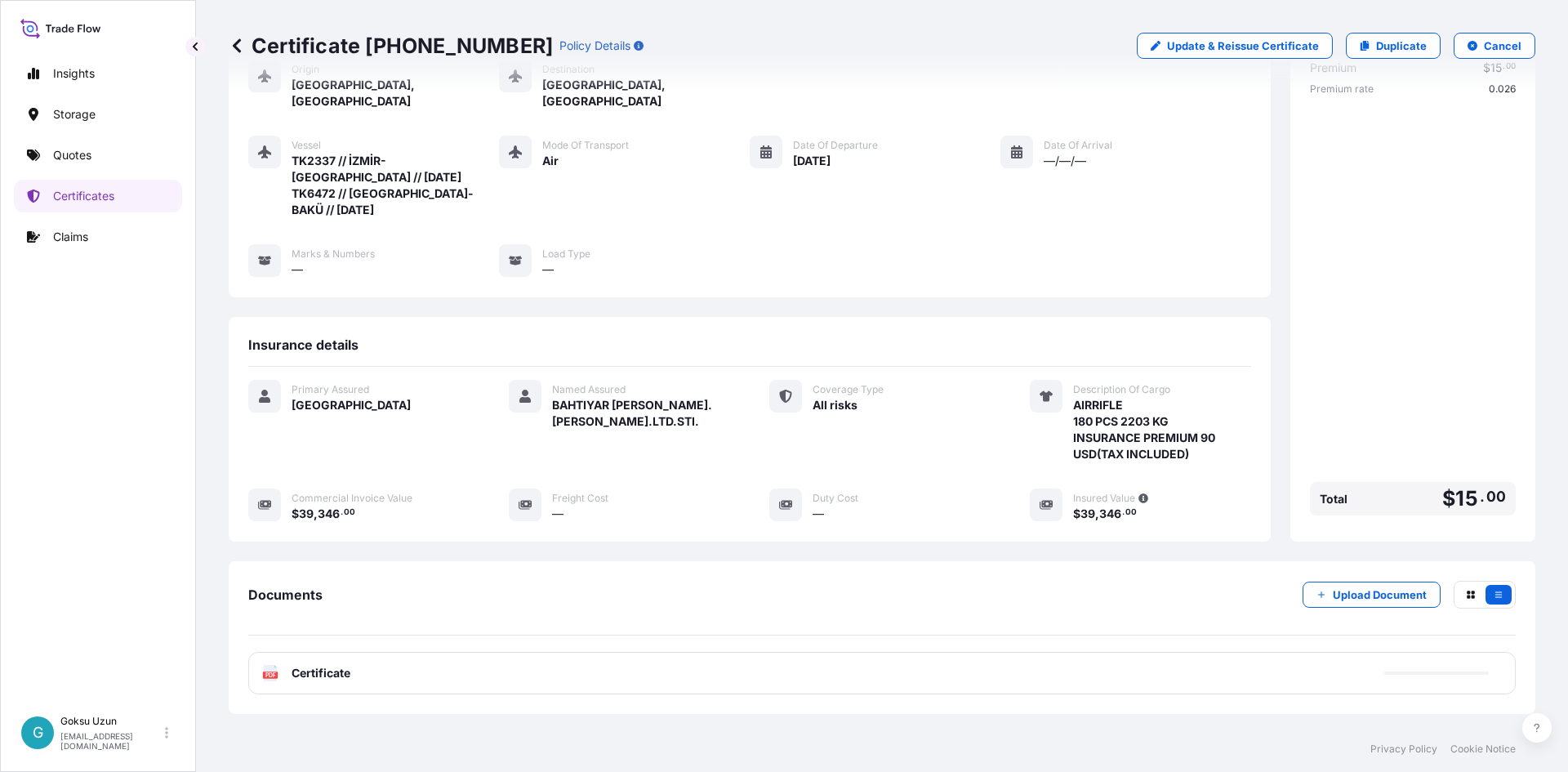
scroll to position [152, 0]
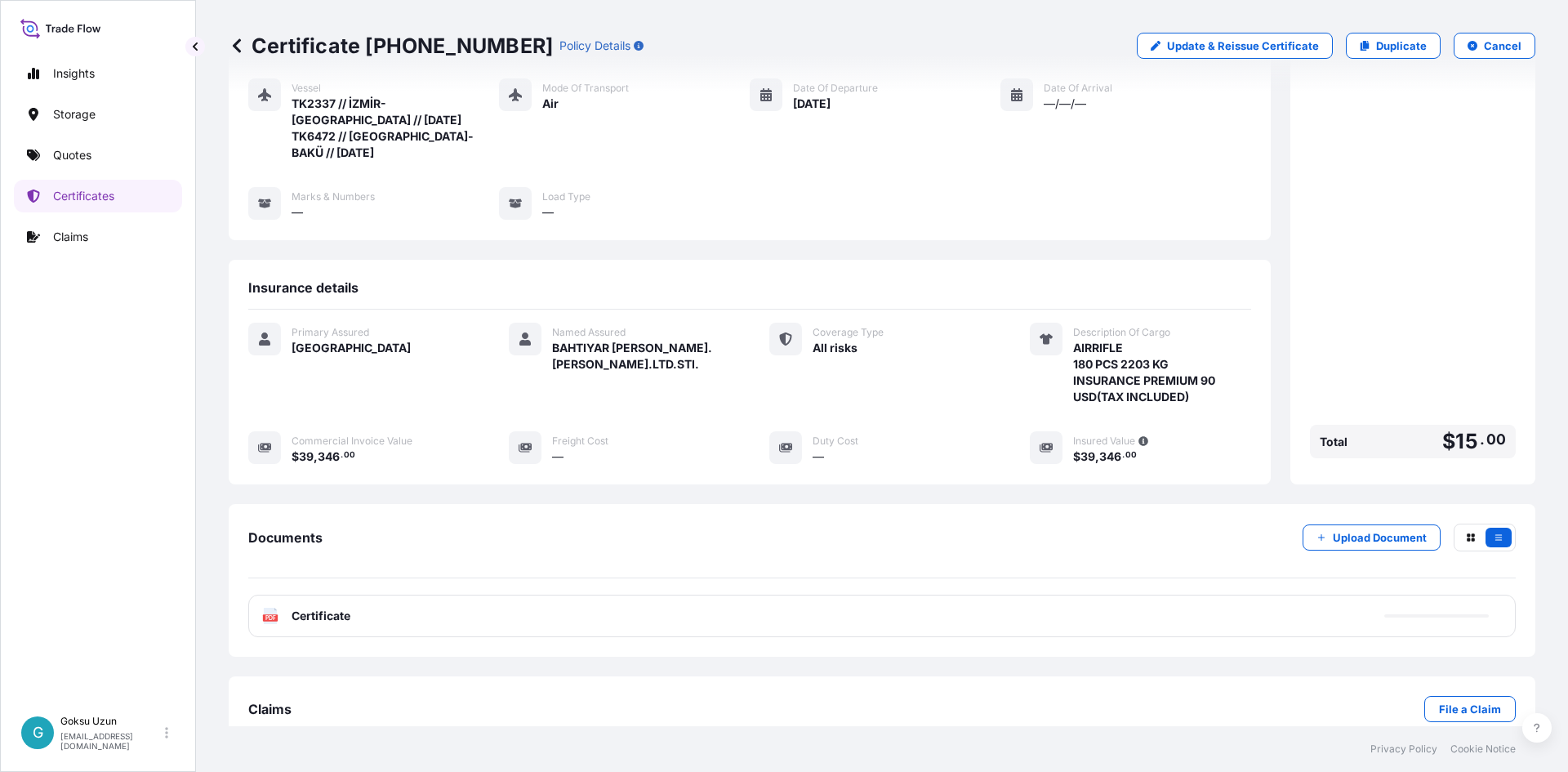
click at [357, 595] on div "PDF Certificate" at bounding box center [881, 616] width 1267 height 43
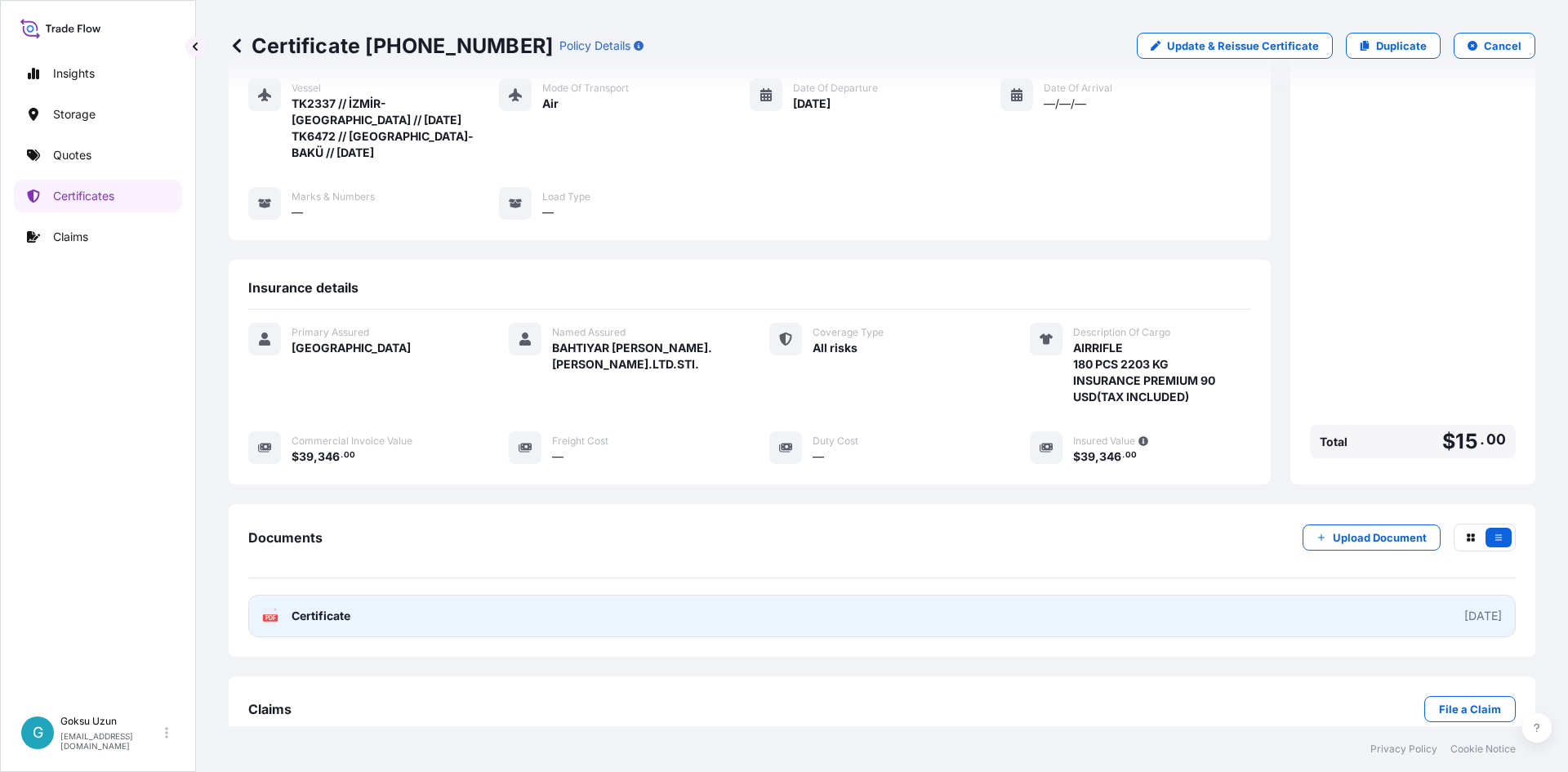
click at [485, 595] on link "PDF Certificate [DATE]" at bounding box center [881, 616] width 1267 height 43
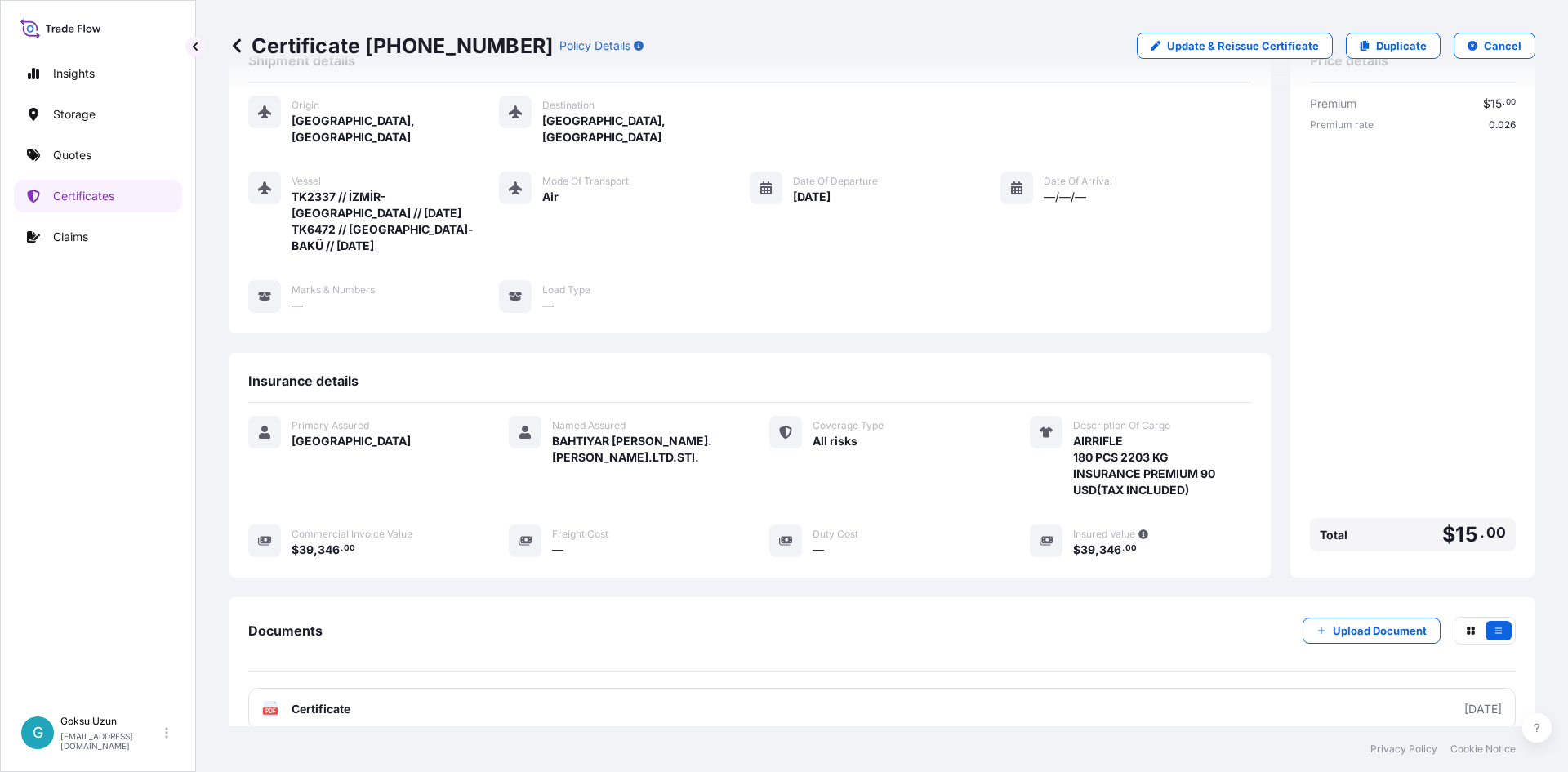
scroll to position [0, 0]
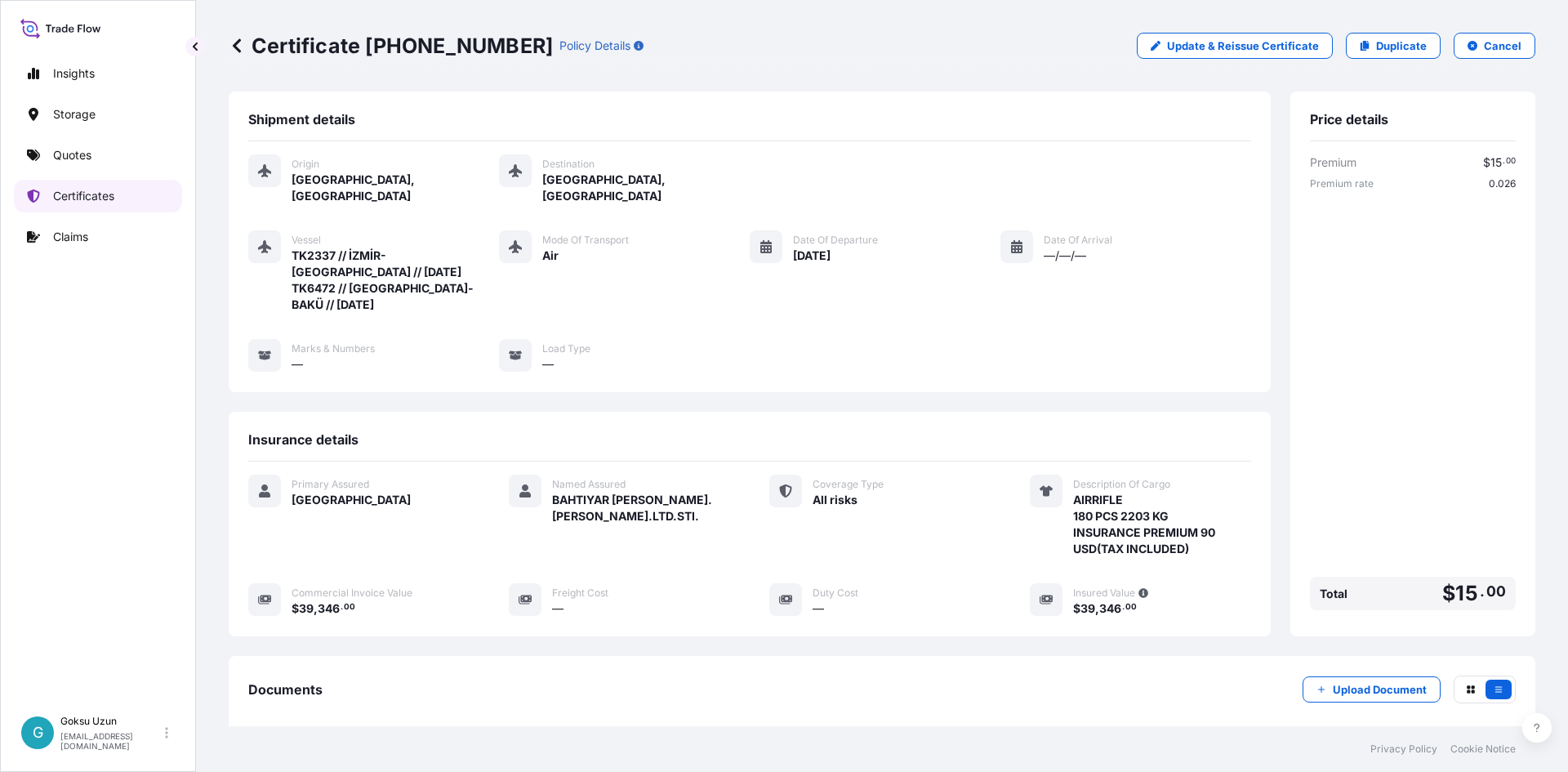
click at [68, 196] on p "Certificates" at bounding box center [84, 196] width 62 height 16
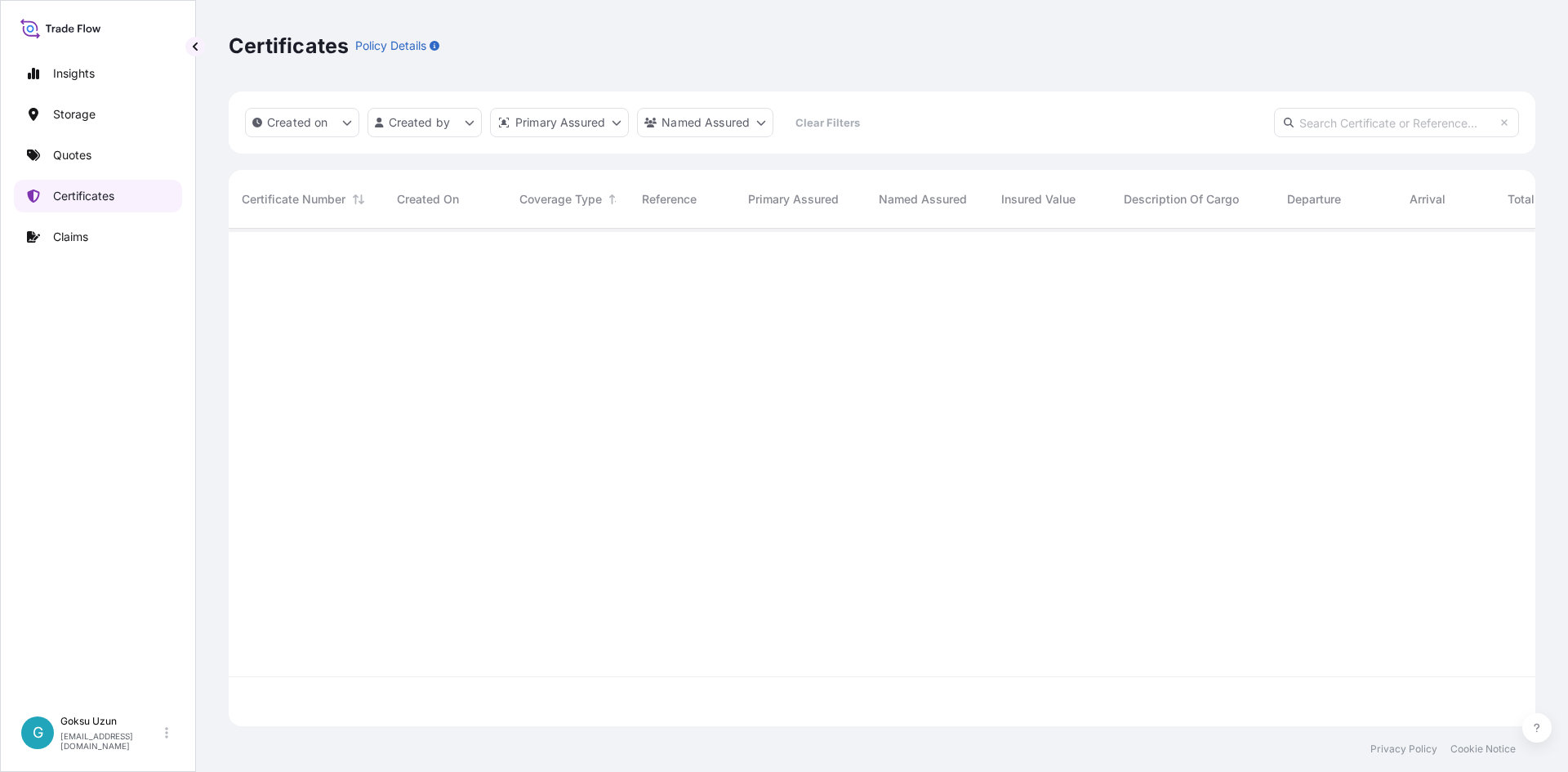
scroll to position [494, 1294]
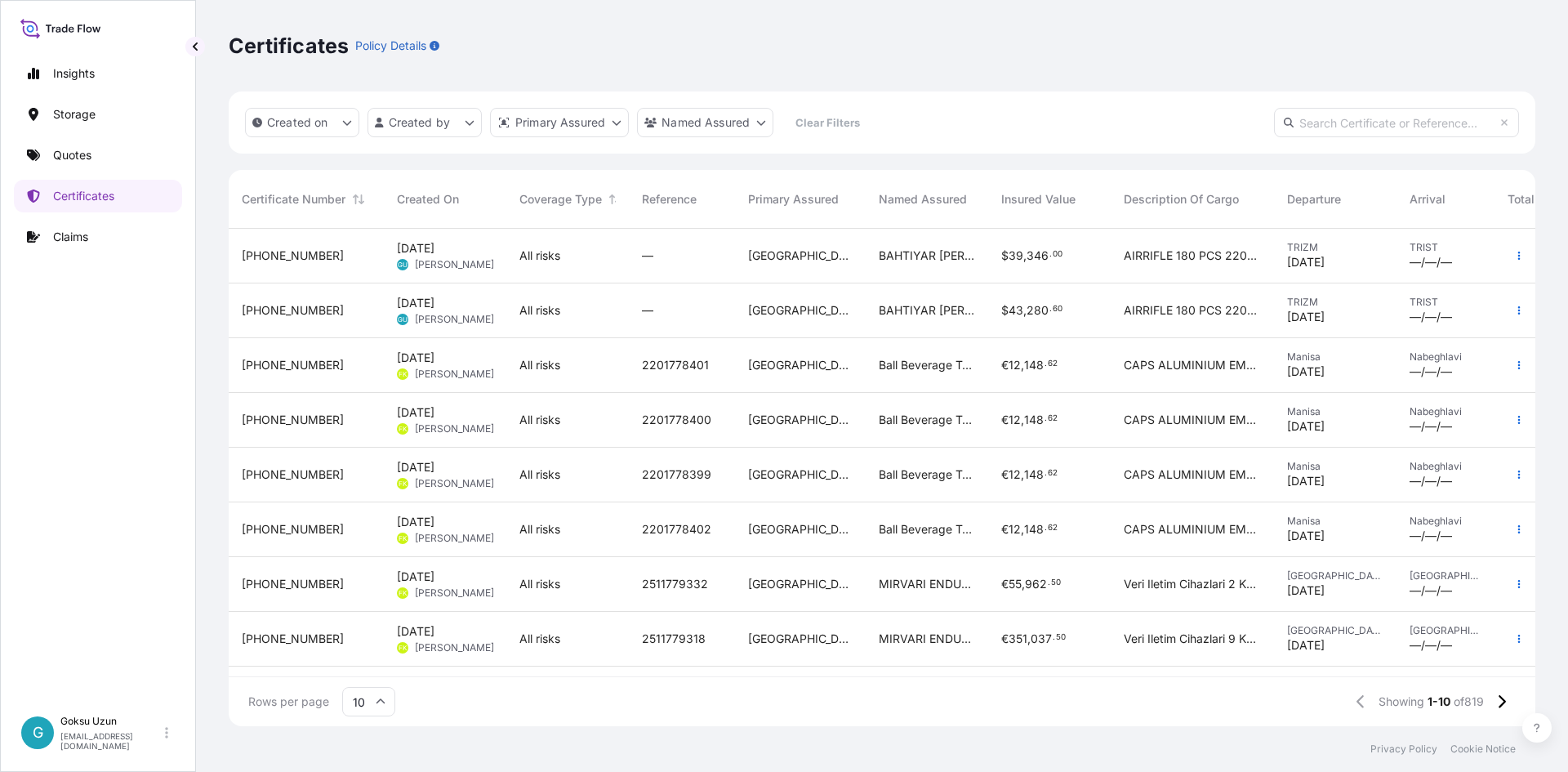
click at [435, 306] on span "[DATE]" at bounding box center [416, 303] width 38 height 16
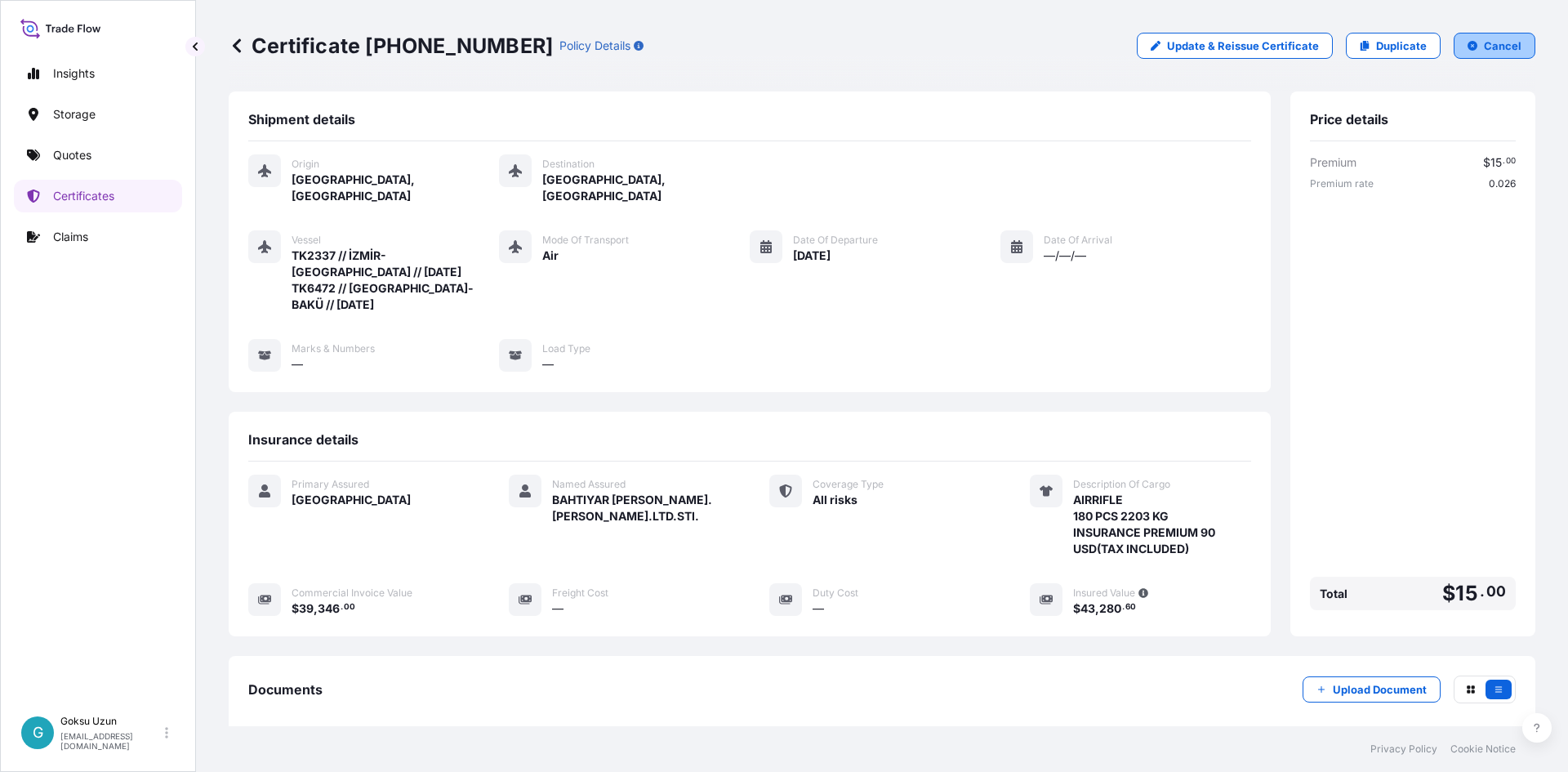
click at [1486, 43] on p "Cancel" at bounding box center [1502, 45] width 38 height 16
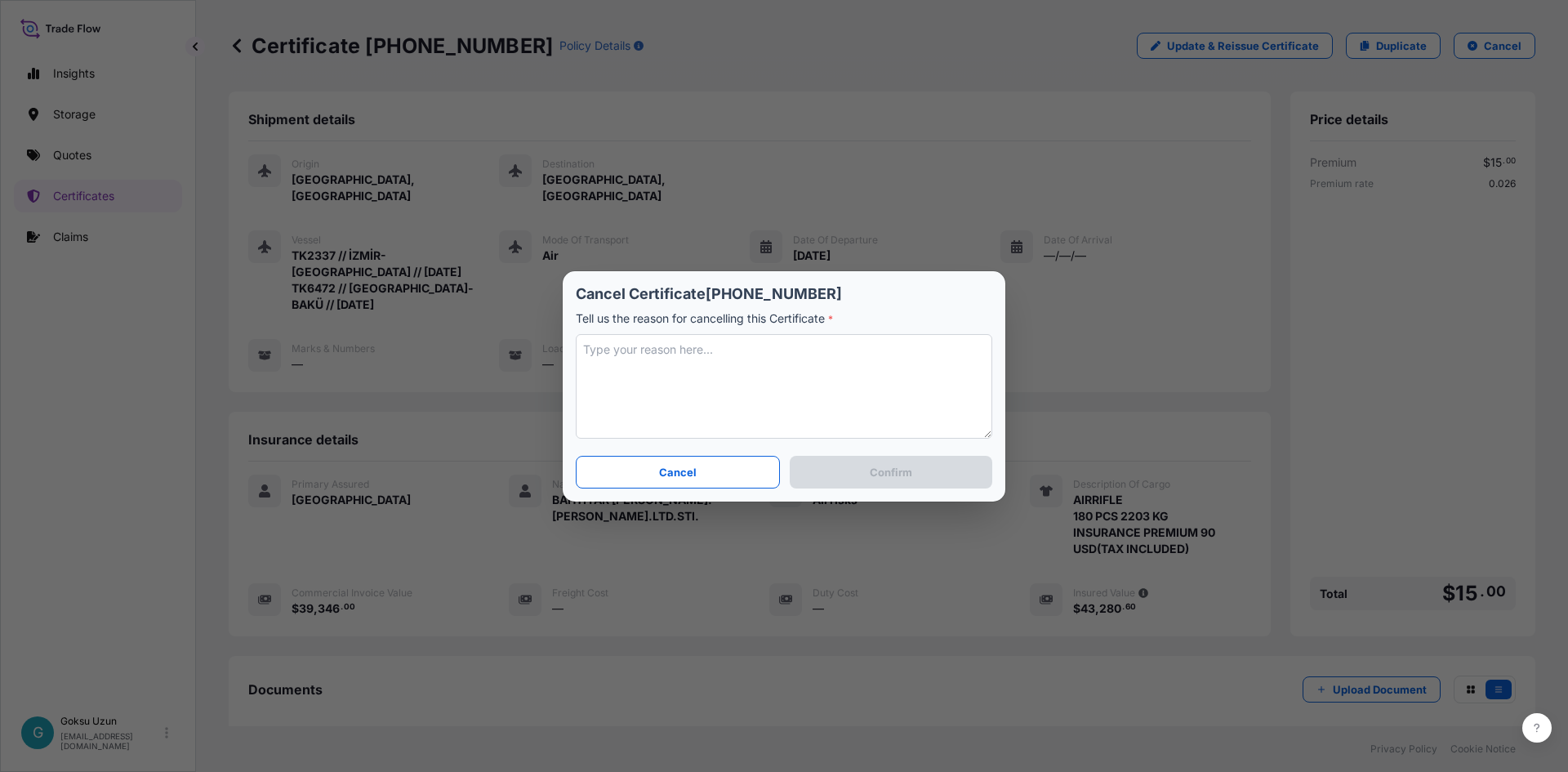
click at [686, 359] on textarea at bounding box center [784, 386] width 417 height 104
type textarea "I've created it with %110 so it's wrong."
click at [898, 478] on p "Confirm" at bounding box center [891, 472] width 43 height 16
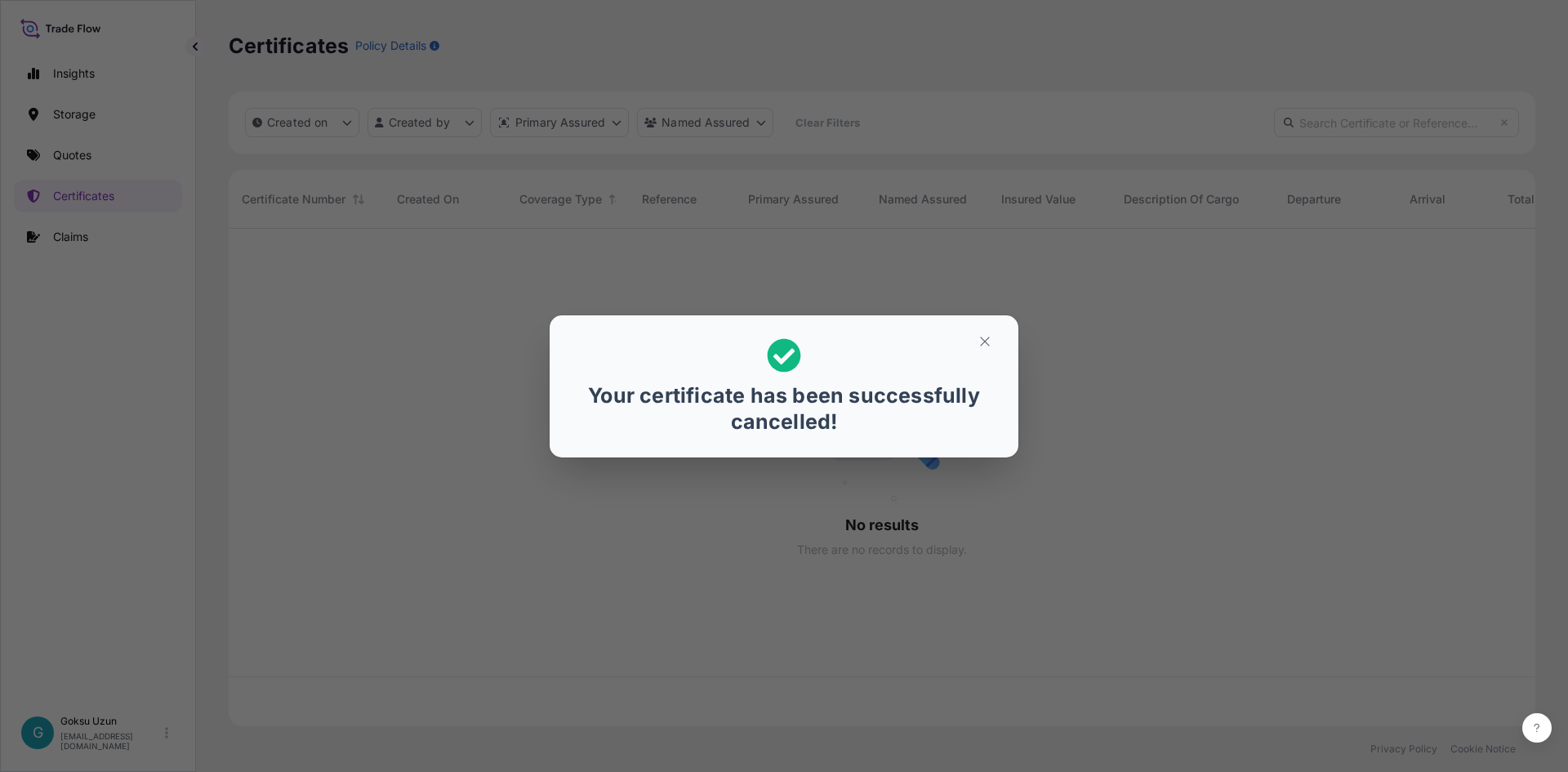
scroll to position [494, 1294]
click at [982, 345] on icon "button" at bounding box center [984, 341] width 15 height 15
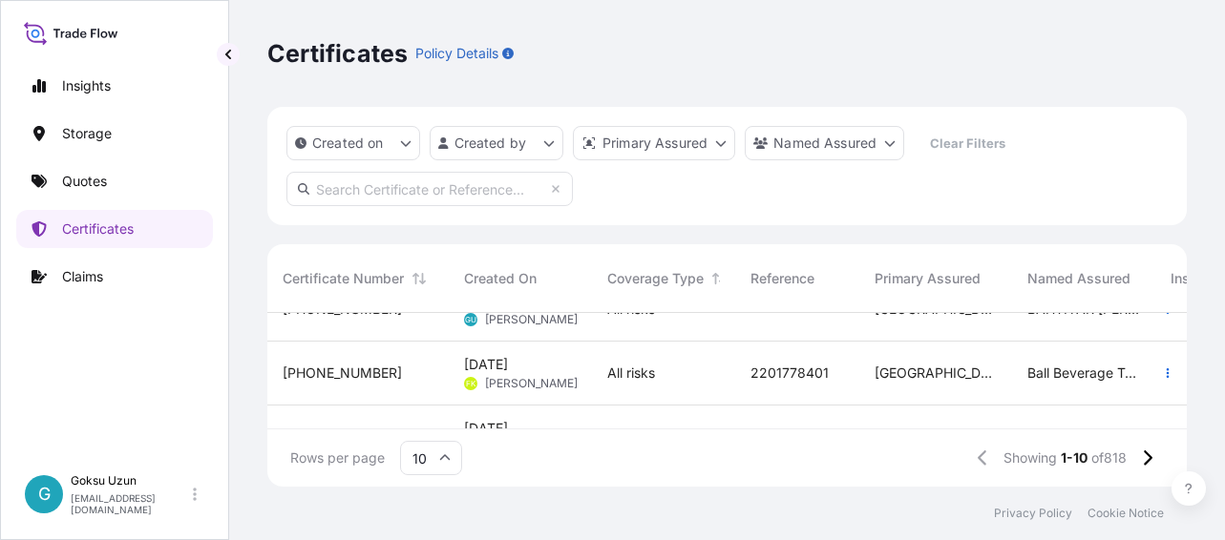
scroll to position [170, 905]
